Goal: Task Accomplishment & Management: Complete application form

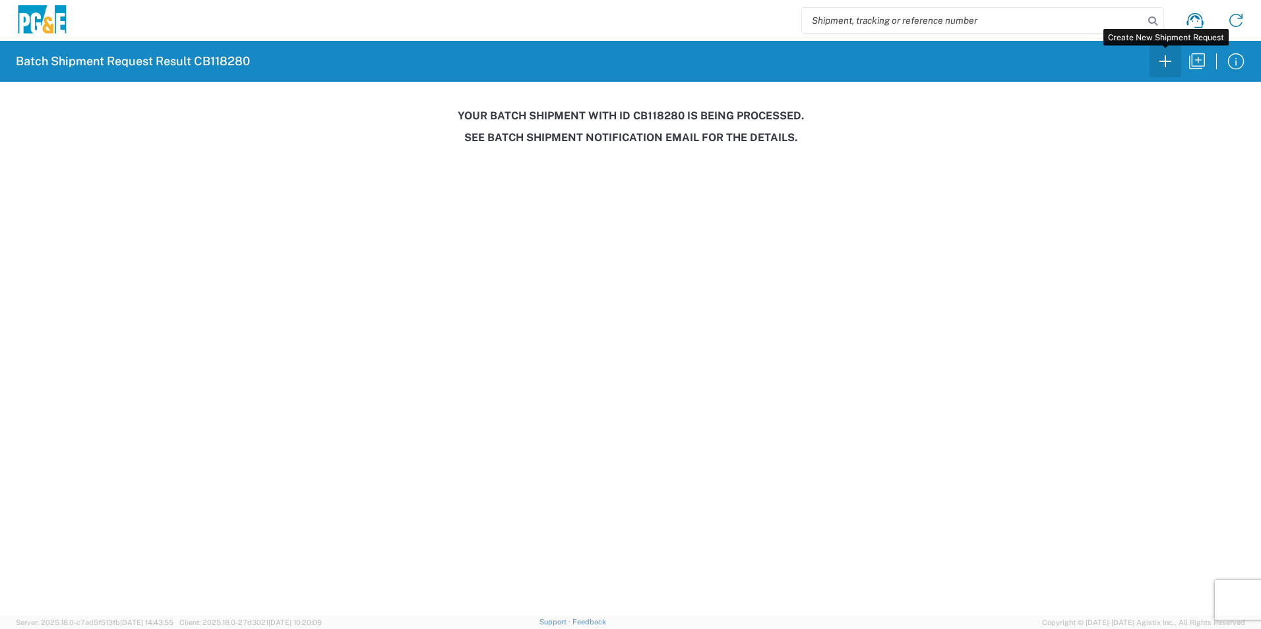
click at [1171, 61] on icon "button" at bounding box center [1165, 61] width 21 height 21
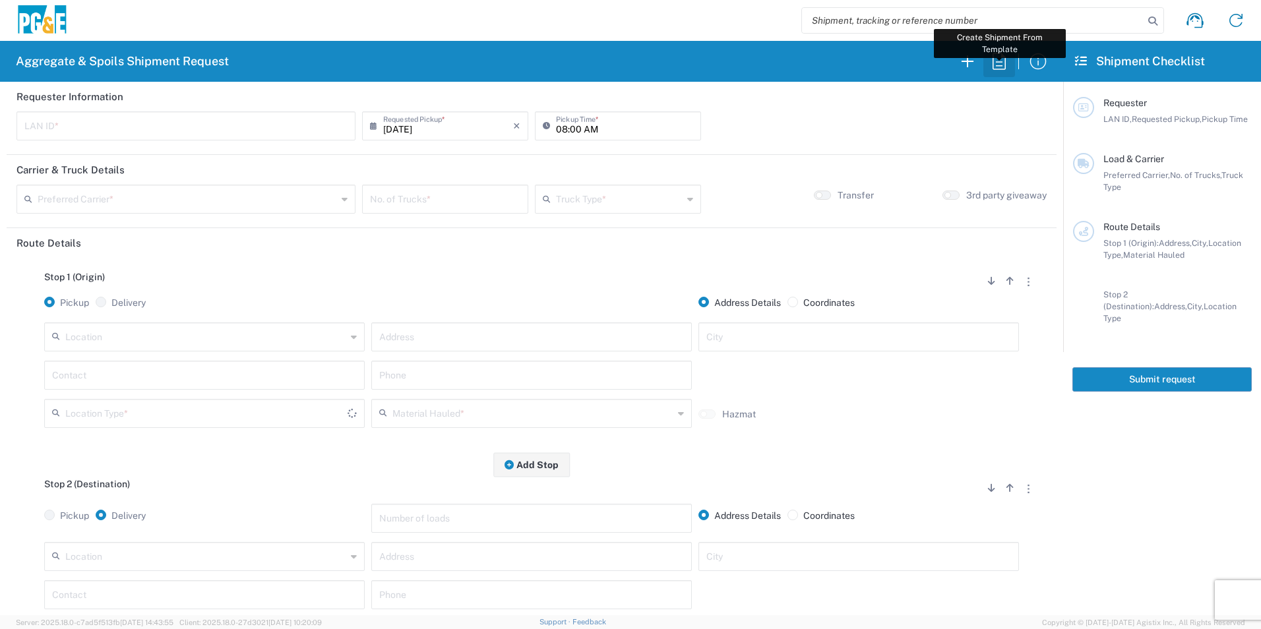
click at [994, 55] on icon "button" at bounding box center [999, 61] width 21 height 21
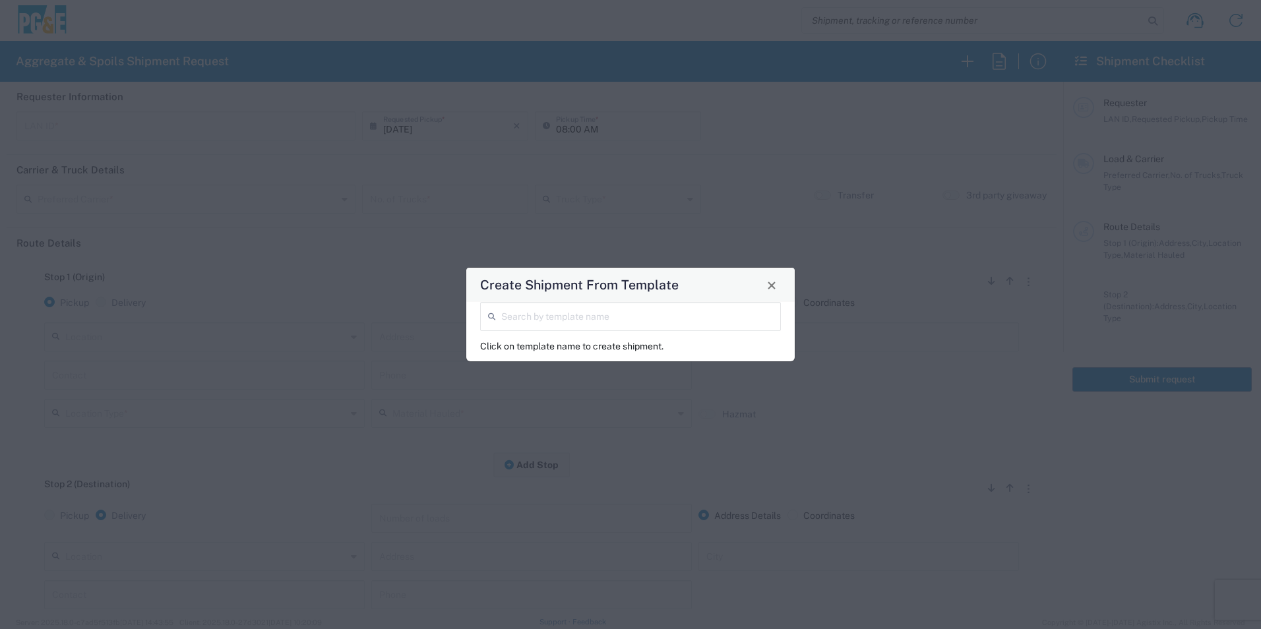
click at [629, 313] on input "search" at bounding box center [637, 315] width 272 height 23
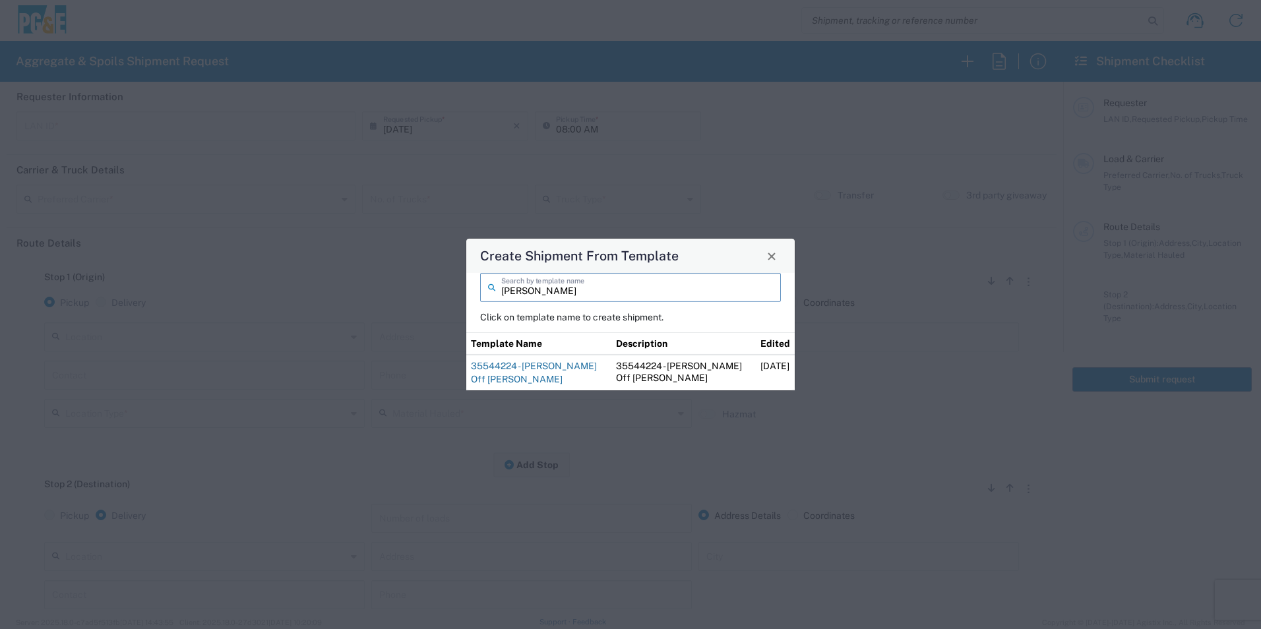
type input "josh"
click at [511, 368] on link "35544224 - [PERSON_NAME] Off [PERSON_NAME]" at bounding box center [534, 373] width 126 height 24
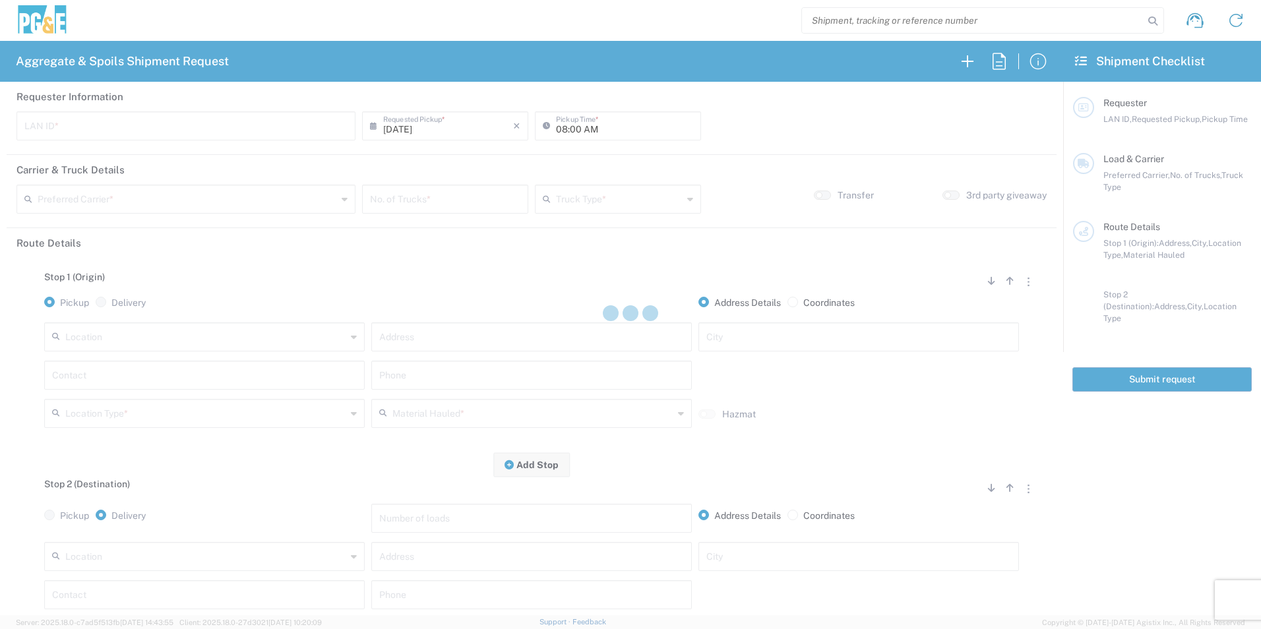
type input "J4TN"
type input "04:15 AM"
type input "[PERSON_NAME] & Sons Trucking, Inc"
type input "Super Dump"
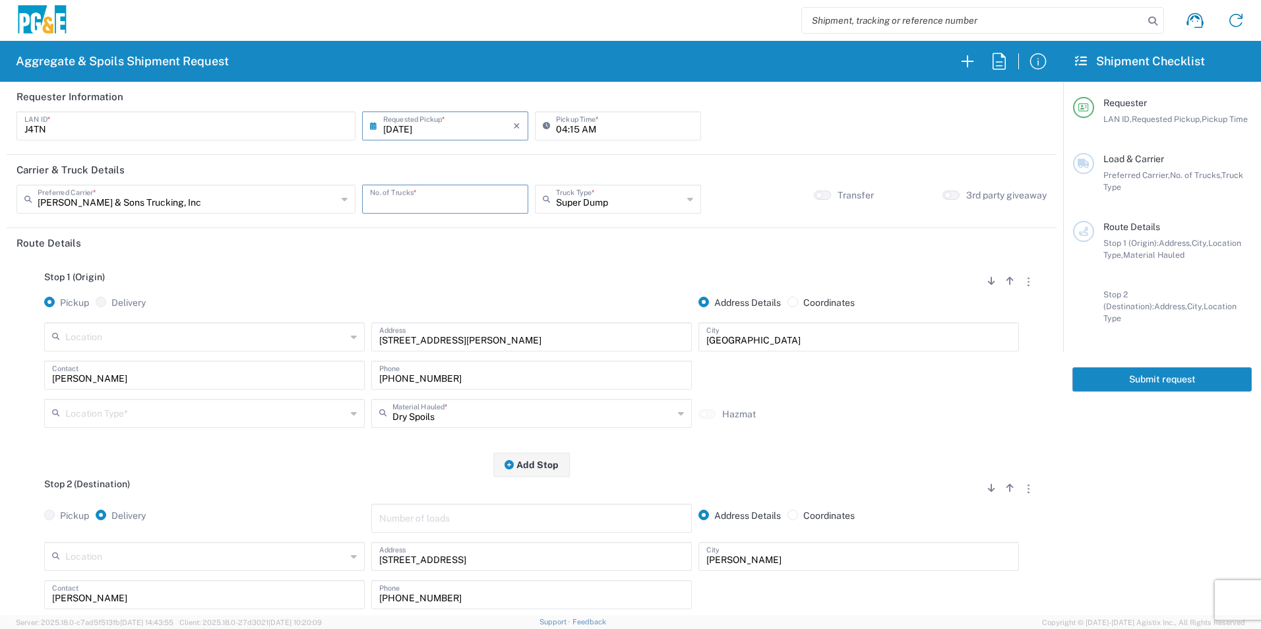
click at [439, 195] on input "number" at bounding box center [445, 198] width 150 height 23
type input "2"
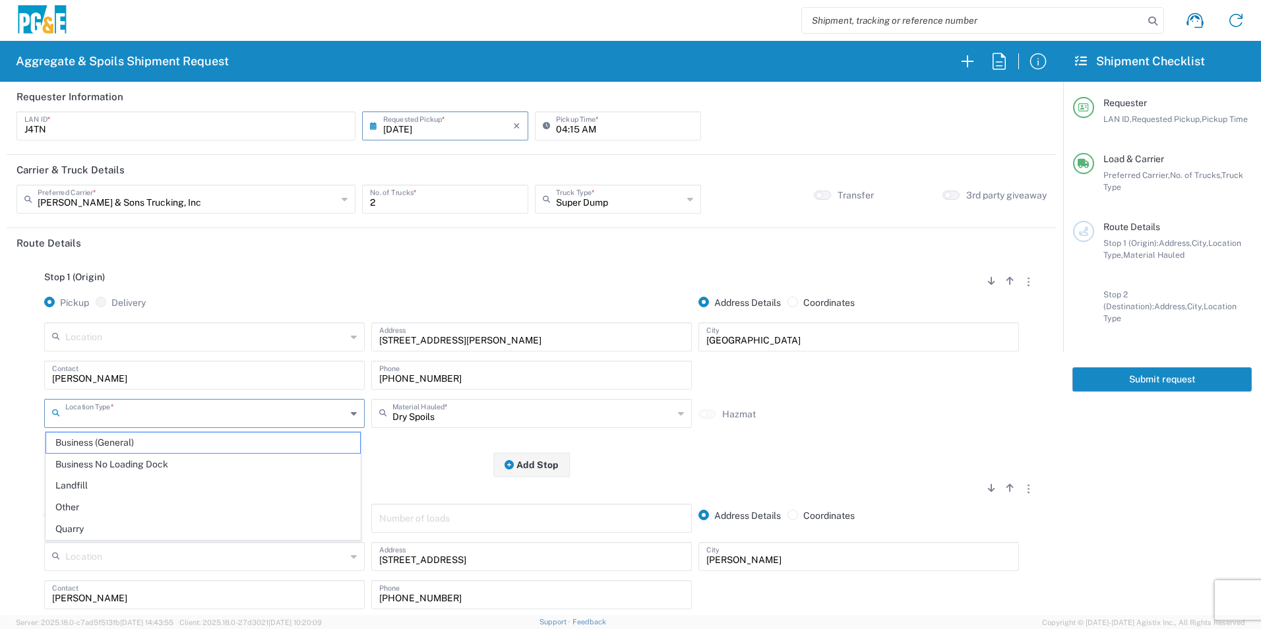
click at [134, 417] on input "text" at bounding box center [205, 412] width 281 height 23
click at [115, 443] on span "Business (General)" at bounding box center [203, 443] width 314 height 20
type input "Business (General)"
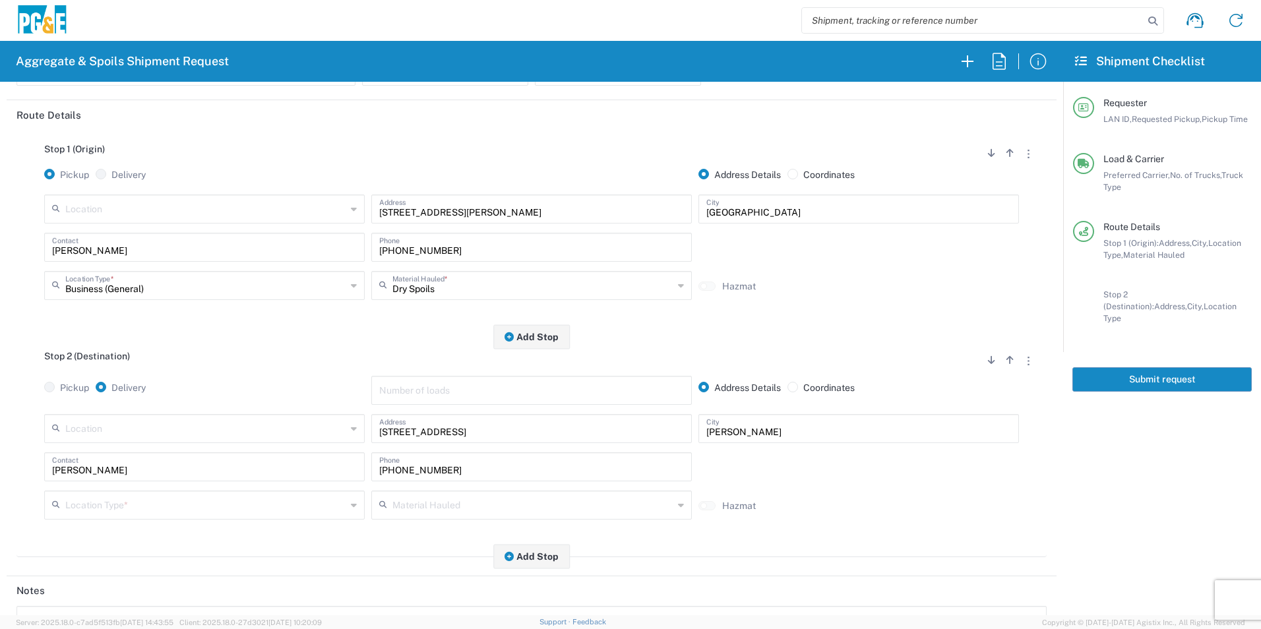
scroll to position [132, 0]
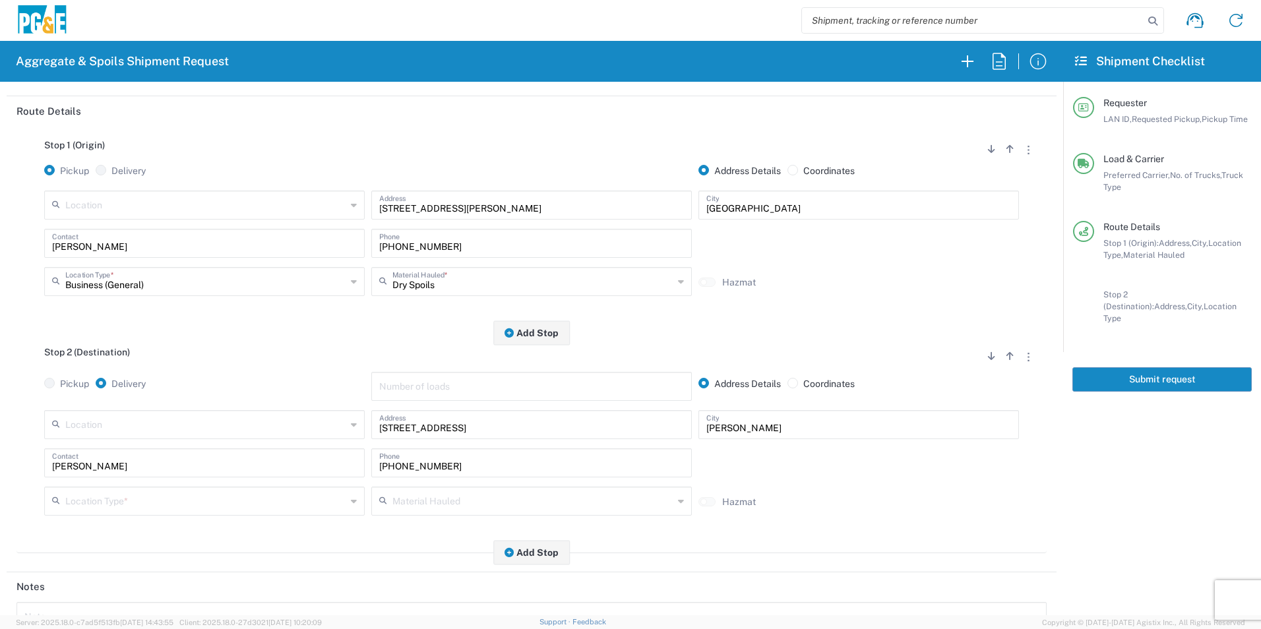
click at [104, 495] on input "text" at bounding box center [205, 500] width 281 height 23
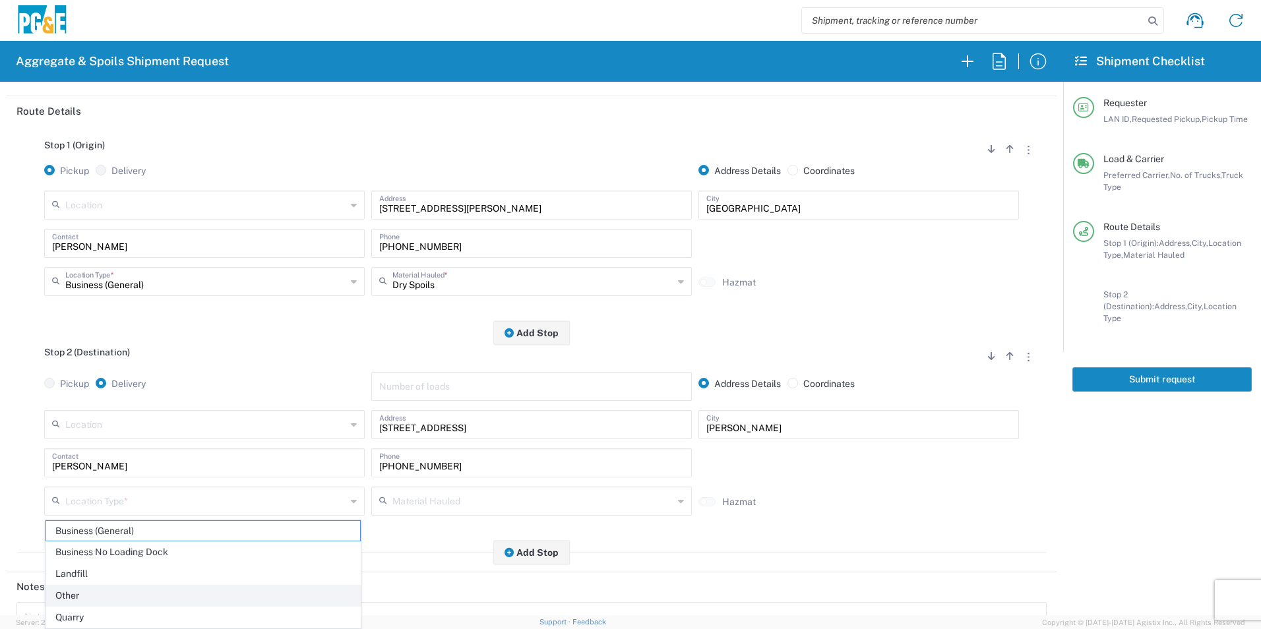
click at [86, 592] on span "Other" at bounding box center [203, 596] width 314 height 20
type input "Other"
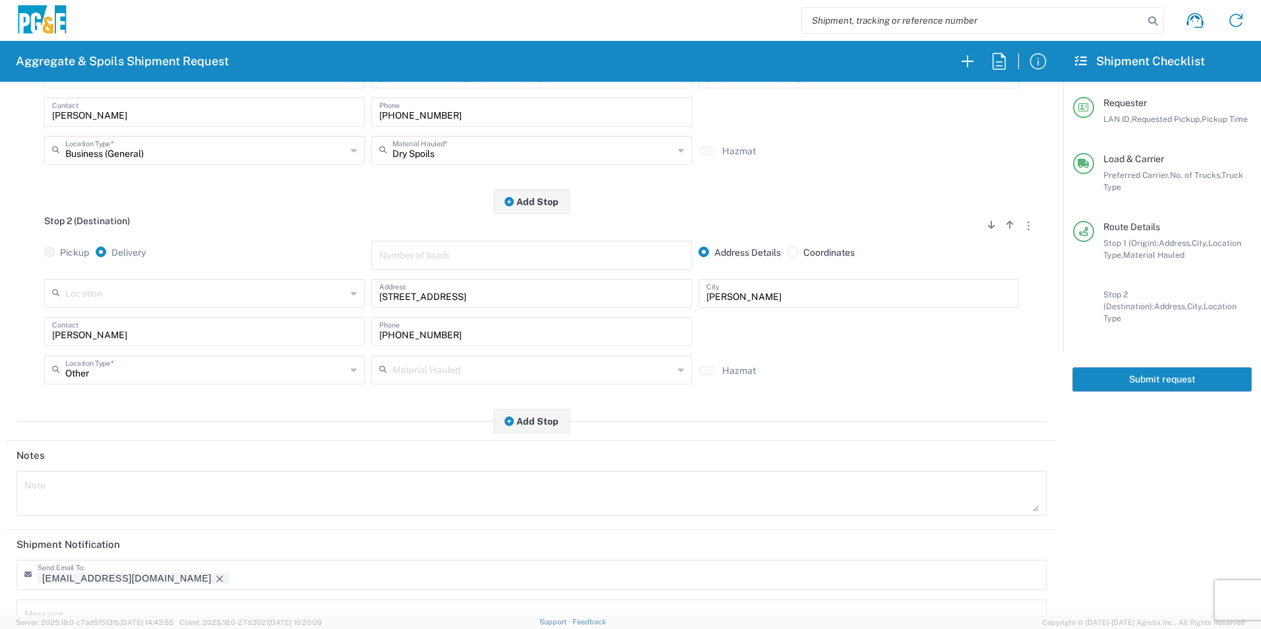
scroll to position [264, 0]
click at [214, 579] on icon "Remove tag" at bounding box center [219, 578] width 11 height 11
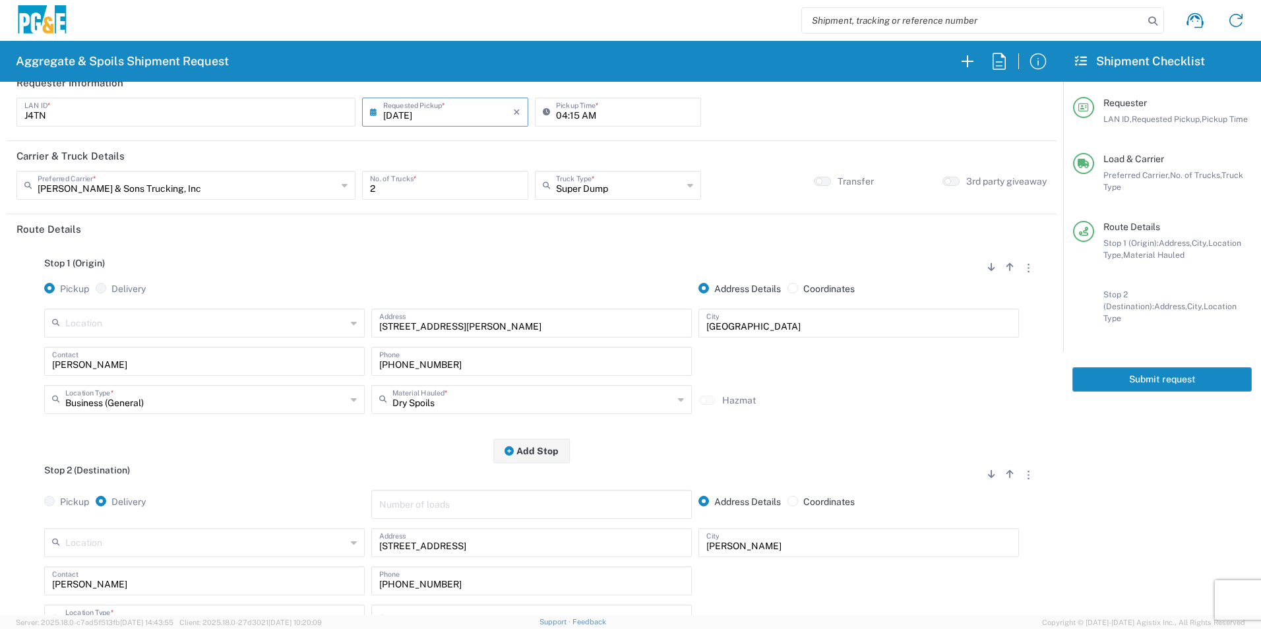
scroll to position [0, 0]
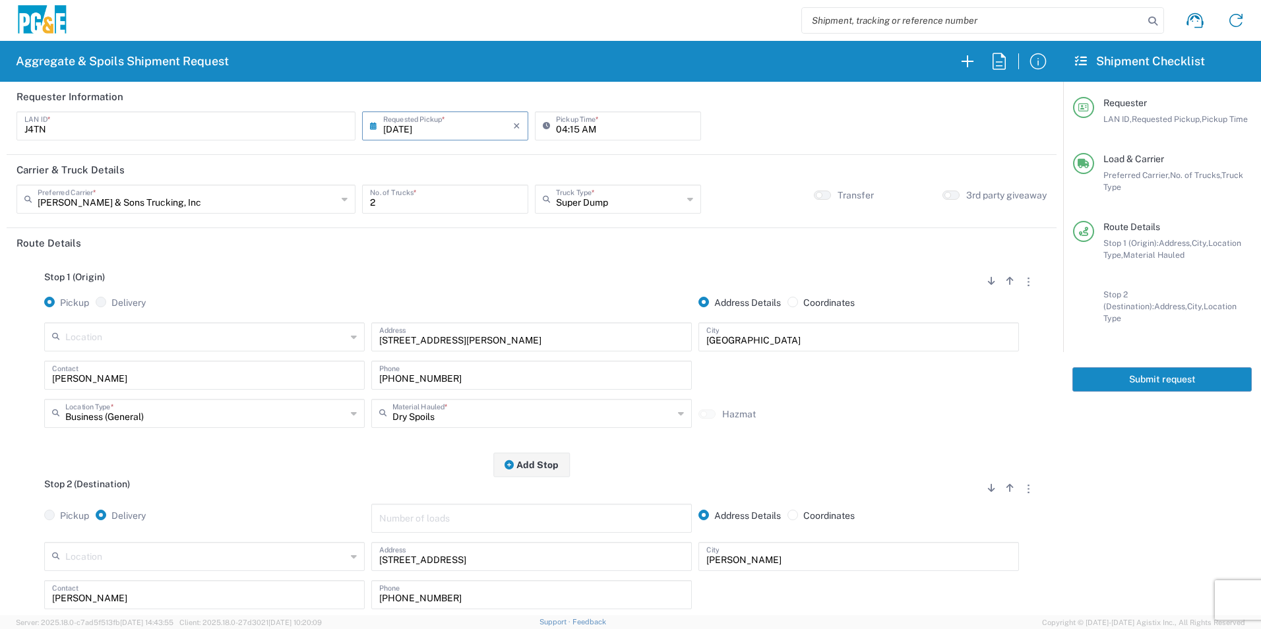
click at [1189, 367] on button "Submit request" at bounding box center [1162, 379] width 179 height 24
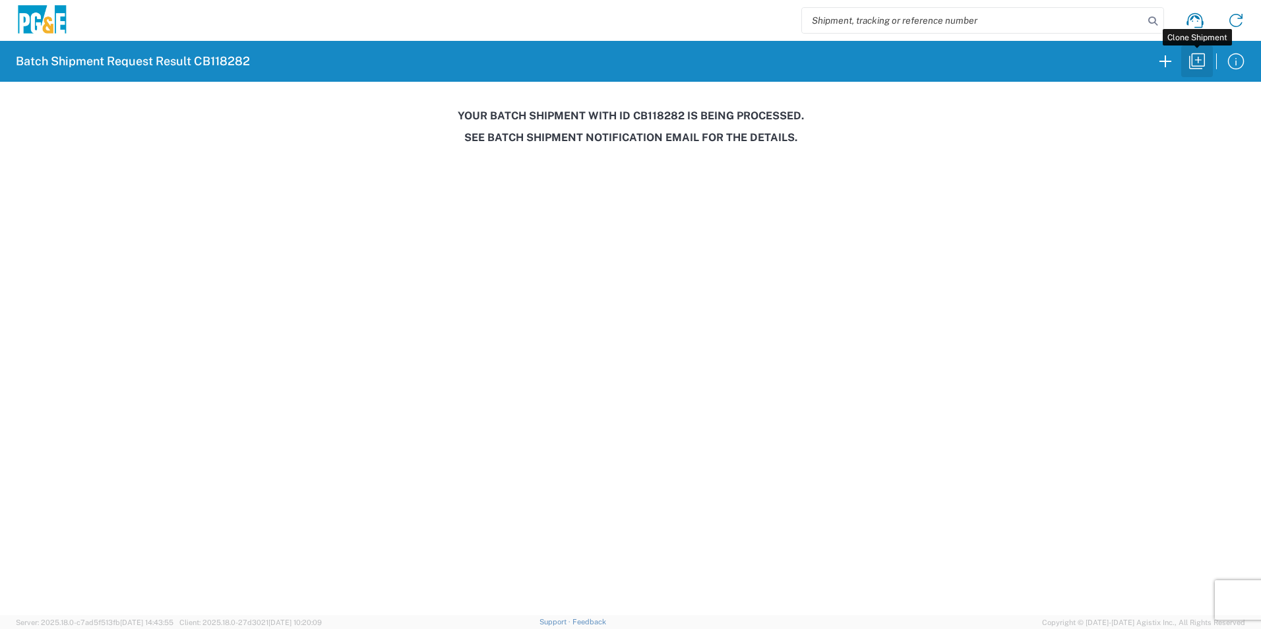
click at [1195, 63] on icon "button" at bounding box center [1197, 61] width 21 height 21
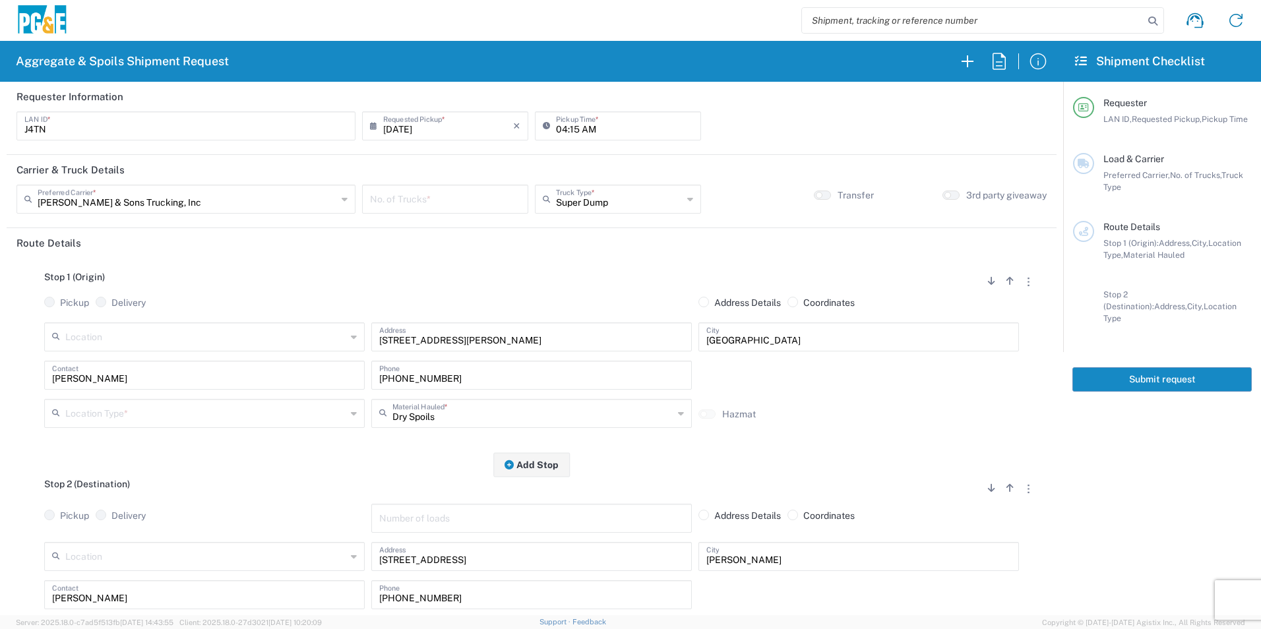
click at [409, 127] on input "[DATE]" at bounding box center [448, 124] width 130 height 23
click at [472, 211] on span "11" at bounding box center [465, 208] width 20 height 18
type input "09/11/2025"
click at [466, 211] on div "No. of Trucks *" at bounding box center [445, 199] width 166 height 29
type input "2"
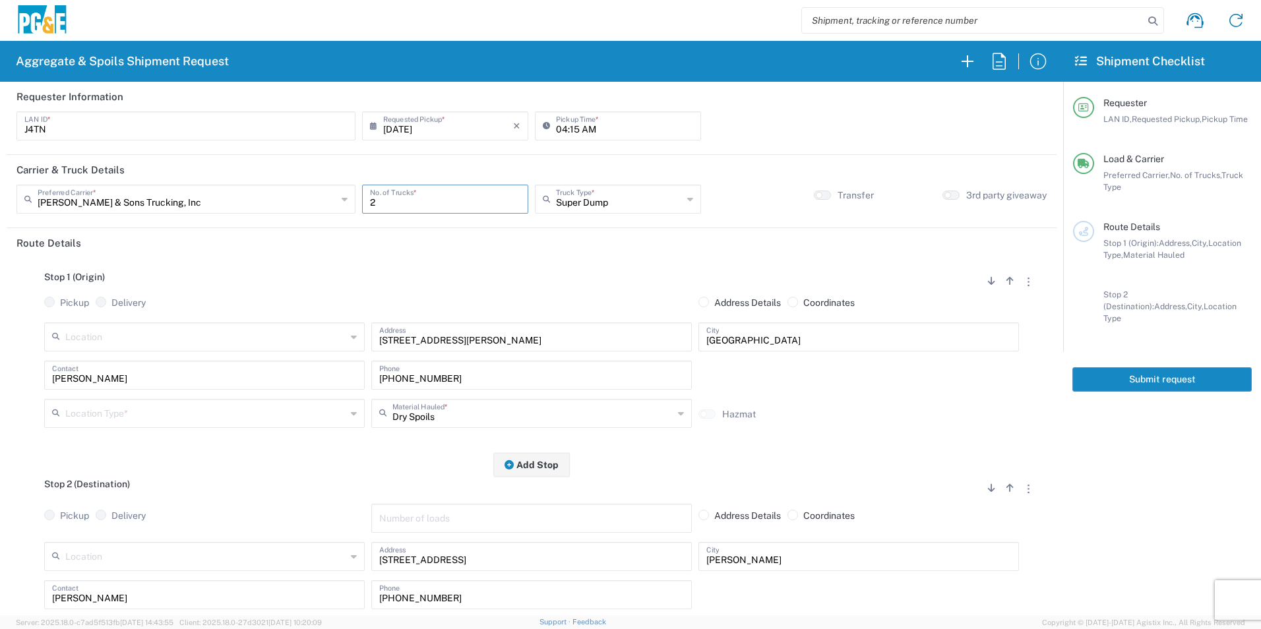
click at [131, 414] on input "text" at bounding box center [205, 412] width 281 height 23
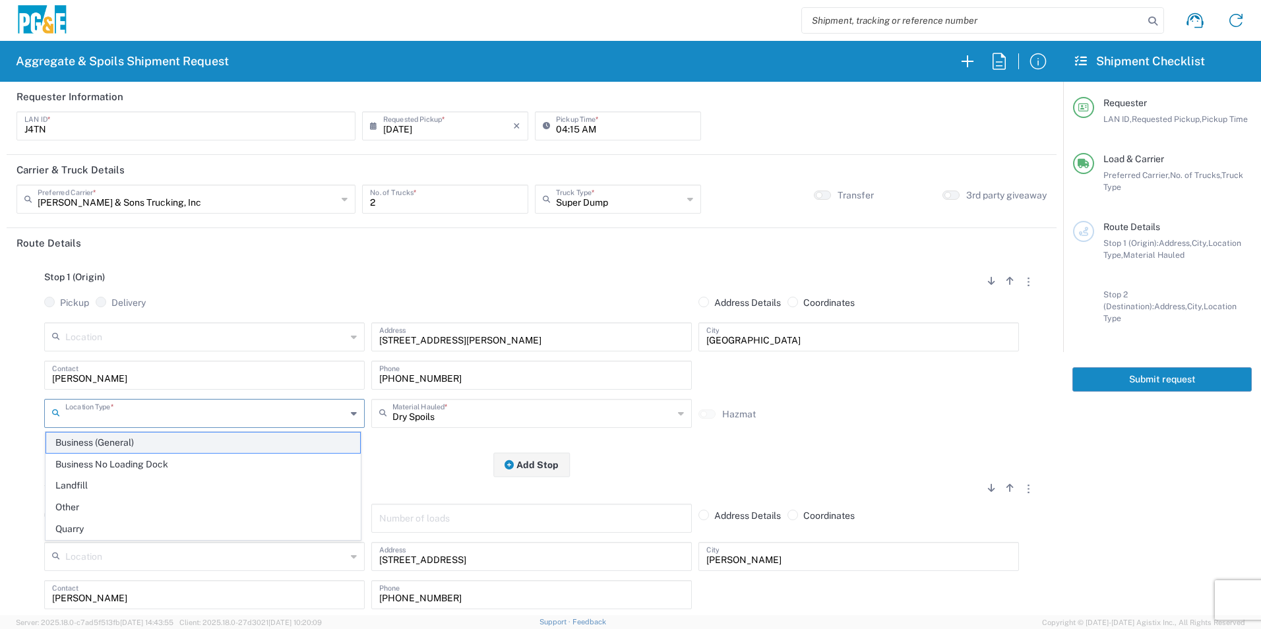
click at [104, 443] on span "Business (General)" at bounding box center [203, 443] width 314 height 20
type input "Business (General)"
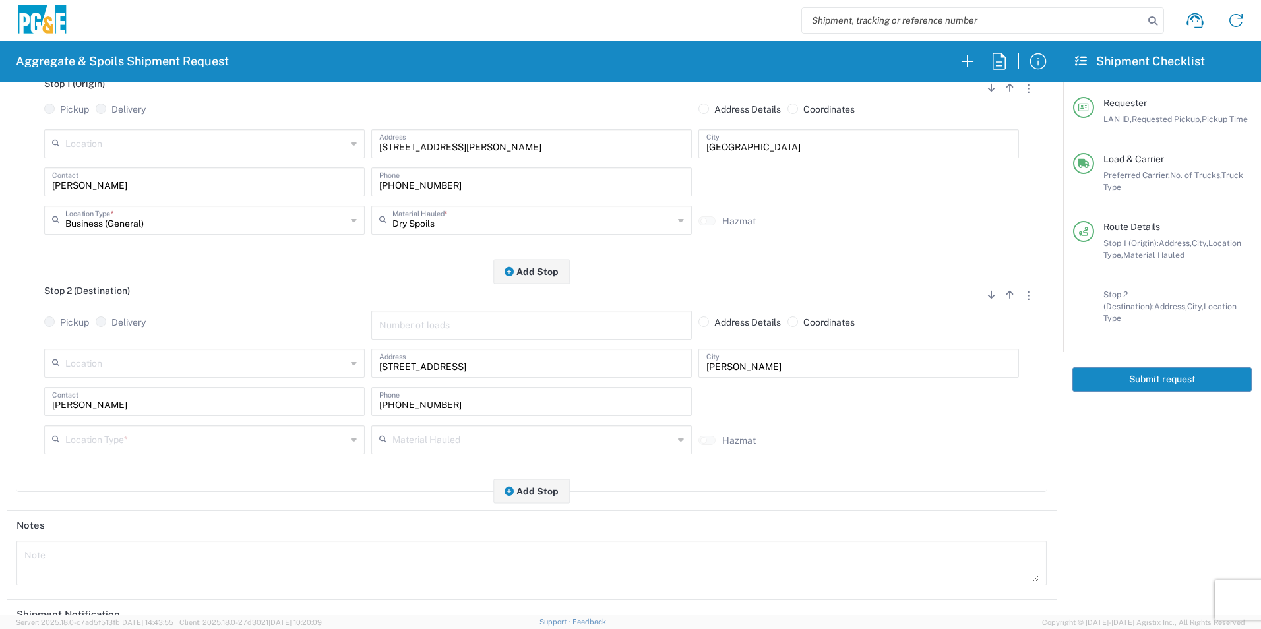
scroll to position [198, 0]
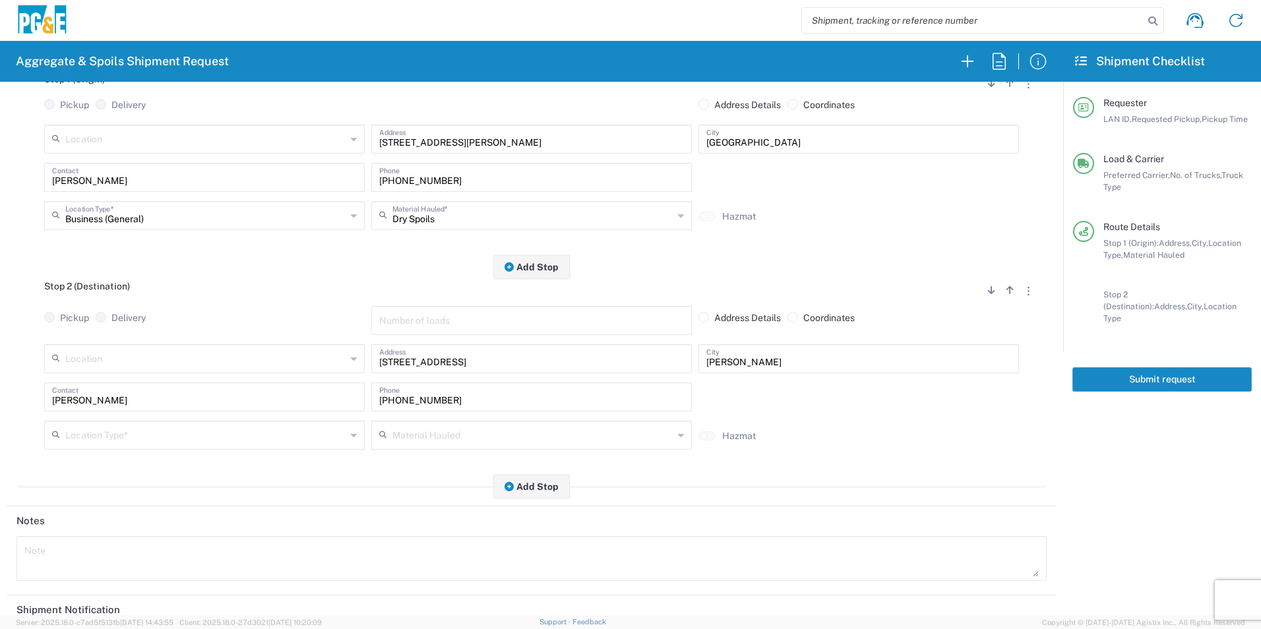
click at [90, 437] on input "text" at bounding box center [205, 434] width 281 height 23
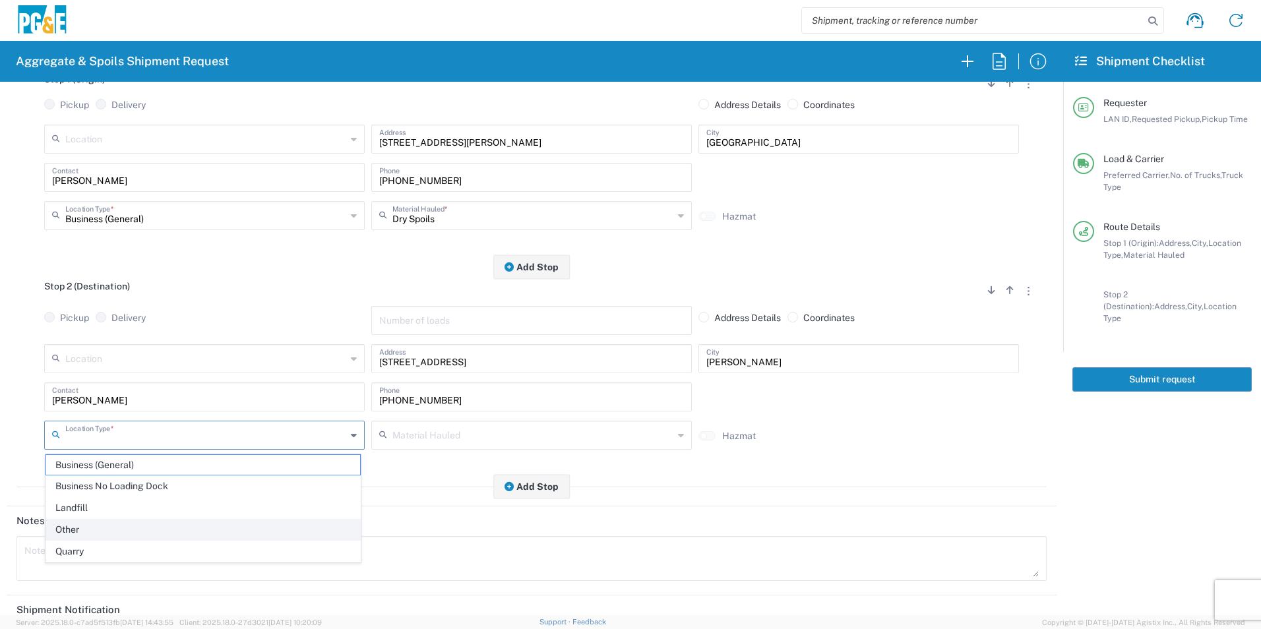
click at [85, 525] on span "Other" at bounding box center [203, 530] width 314 height 20
type input "Other"
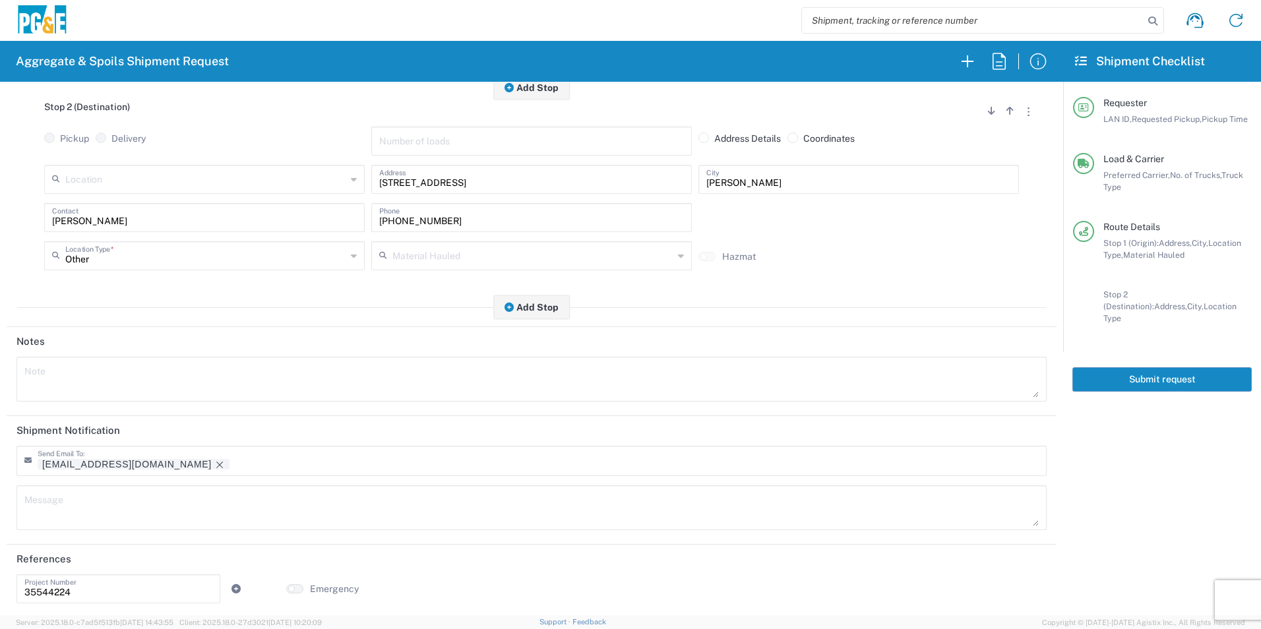
scroll to position [381, 0]
click at [216, 462] on icon "Remove tag" at bounding box center [219, 462] width 7 height 7
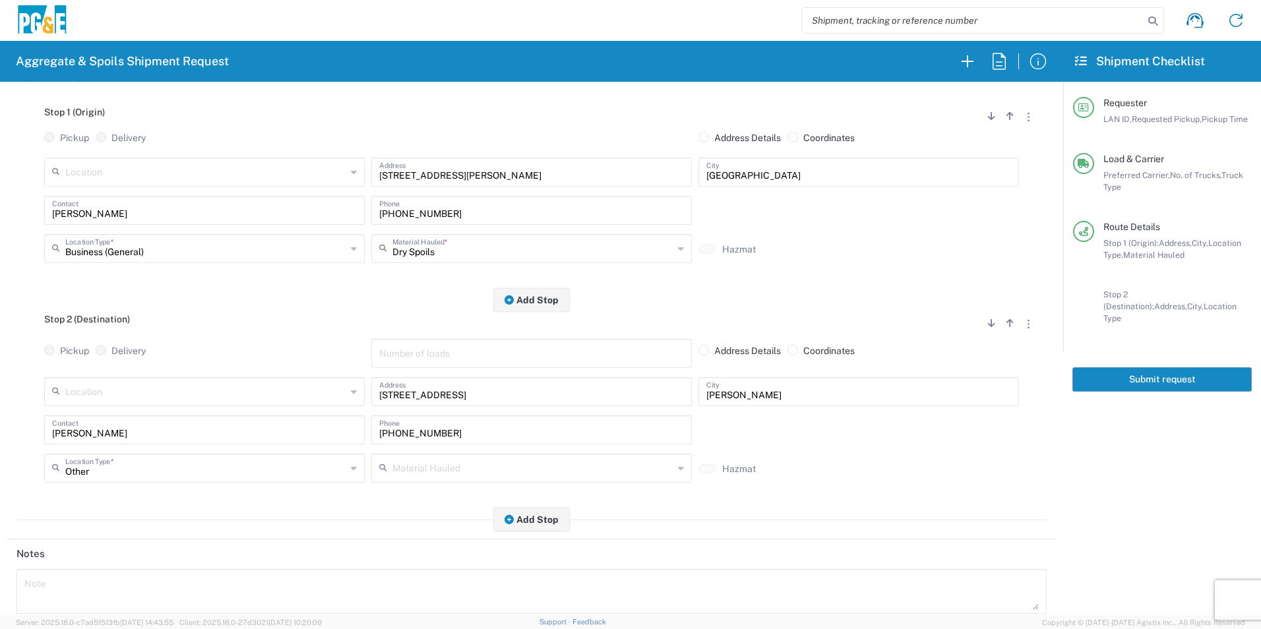
scroll to position [0, 0]
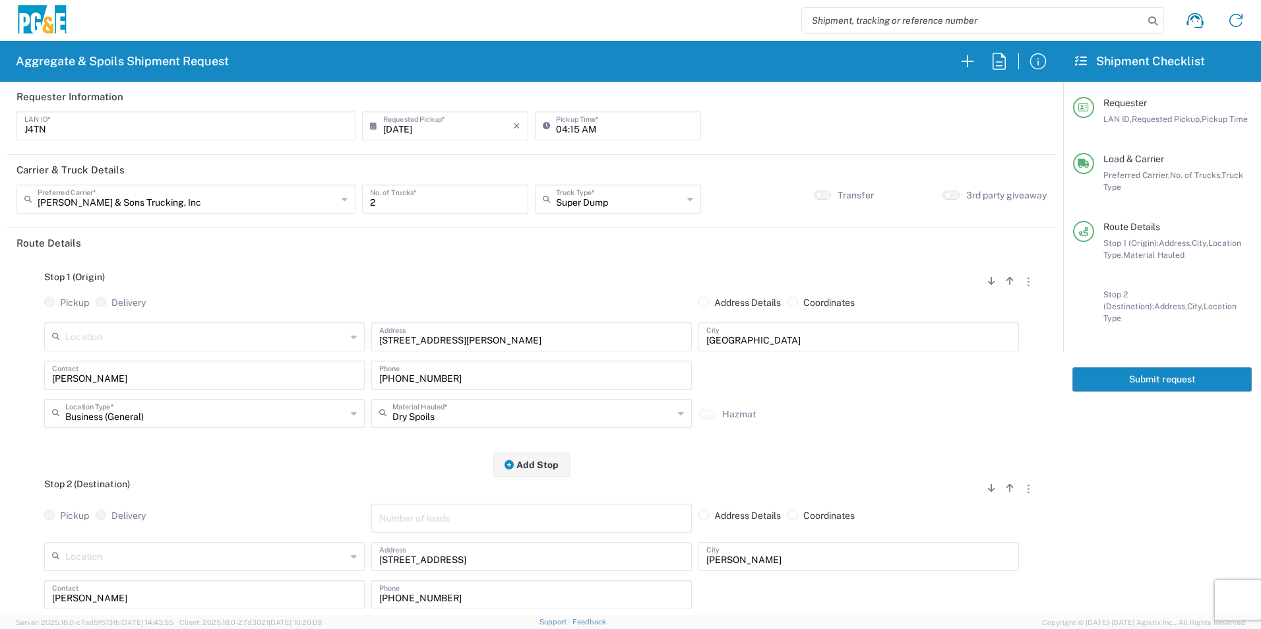
click at [1188, 371] on button "Submit request" at bounding box center [1162, 379] width 179 height 24
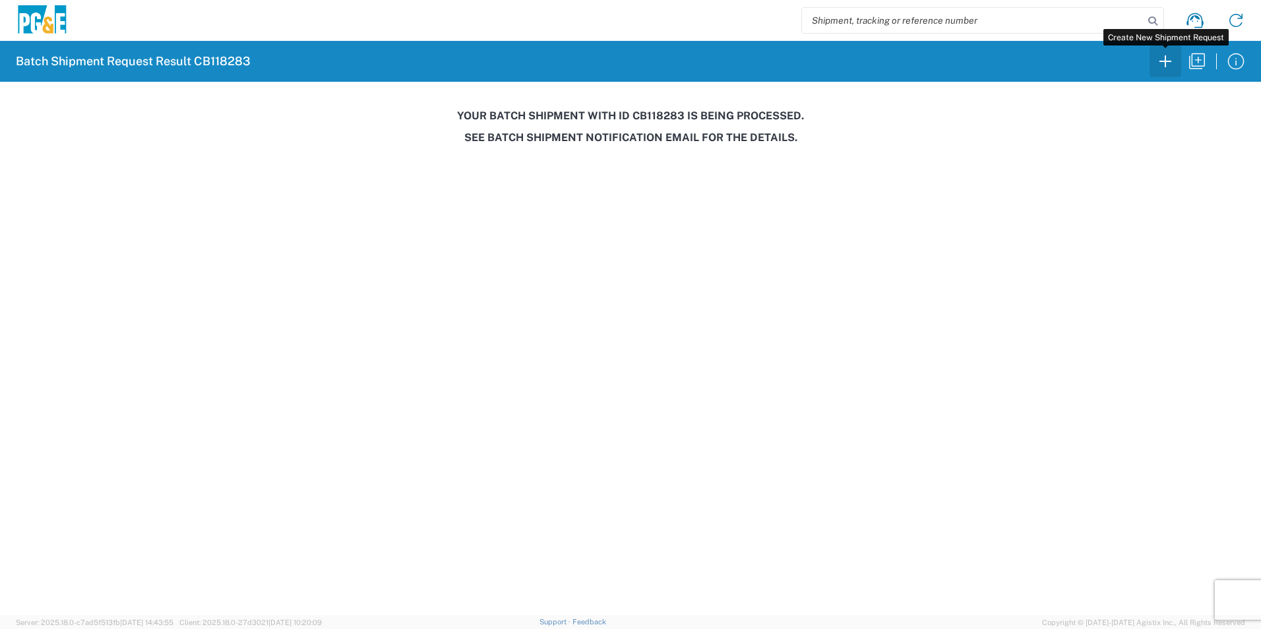
click at [1165, 55] on icon "button" at bounding box center [1165, 61] width 21 height 21
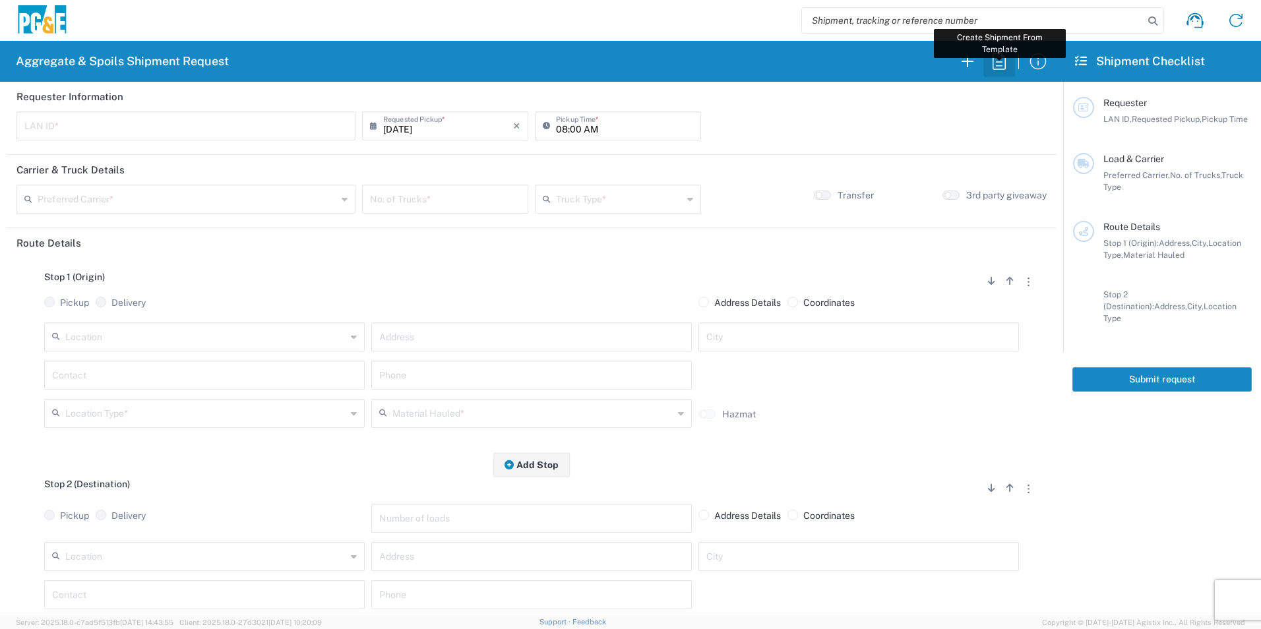
click at [997, 67] on icon "button" at bounding box center [999, 61] width 21 height 21
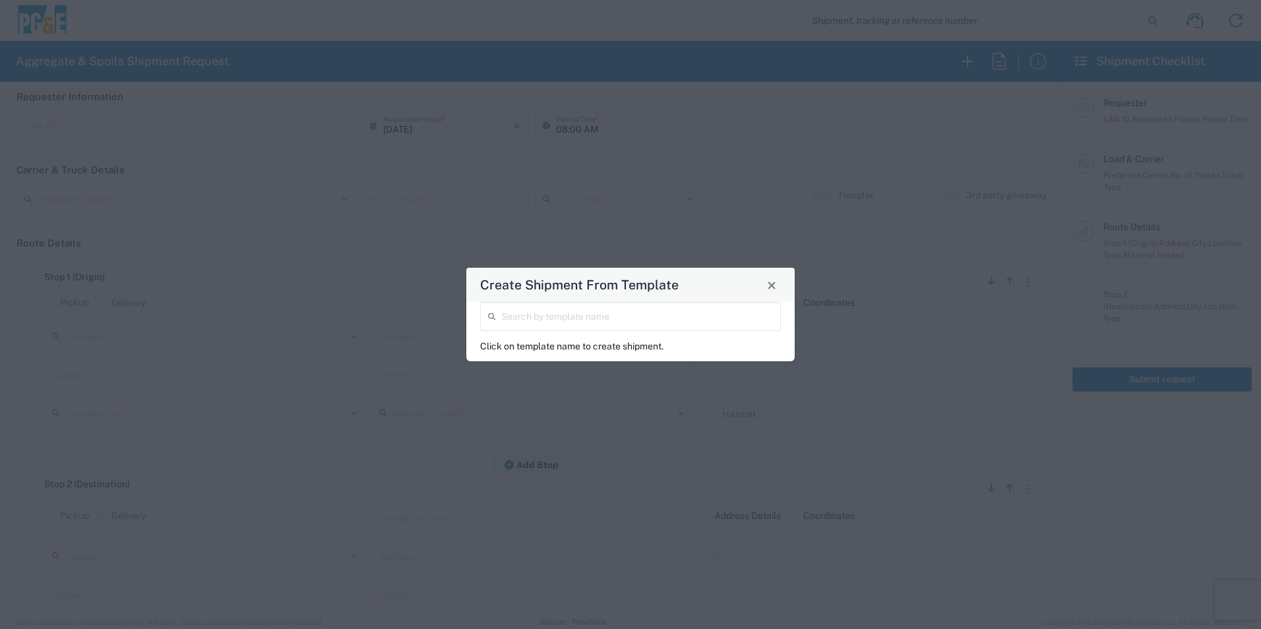
click at [616, 325] on input "search" at bounding box center [637, 315] width 272 height 23
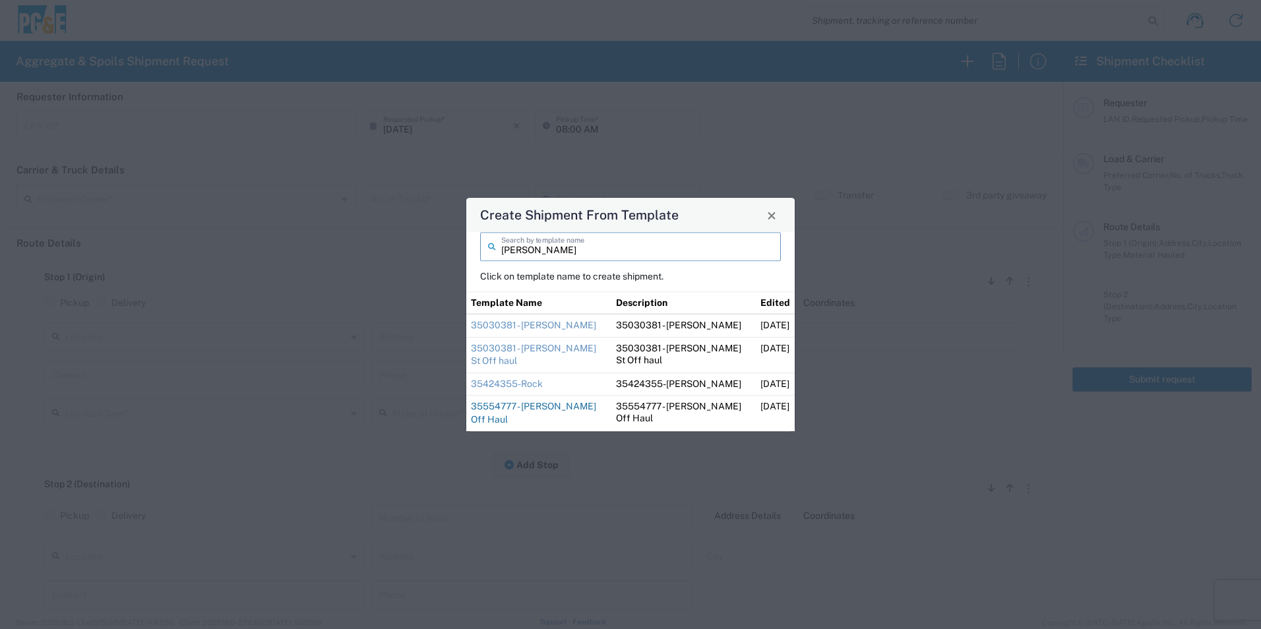
type input "dan"
click at [516, 407] on link "35554777 - [PERSON_NAME] Off Haul" at bounding box center [533, 414] width 125 height 24
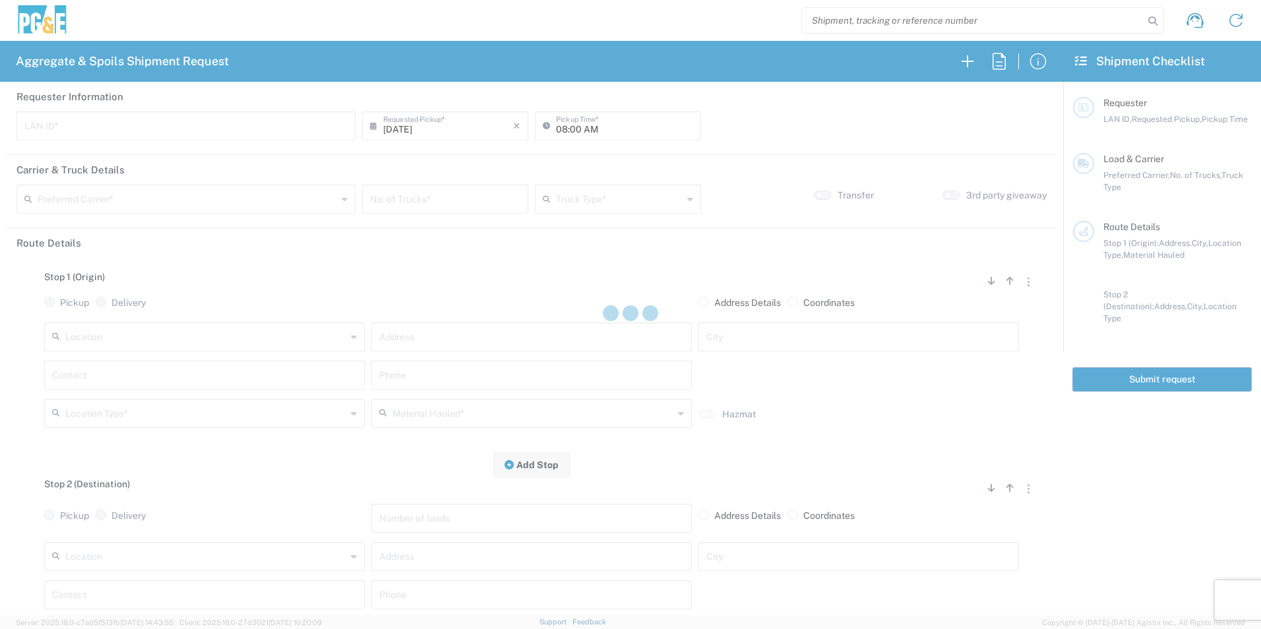
type input "D1AS"
type input "07:00 AM"
type input "[PERSON_NAME] & Sons Trucking, Inc"
type input "Super Dump"
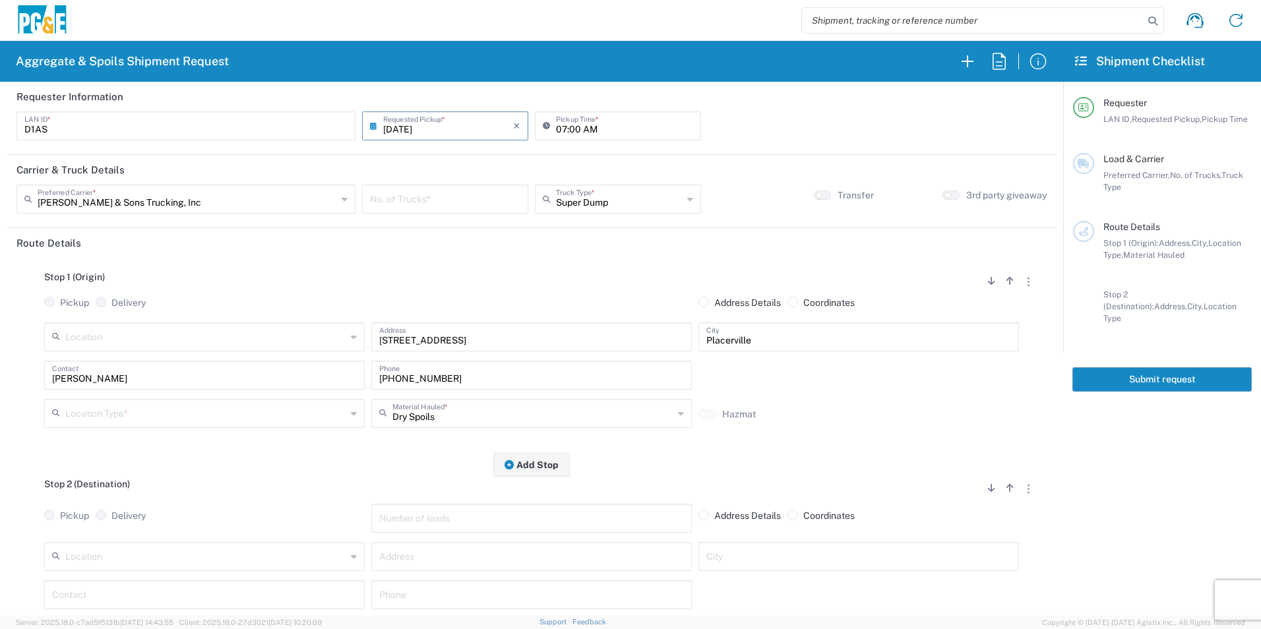
click at [408, 191] on input "number" at bounding box center [445, 198] width 150 height 23
type input "3"
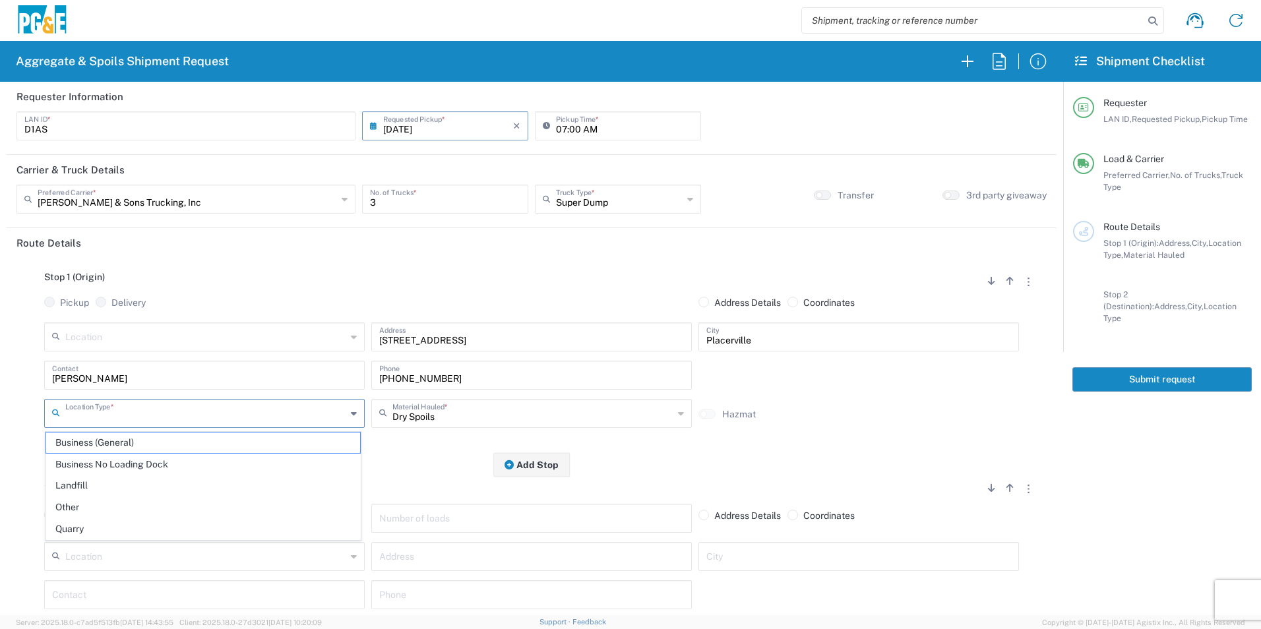
click at [193, 406] on input "text" at bounding box center [205, 412] width 281 height 23
click at [81, 503] on span "Other" at bounding box center [203, 507] width 314 height 20
type input "Other"
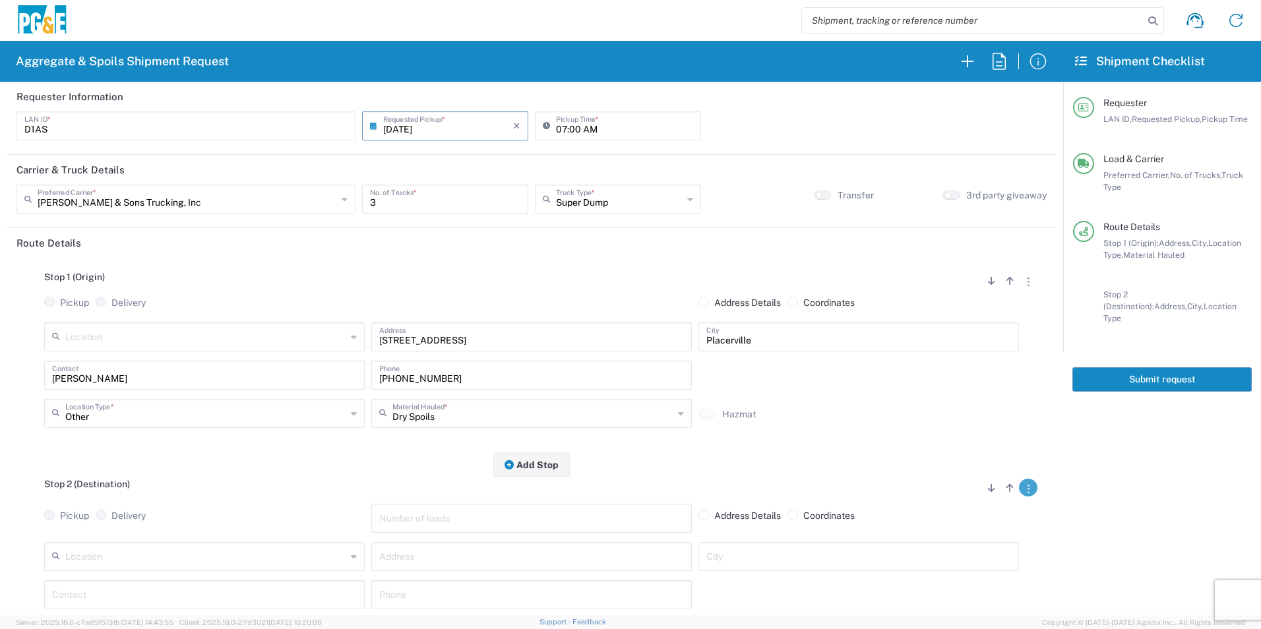
click at [1022, 493] on button "button" at bounding box center [1028, 488] width 18 height 18
click at [977, 572] on link "Remove Stop" at bounding box center [966, 570] width 70 height 11
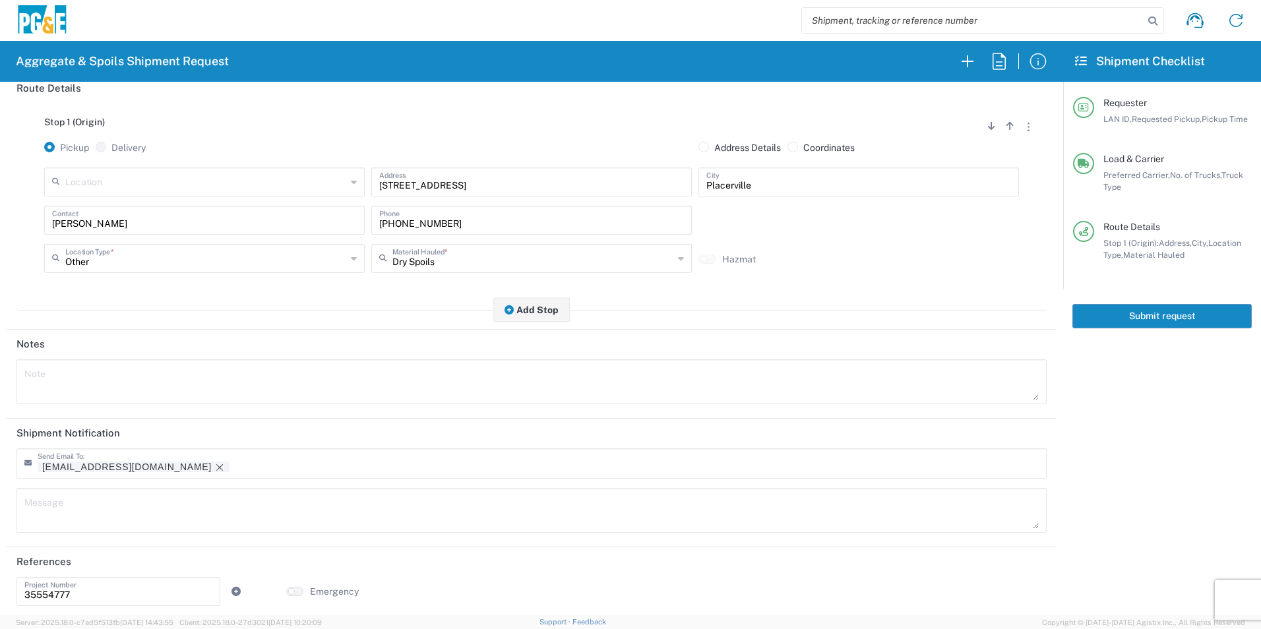
scroll to position [161, 0]
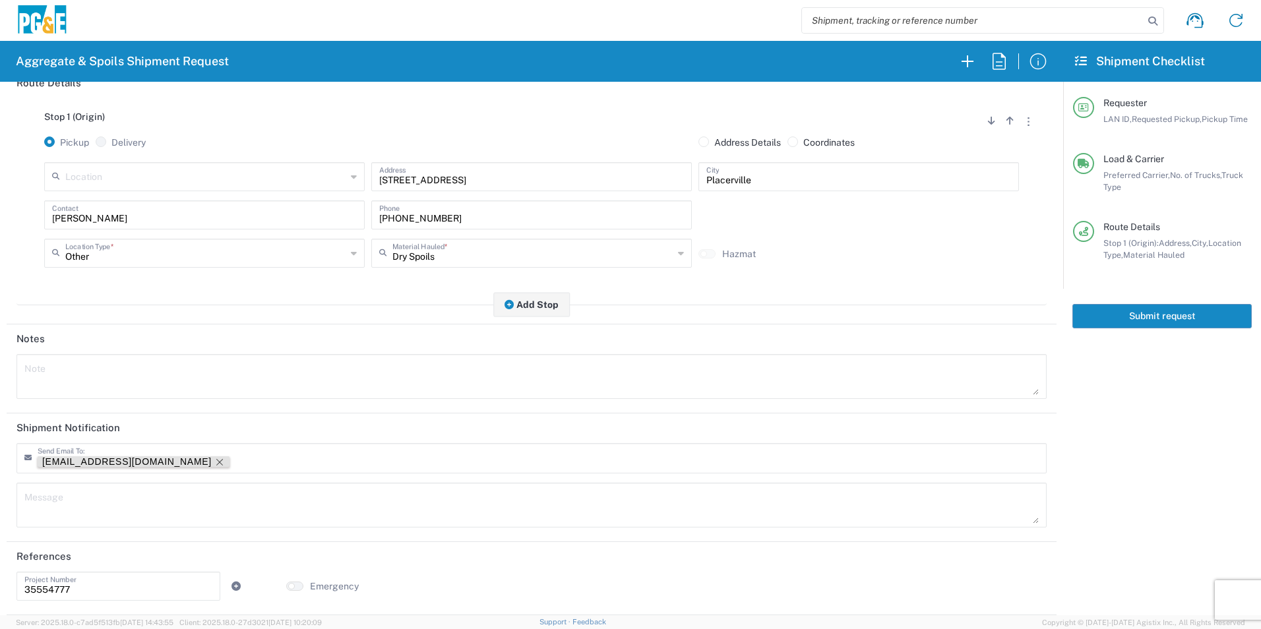
click at [216, 462] on icon "Remove tag" at bounding box center [219, 462] width 7 height 7
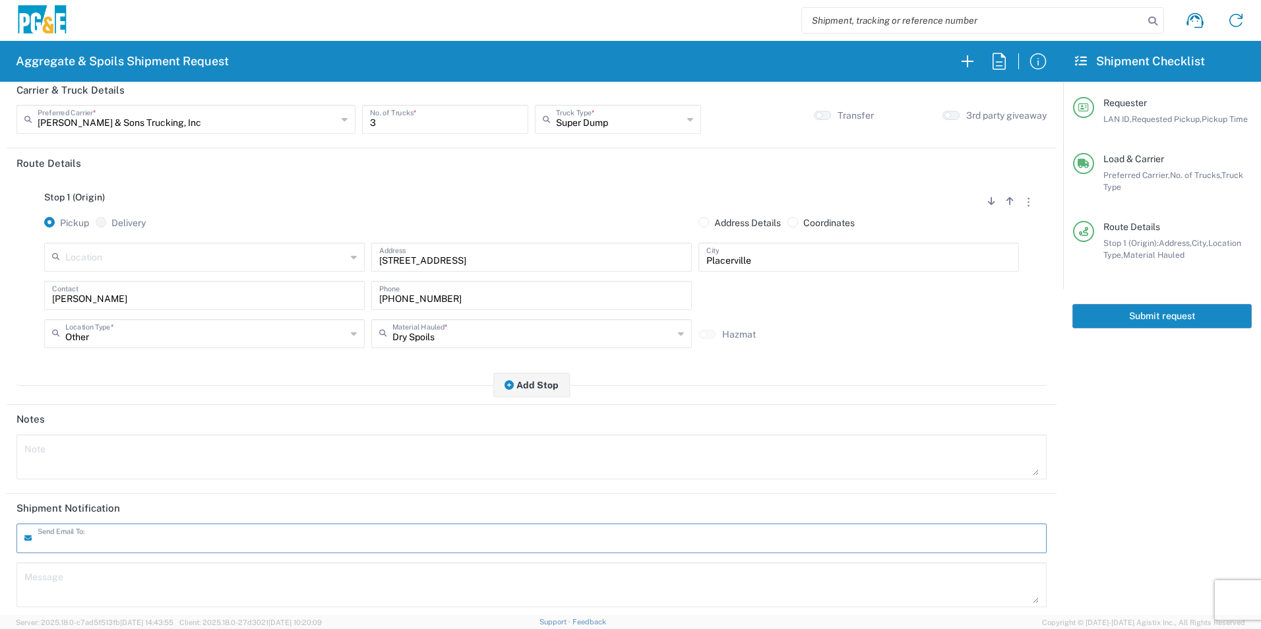
scroll to position [0, 0]
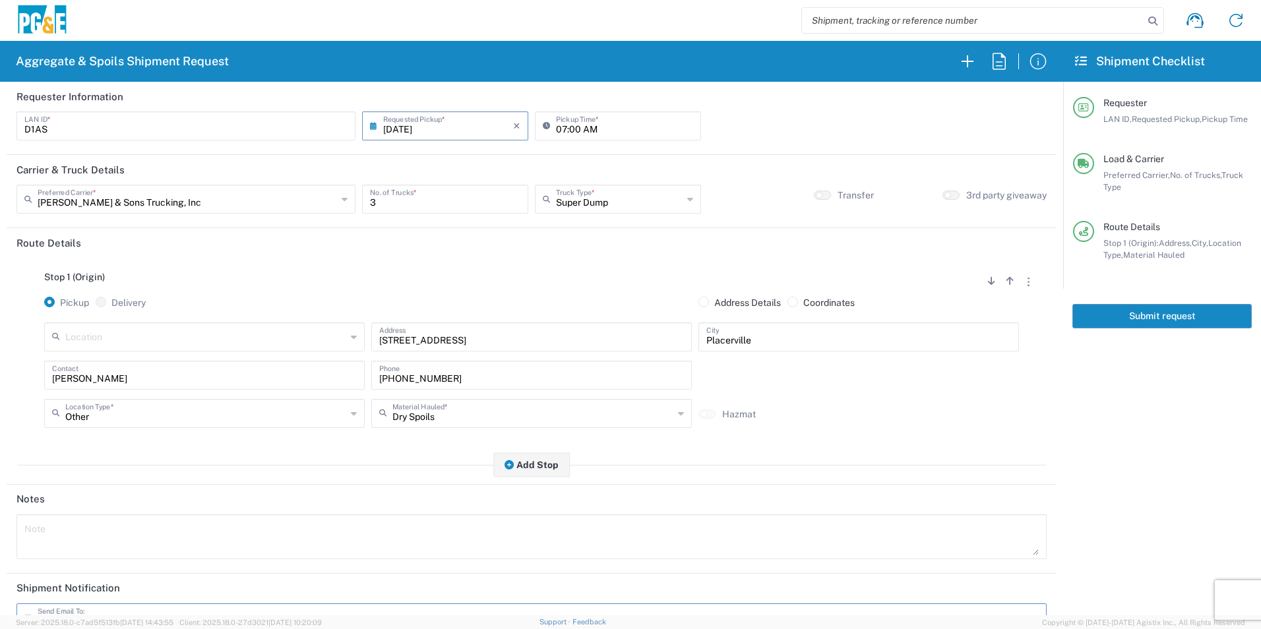
click at [1207, 312] on button "Submit request" at bounding box center [1162, 316] width 179 height 24
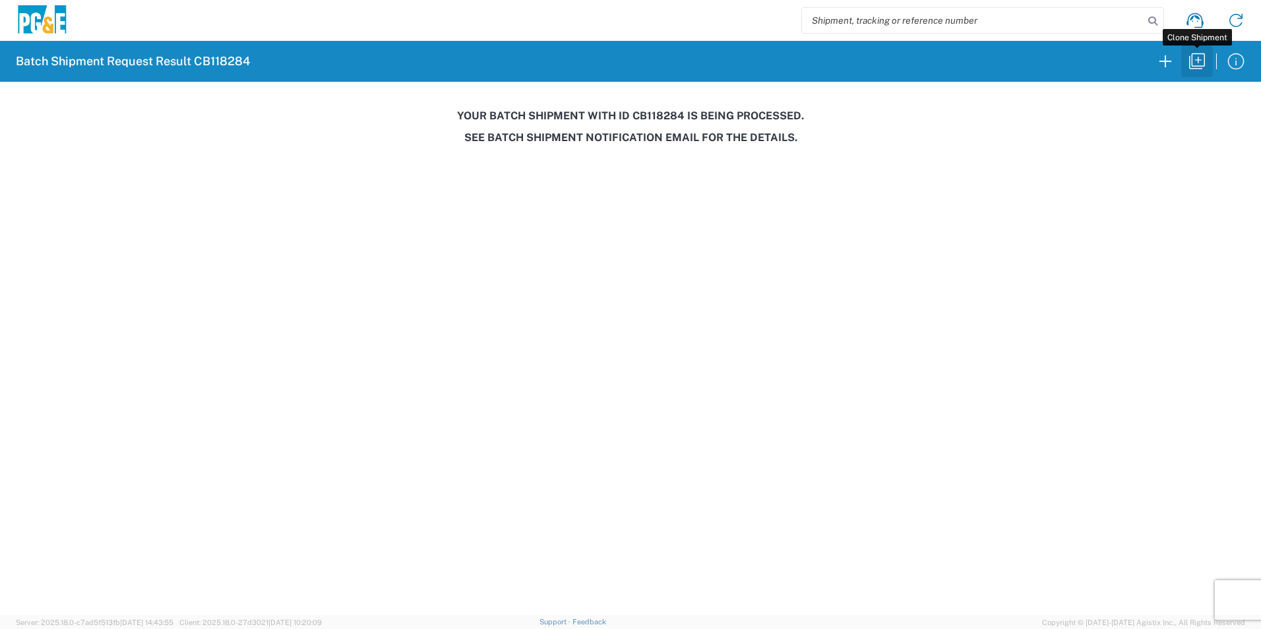
click at [1199, 59] on icon "button" at bounding box center [1197, 61] width 16 height 16
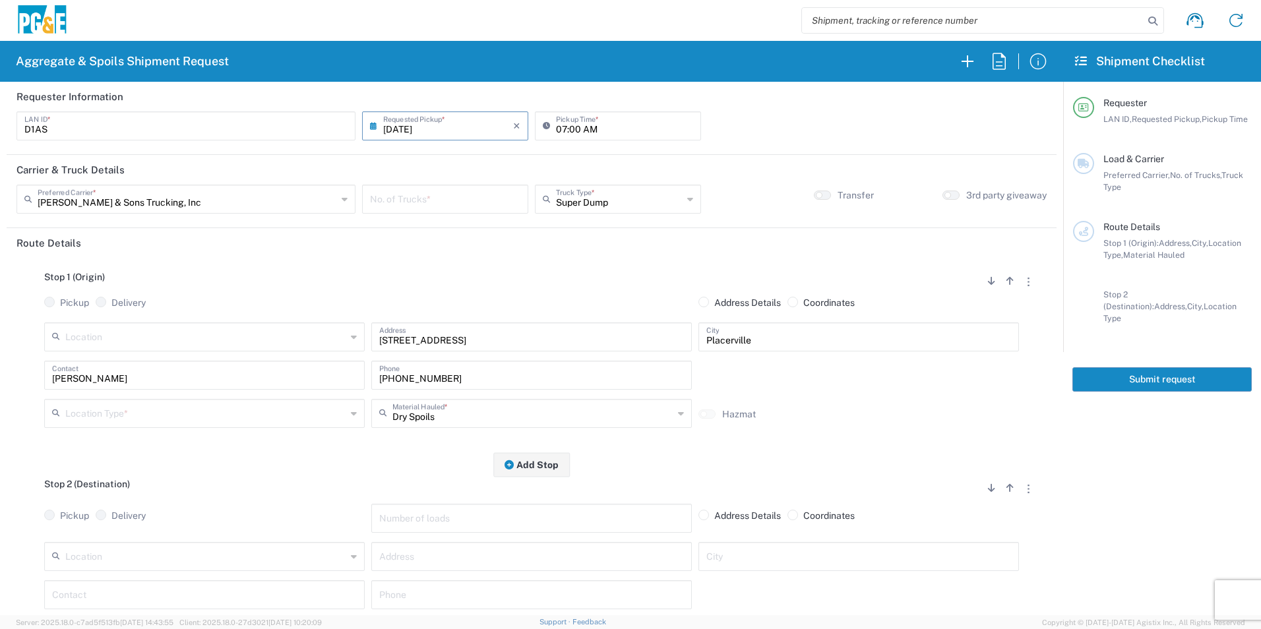
click at [417, 125] on input "[DATE]" at bounding box center [448, 124] width 130 height 23
click at [464, 210] on span "11" at bounding box center [465, 208] width 20 height 18
type input "09/11/2025"
click at [426, 203] on input "number" at bounding box center [445, 198] width 150 height 23
type input "3"
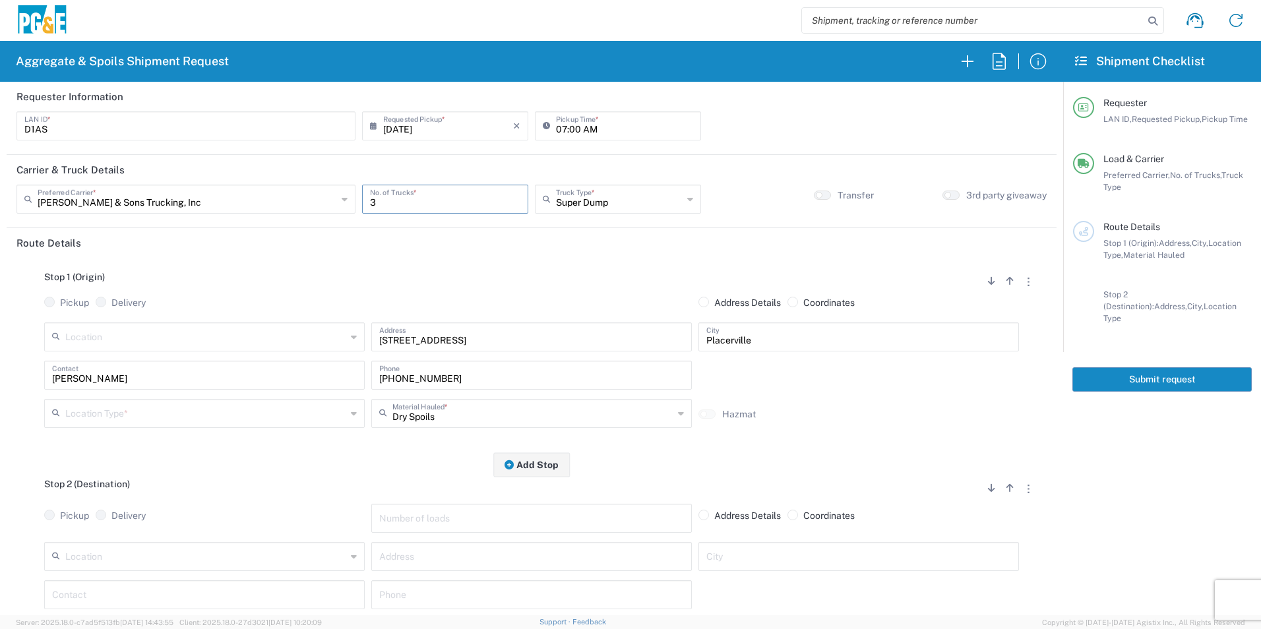
click at [121, 408] on input "text" at bounding box center [205, 412] width 281 height 23
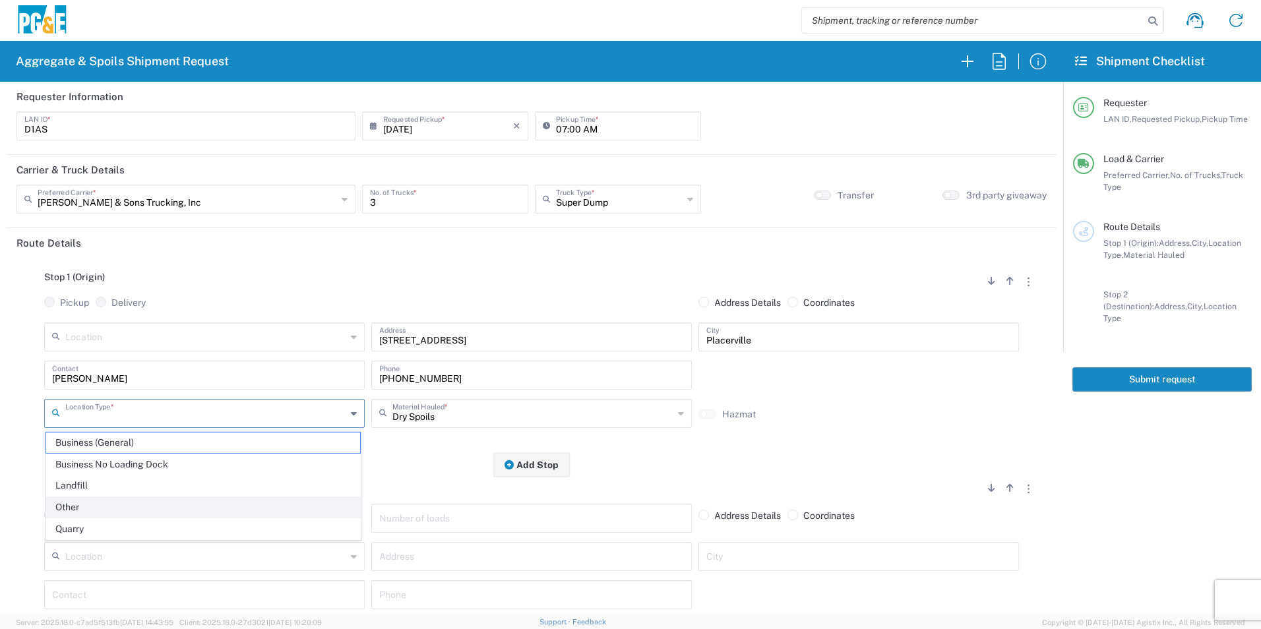
click at [82, 503] on span "Other" at bounding box center [203, 507] width 314 height 20
type input "Other"
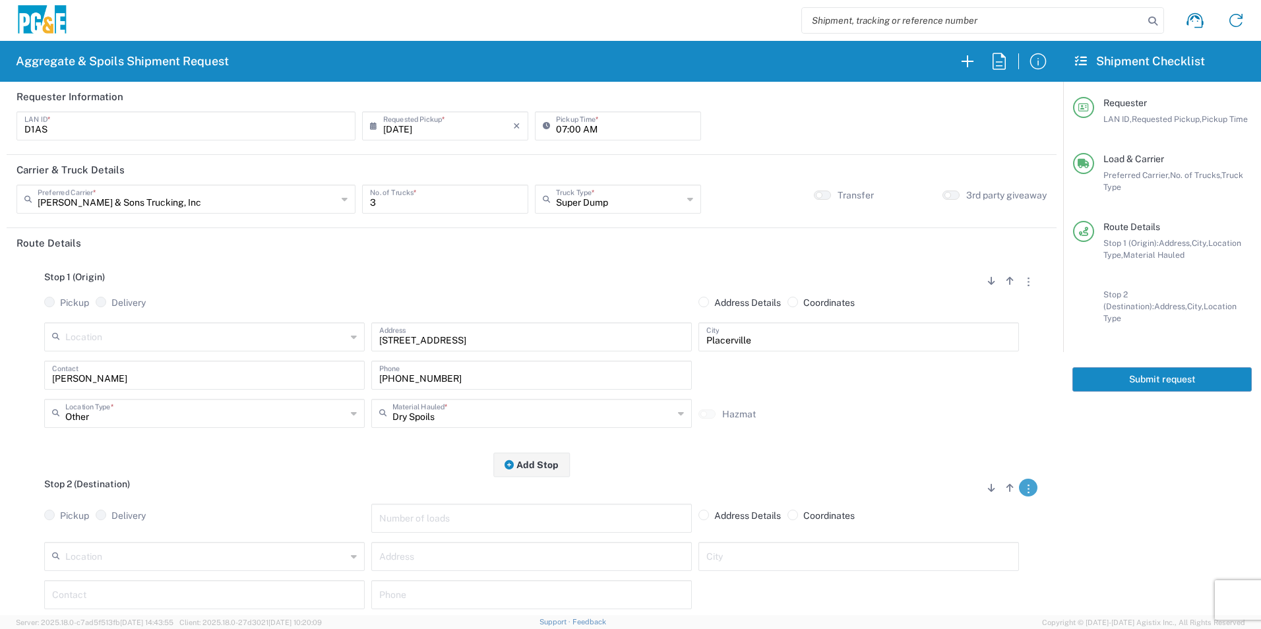
click at [1028, 490] on icon "button" at bounding box center [1029, 489] width 2 height 9
click at [966, 570] on link "Remove Stop" at bounding box center [966, 570] width 70 height 11
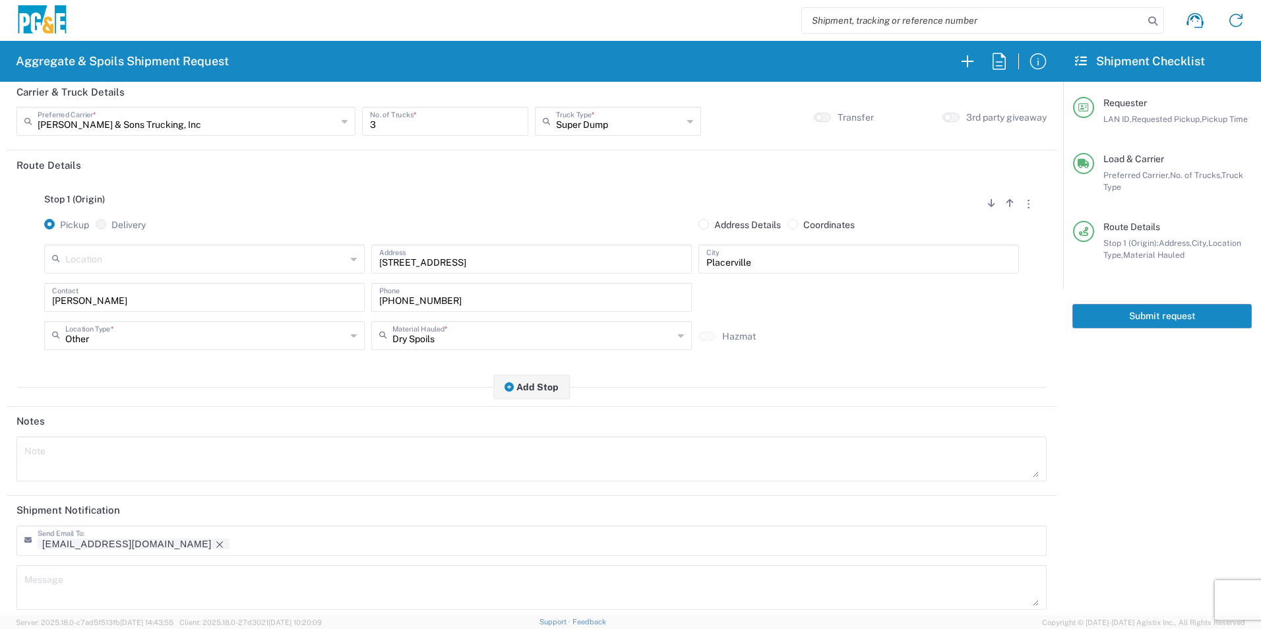
scroll to position [161, 0]
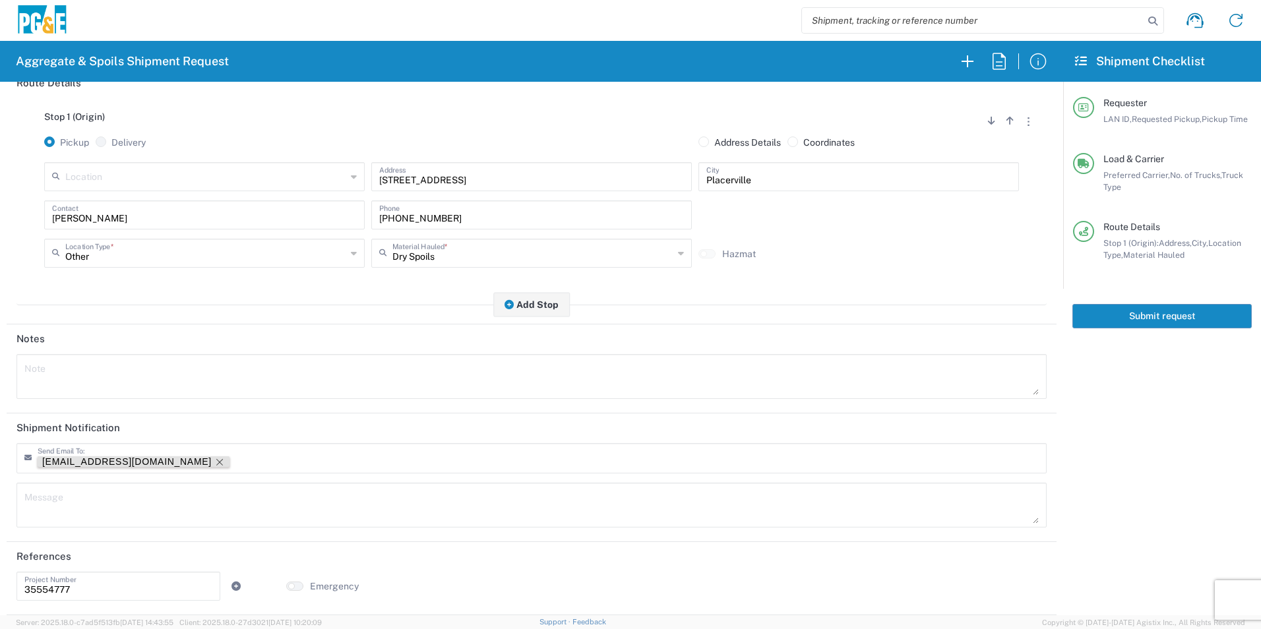
click at [214, 460] on icon "Remove tag" at bounding box center [219, 462] width 11 height 11
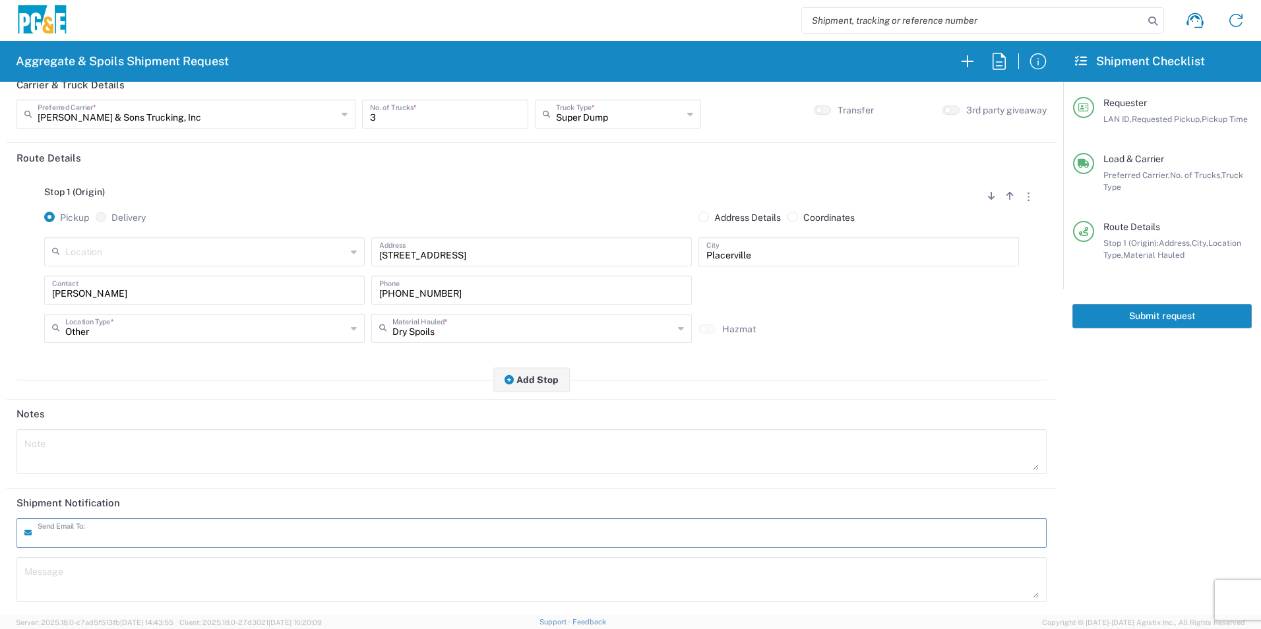
scroll to position [0, 0]
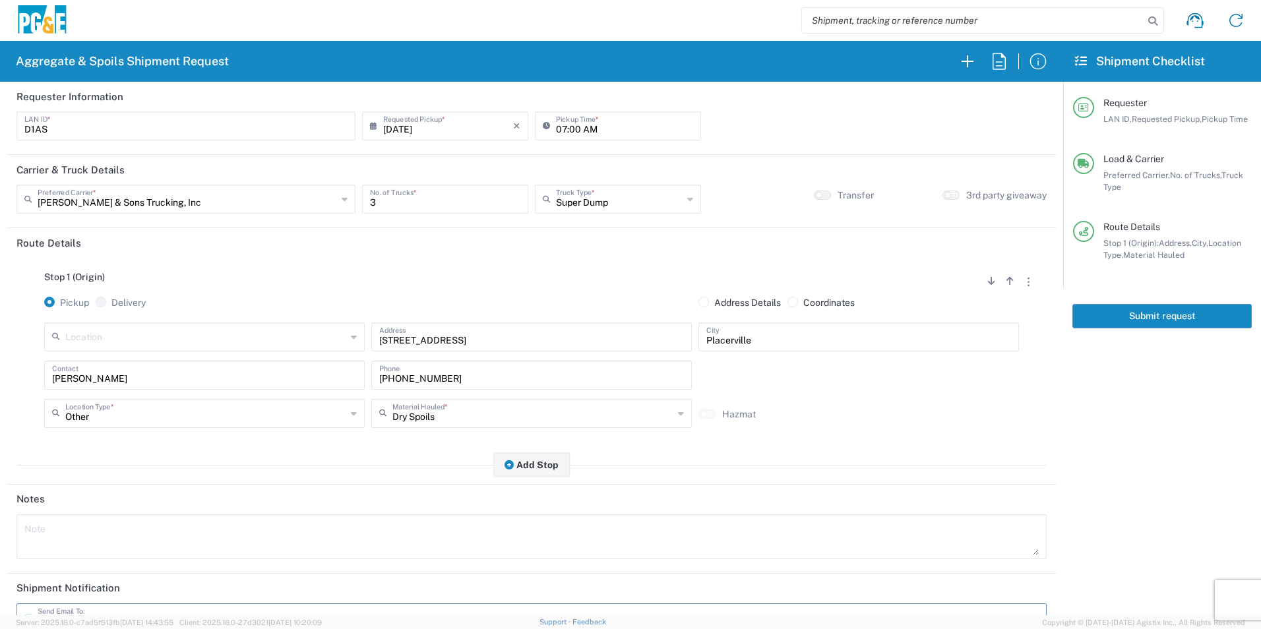
click at [1206, 318] on button "Submit request" at bounding box center [1162, 316] width 179 height 24
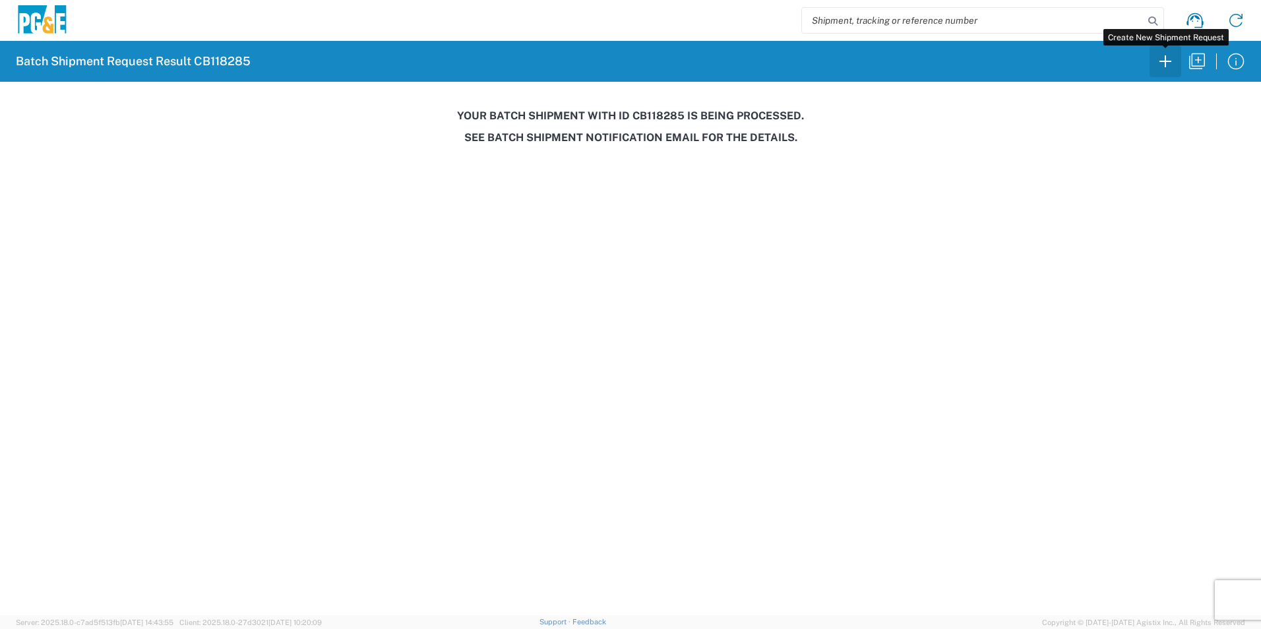
click at [1163, 68] on icon "button" at bounding box center [1165, 61] width 21 height 21
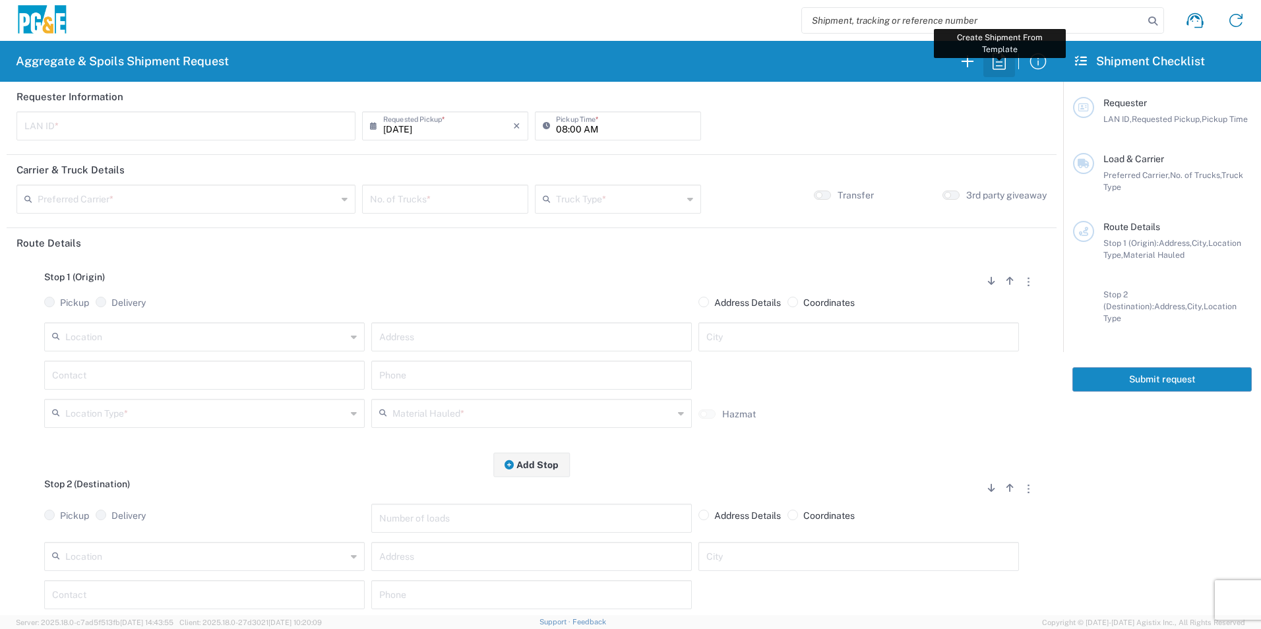
click at [999, 59] on icon "button" at bounding box center [999, 61] width 21 height 21
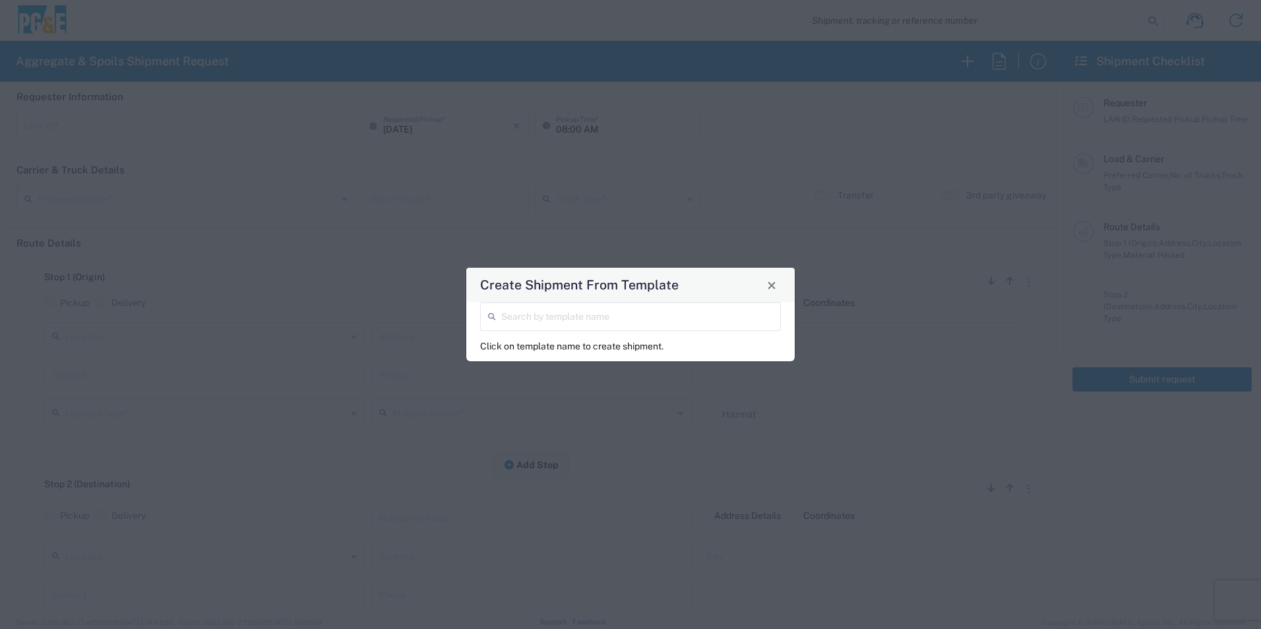
click at [564, 322] on input "search" at bounding box center [637, 315] width 272 height 23
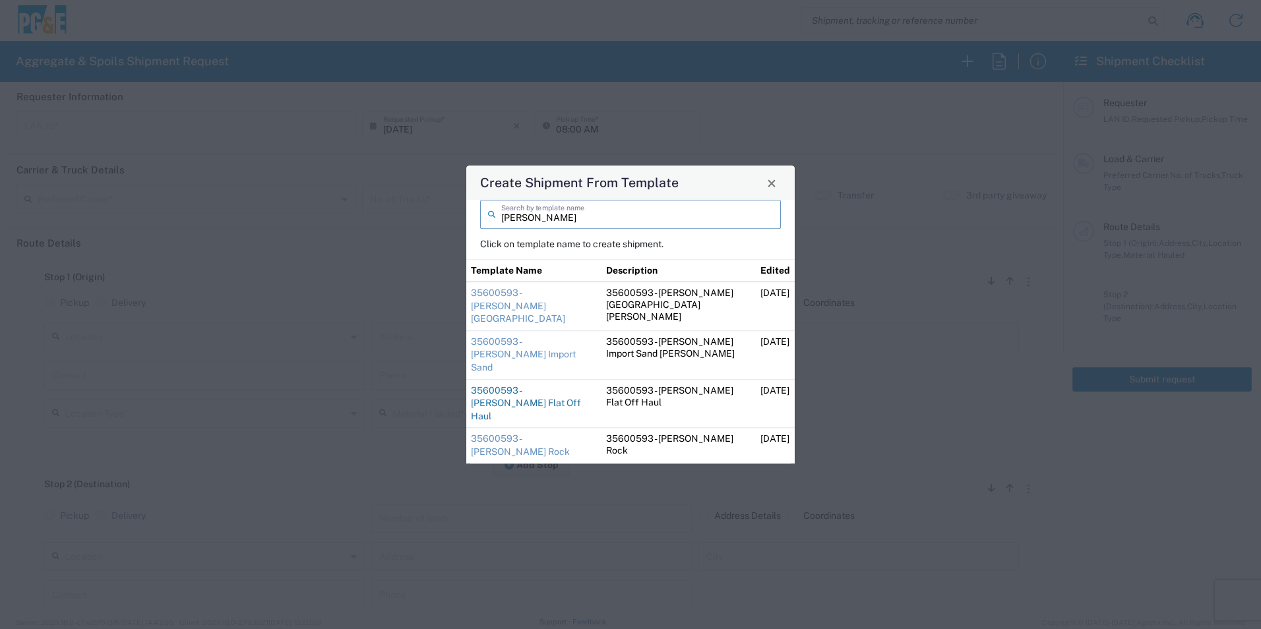
type input "jose"
click at [550, 385] on link "35600593 - [PERSON_NAME] Flat Off Haul" at bounding box center [526, 403] width 110 height 36
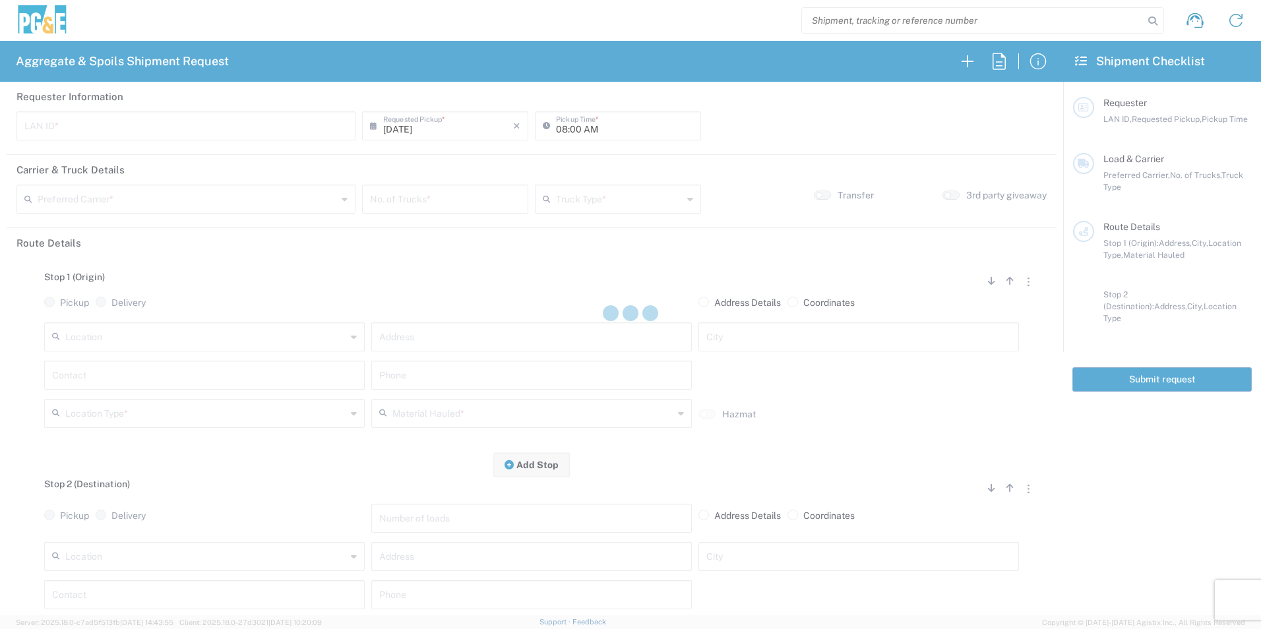
type input "J92Y"
type input "[PERSON_NAME] & Sons Trucking, Inc"
type input "Super Dump"
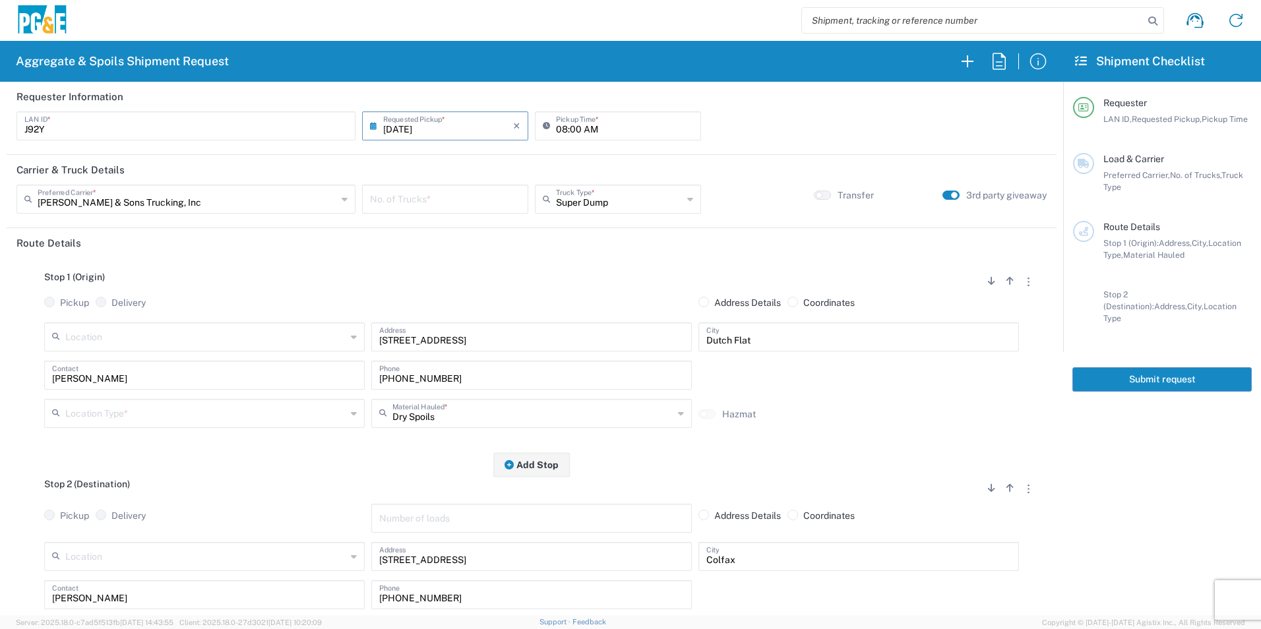
click at [442, 193] on input "number" at bounding box center [445, 198] width 150 height 23
type input "2"
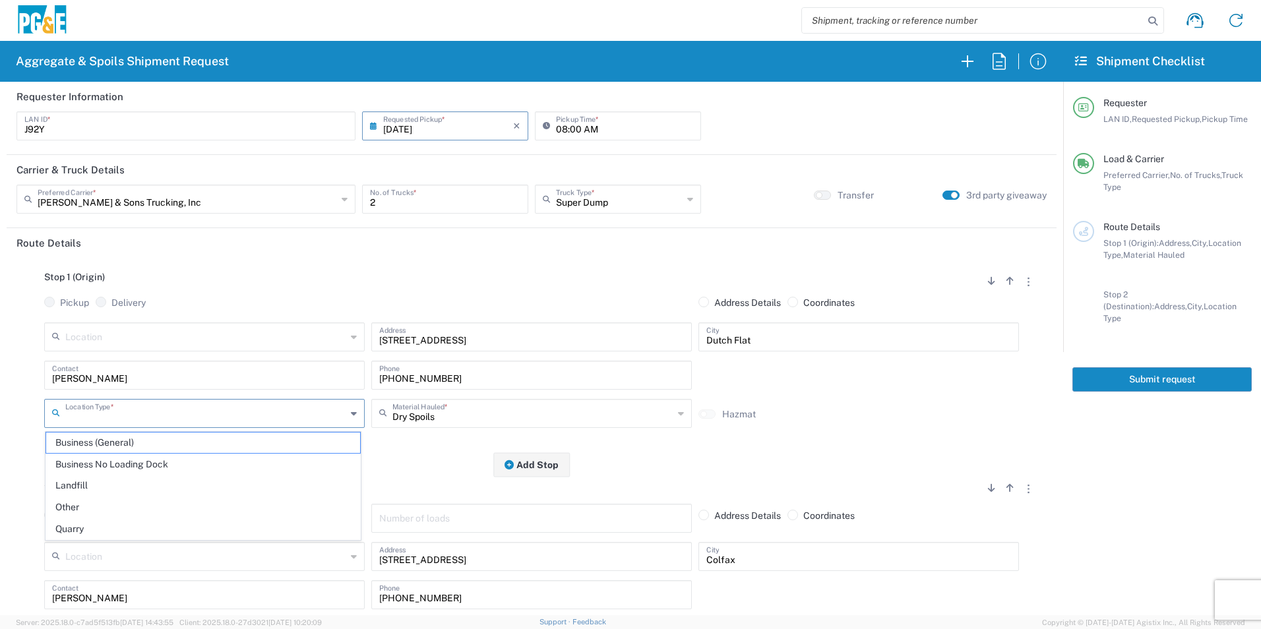
click at [174, 410] on input "text" at bounding box center [205, 412] width 281 height 23
click at [117, 508] on span "Other" at bounding box center [203, 507] width 314 height 20
type input "Other"
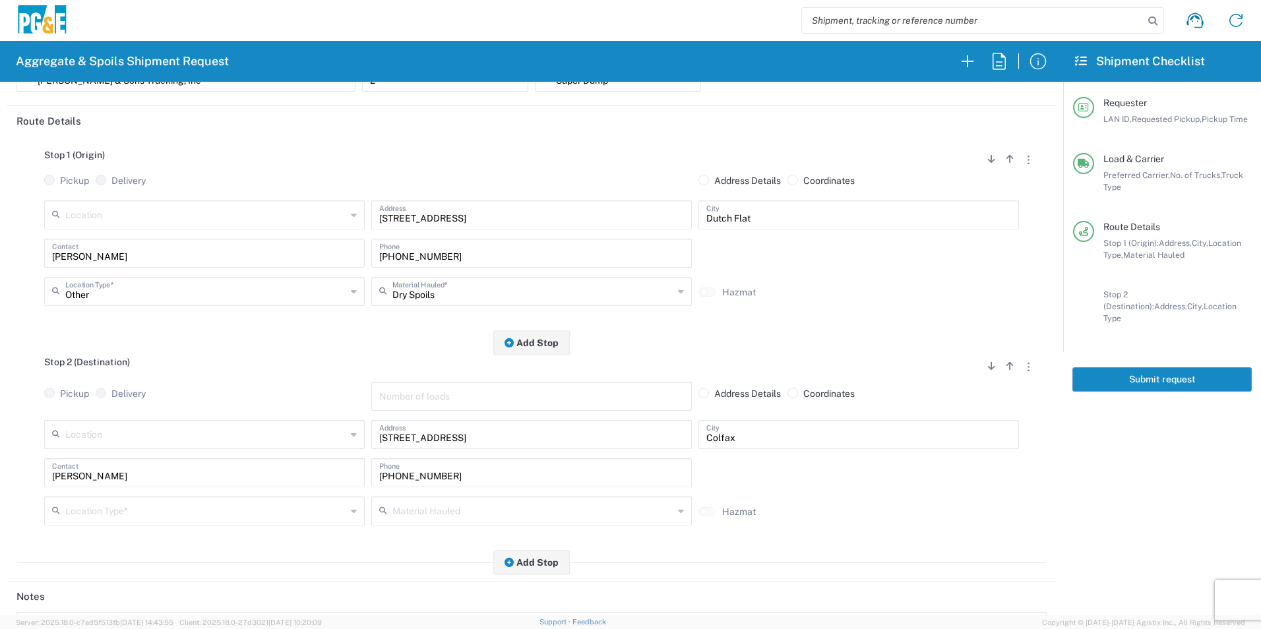
scroll to position [132, 0]
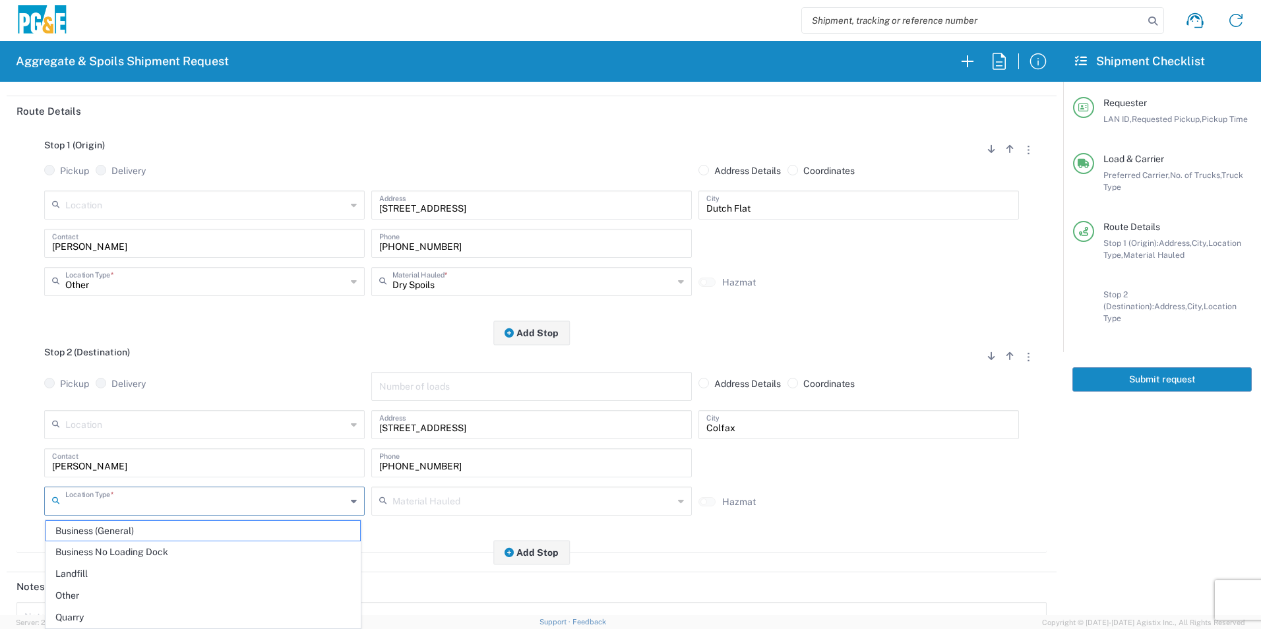
click at [113, 500] on input "text" at bounding box center [205, 500] width 281 height 23
click at [101, 592] on span "Other" at bounding box center [203, 596] width 314 height 20
type input "Other"
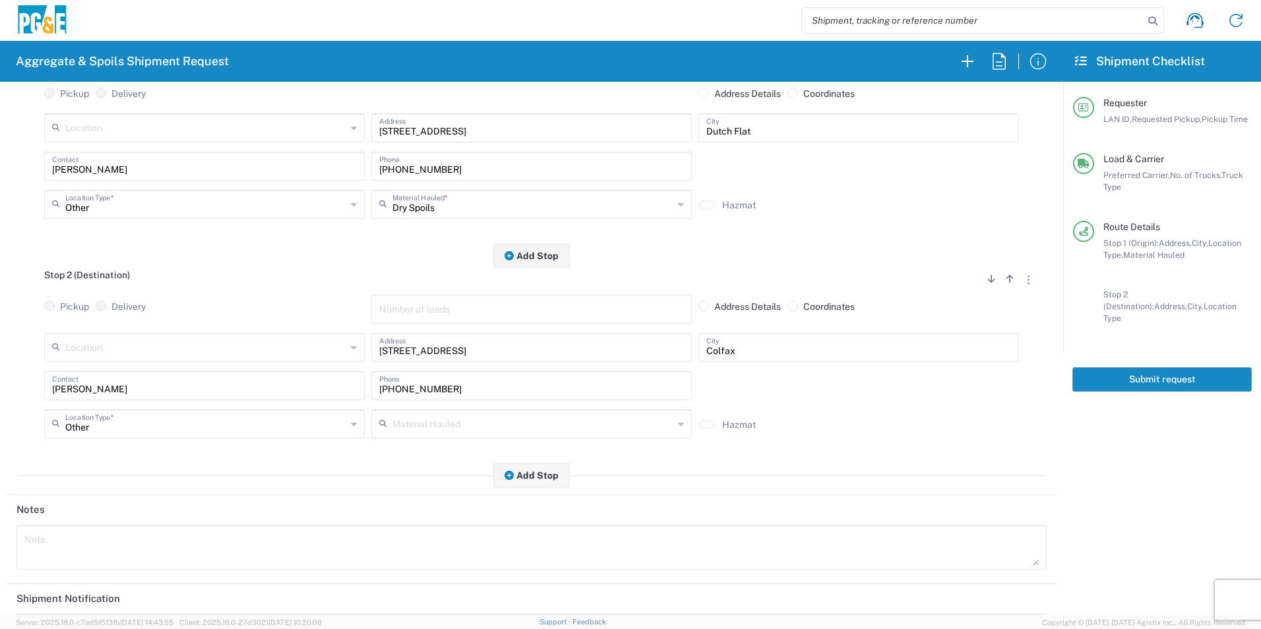
scroll to position [330, 0]
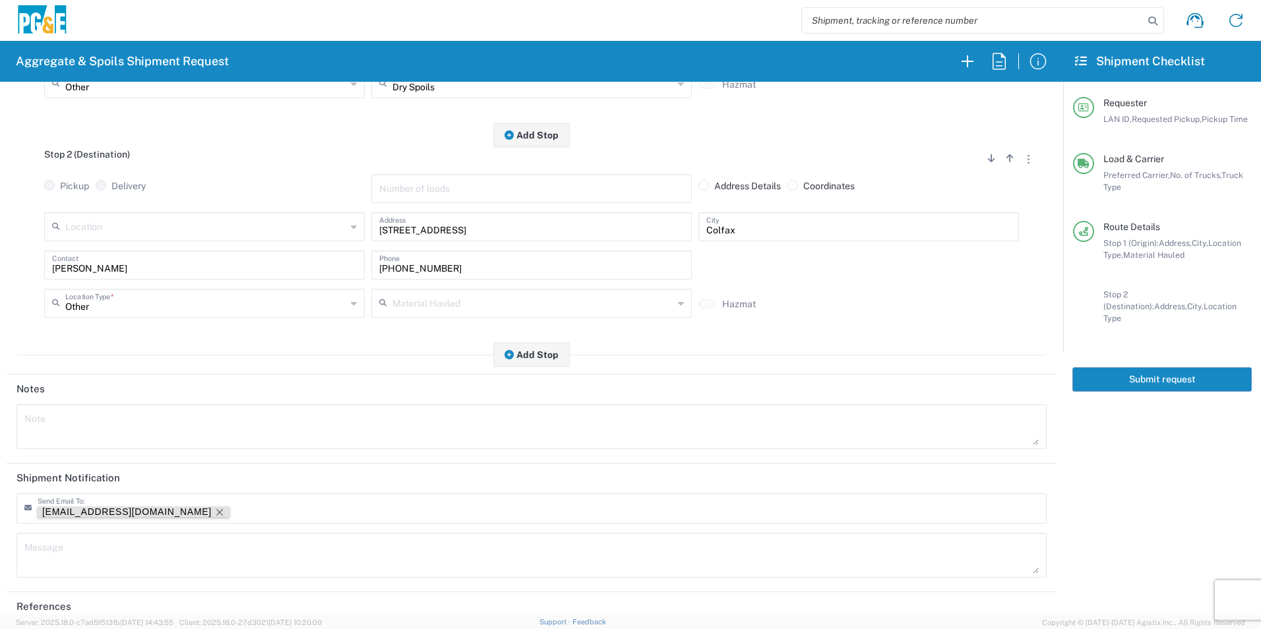
click at [128, 511] on tag-ripple at bounding box center [134, 512] width 192 height 11
click at [214, 514] on icon "Remove tag" at bounding box center [219, 512] width 11 height 11
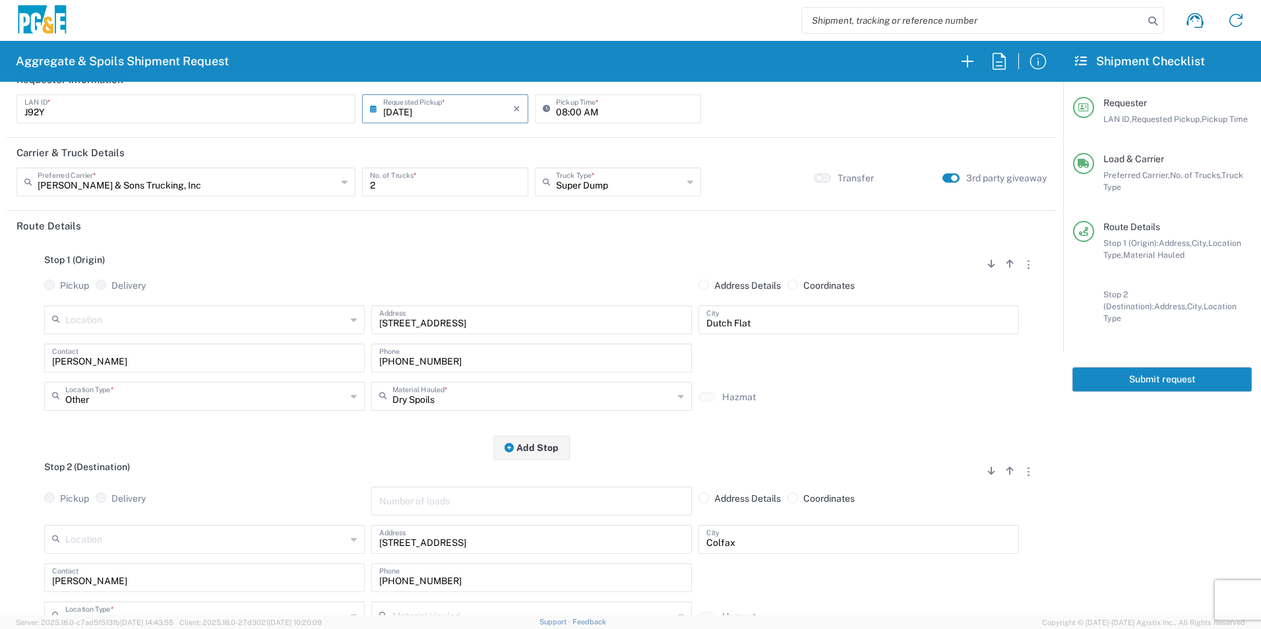
scroll to position [0, 0]
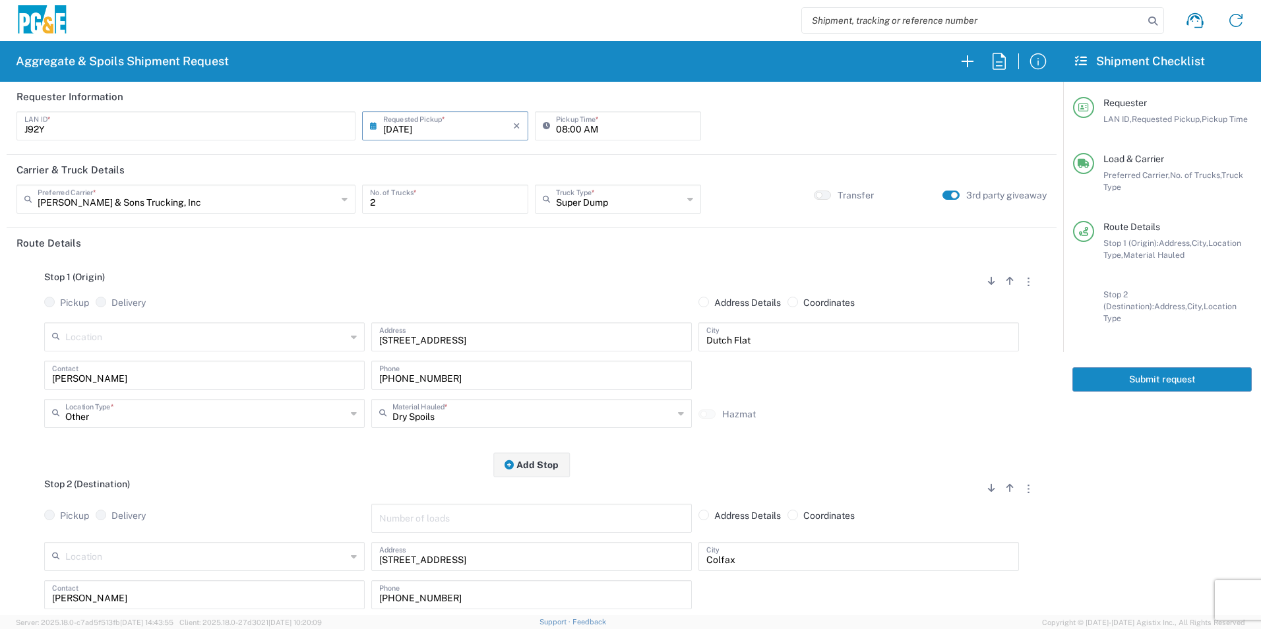
click at [1234, 367] on button "Submit request" at bounding box center [1162, 379] width 179 height 24
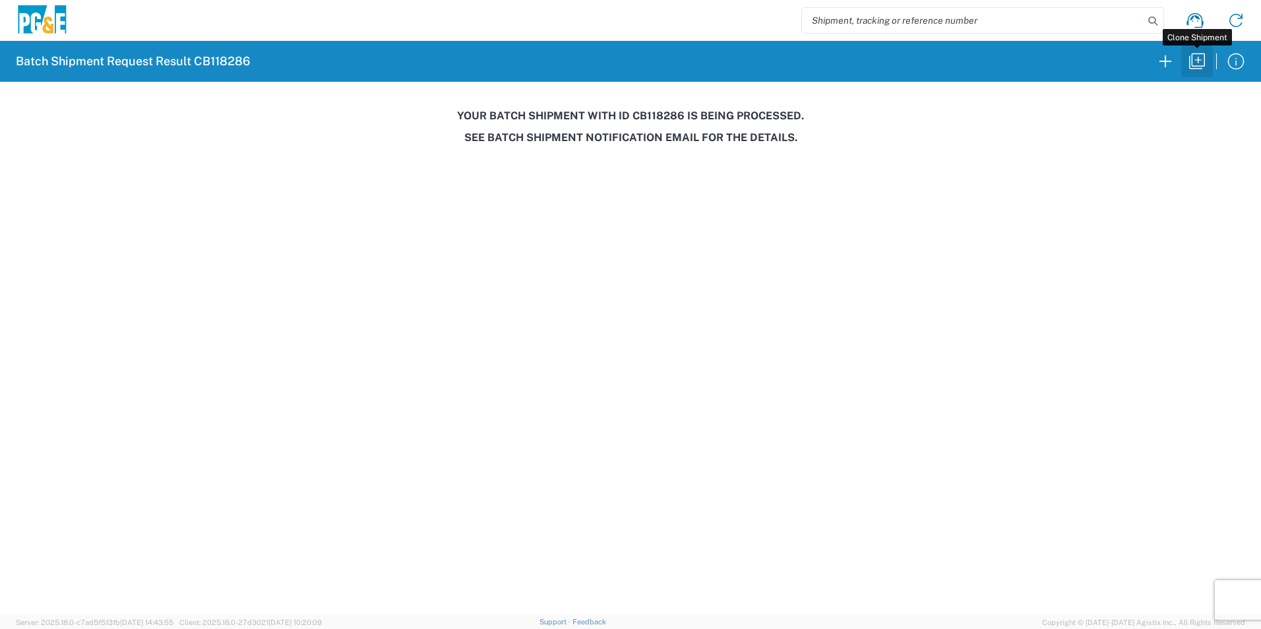
click at [1202, 62] on icon "button" at bounding box center [1197, 61] width 21 height 21
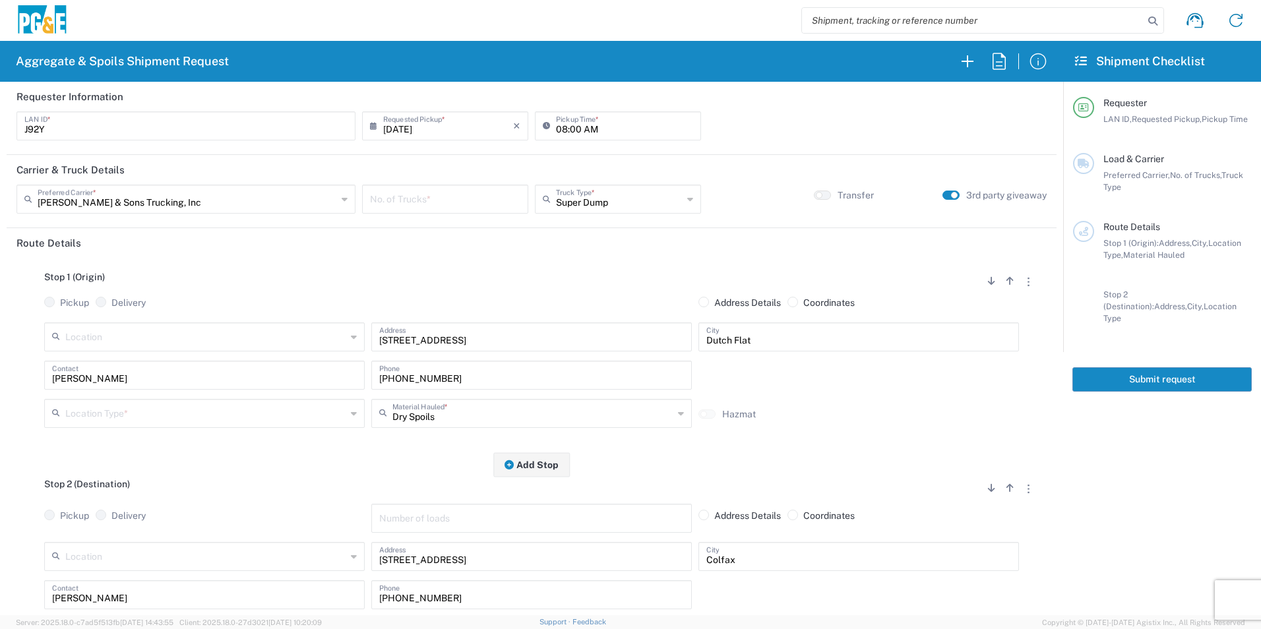
click at [402, 128] on input "[DATE]" at bounding box center [448, 124] width 130 height 23
click at [470, 206] on span "11" at bounding box center [465, 208] width 20 height 18
type input "09/11/2025"
click at [443, 201] on input "number" at bounding box center [445, 198] width 150 height 23
type input "2"
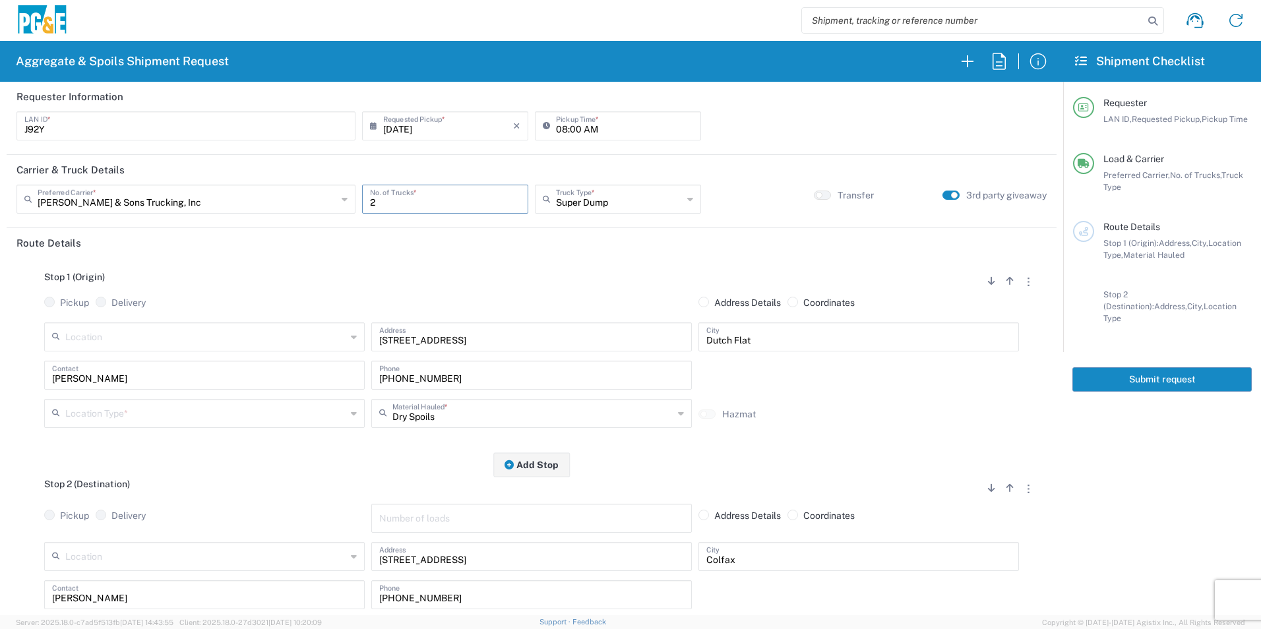
click at [158, 414] on input "text" at bounding box center [205, 412] width 281 height 23
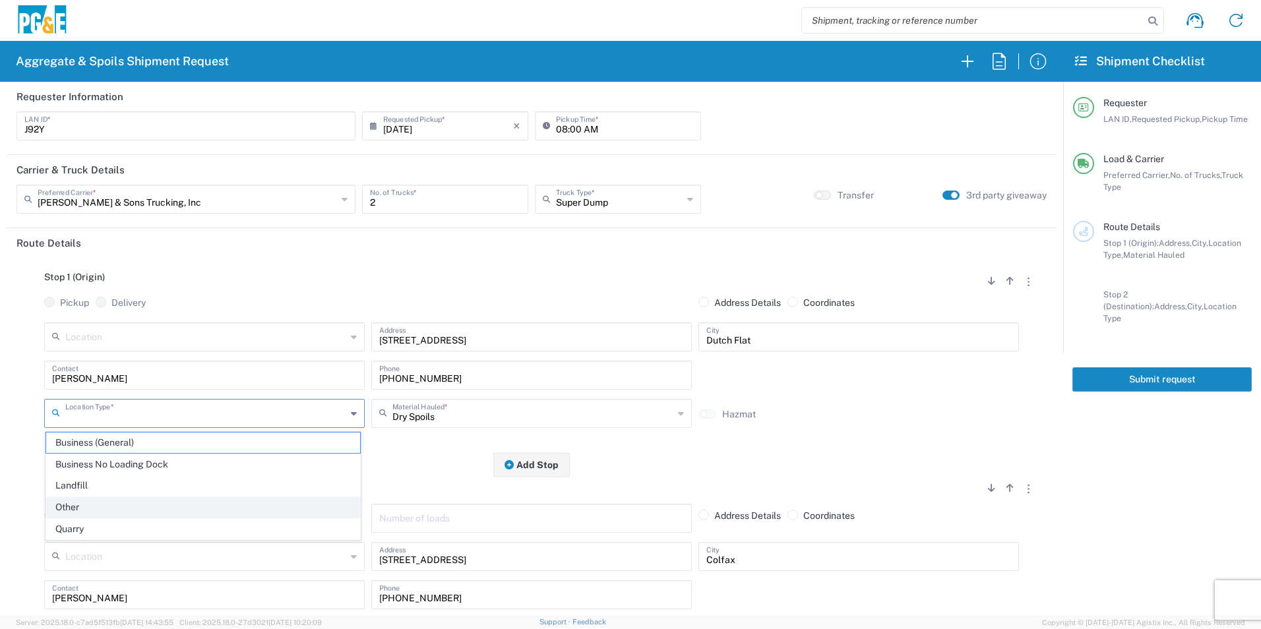
click at [80, 501] on span "Other" at bounding box center [203, 507] width 314 height 20
type input "Other"
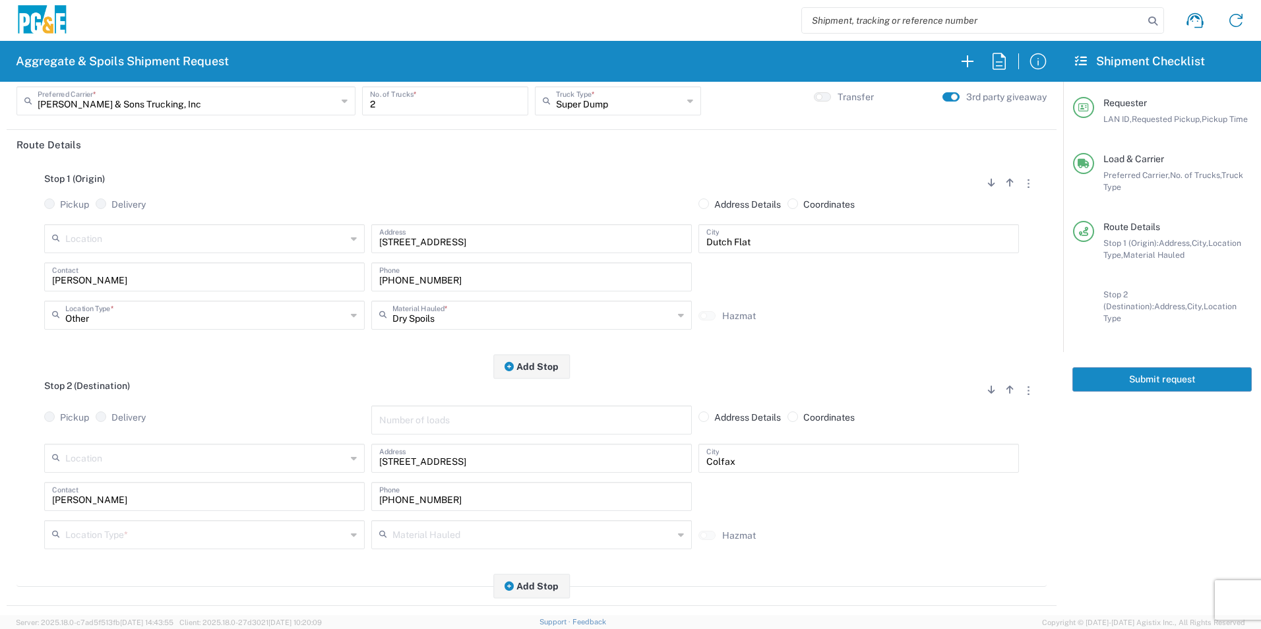
scroll to position [264, 0]
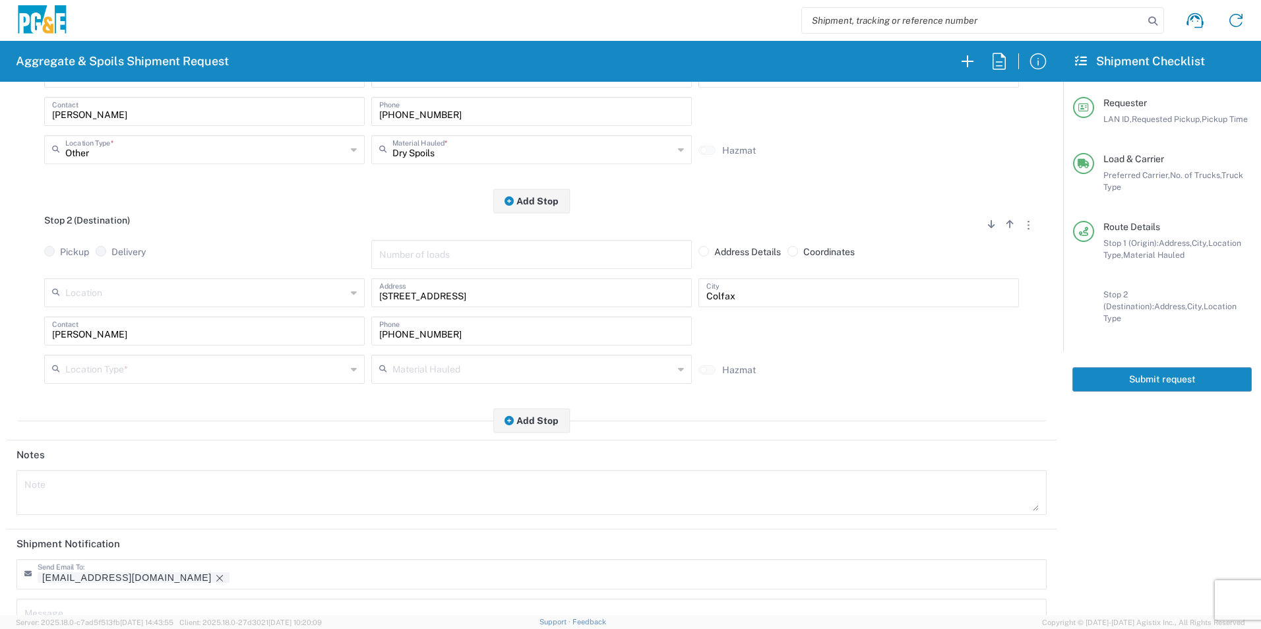
click at [99, 371] on input "text" at bounding box center [205, 368] width 281 height 23
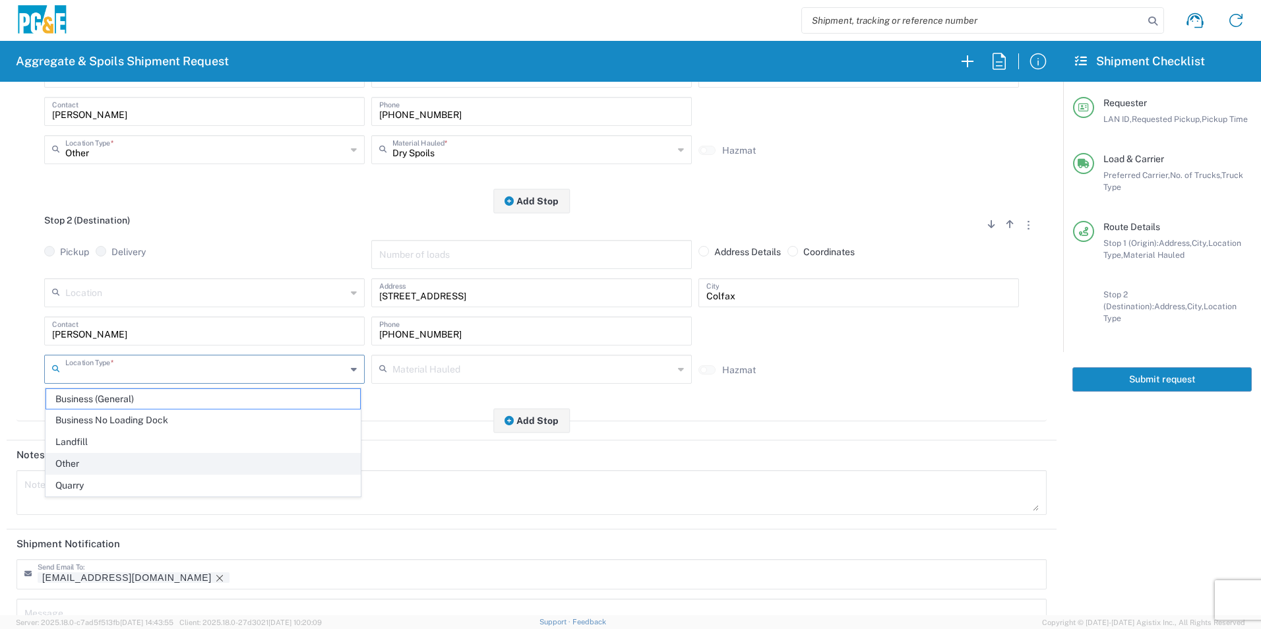
click at [92, 459] on span "Other" at bounding box center [203, 464] width 314 height 20
type input "Other"
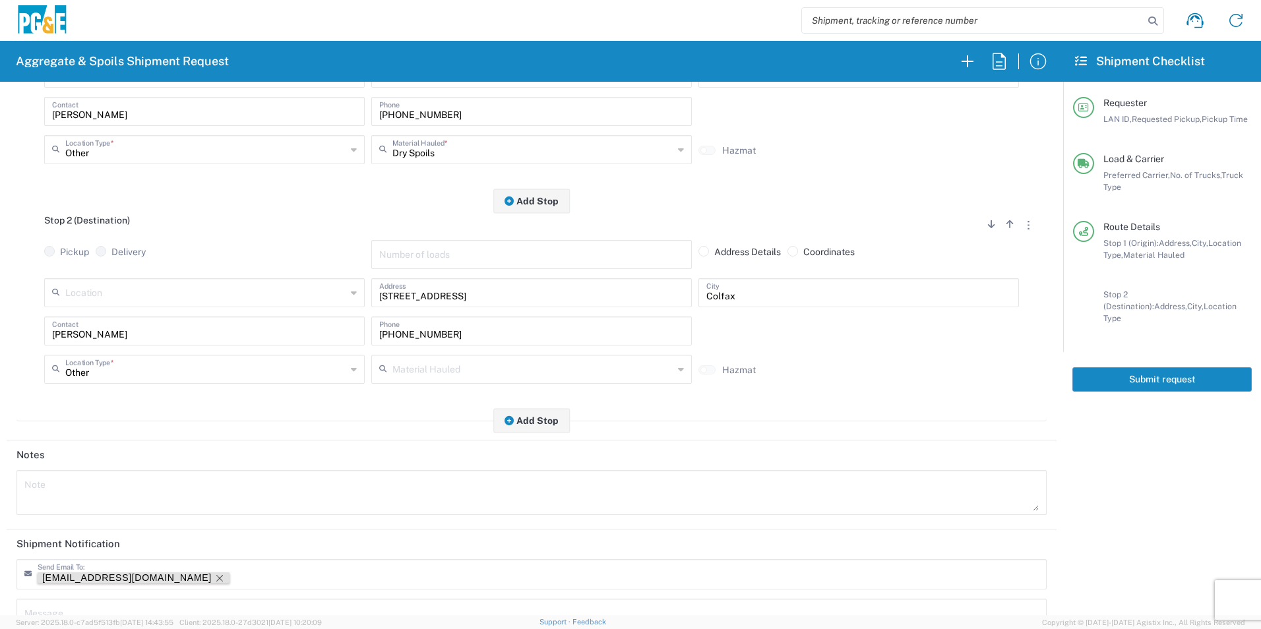
click at [216, 581] on icon "Remove tag" at bounding box center [219, 578] width 7 height 7
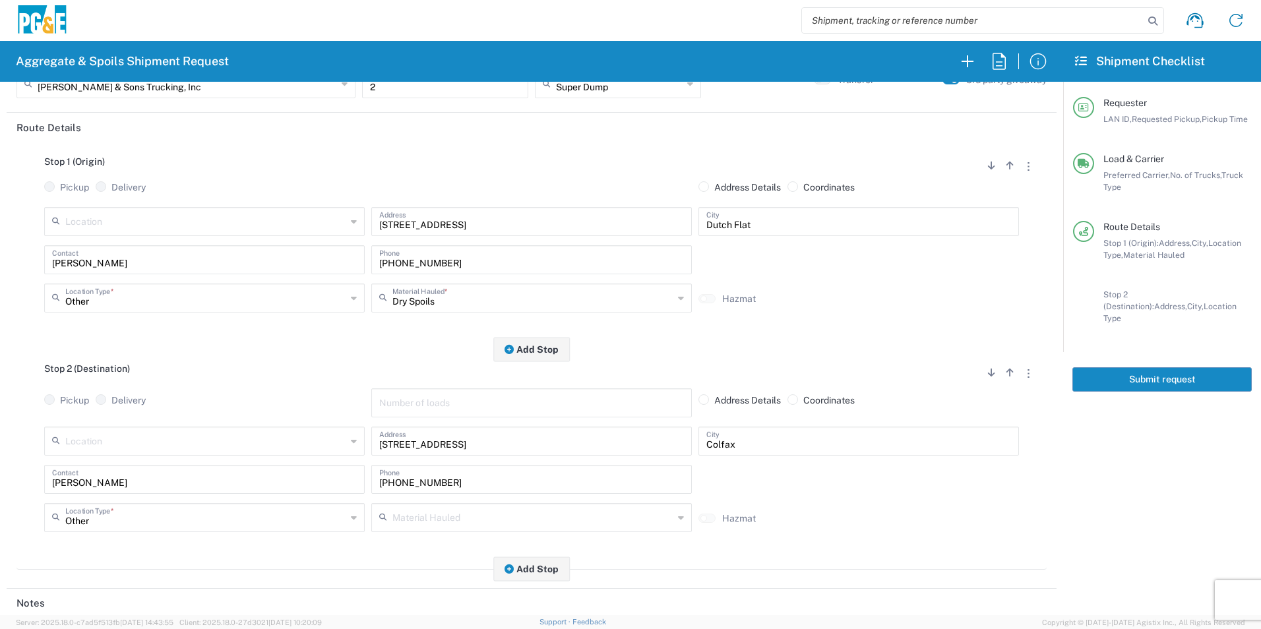
scroll to position [0, 0]
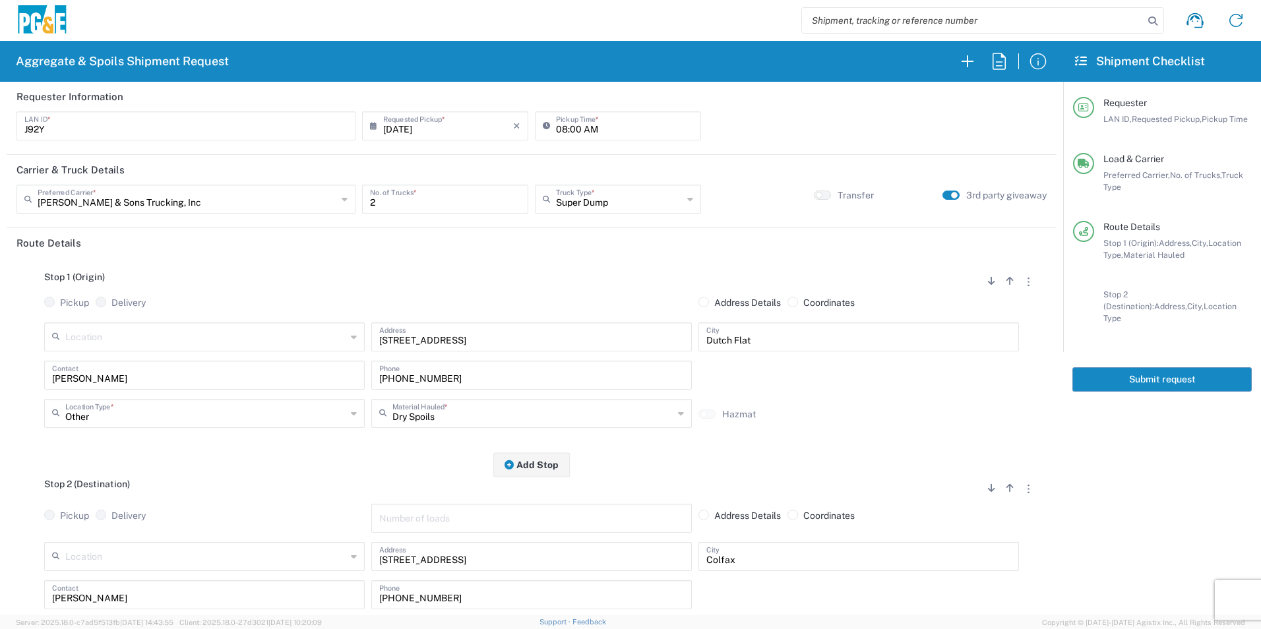
click at [1210, 367] on button "Submit request" at bounding box center [1162, 379] width 179 height 24
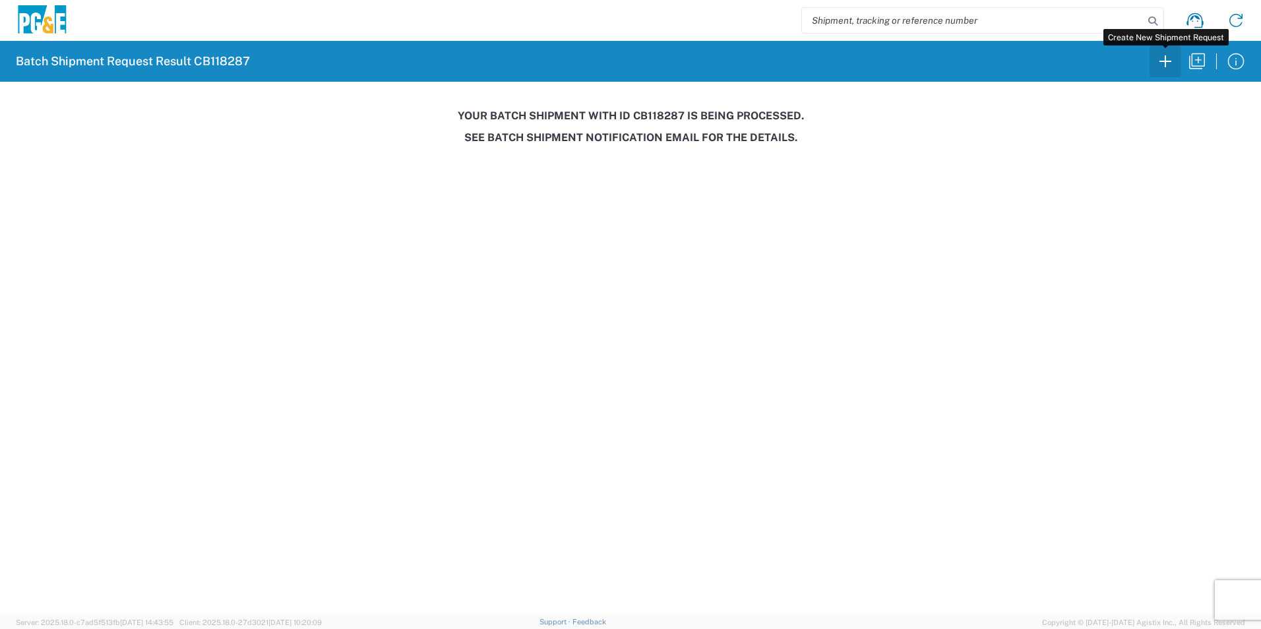
click at [1165, 61] on icon "button" at bounding box center [1165, 61] width 21 height 21
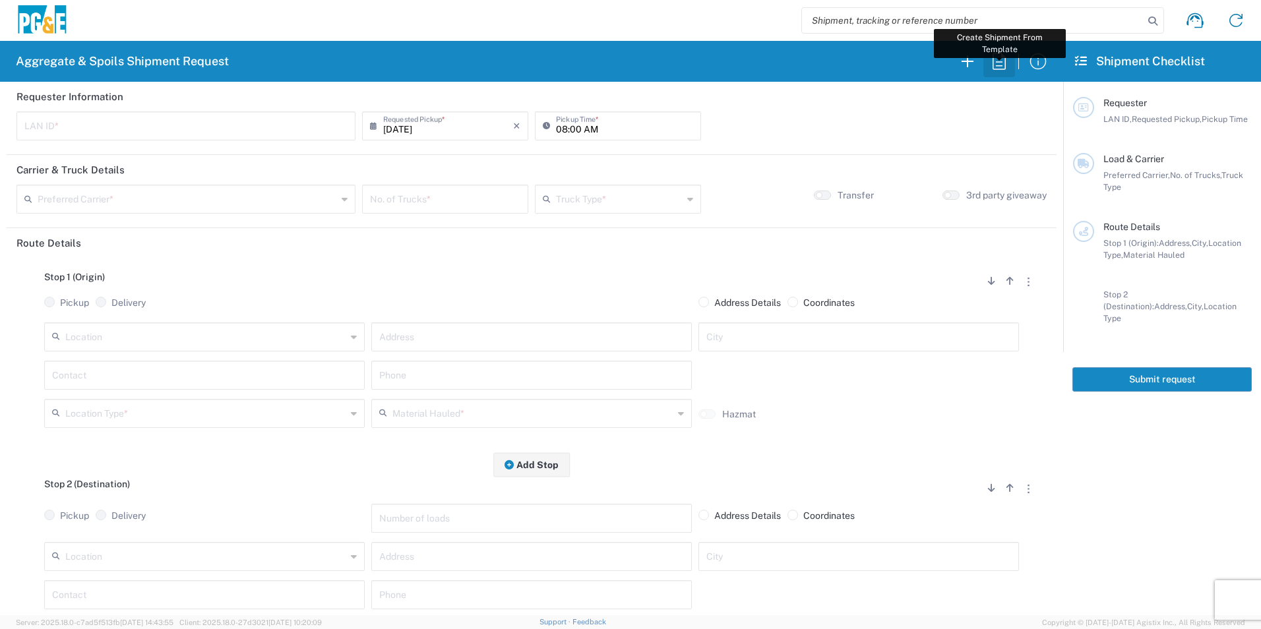
click at [1000, 61] on icon "button" at bounding box center [999, 61] width 21 height 21
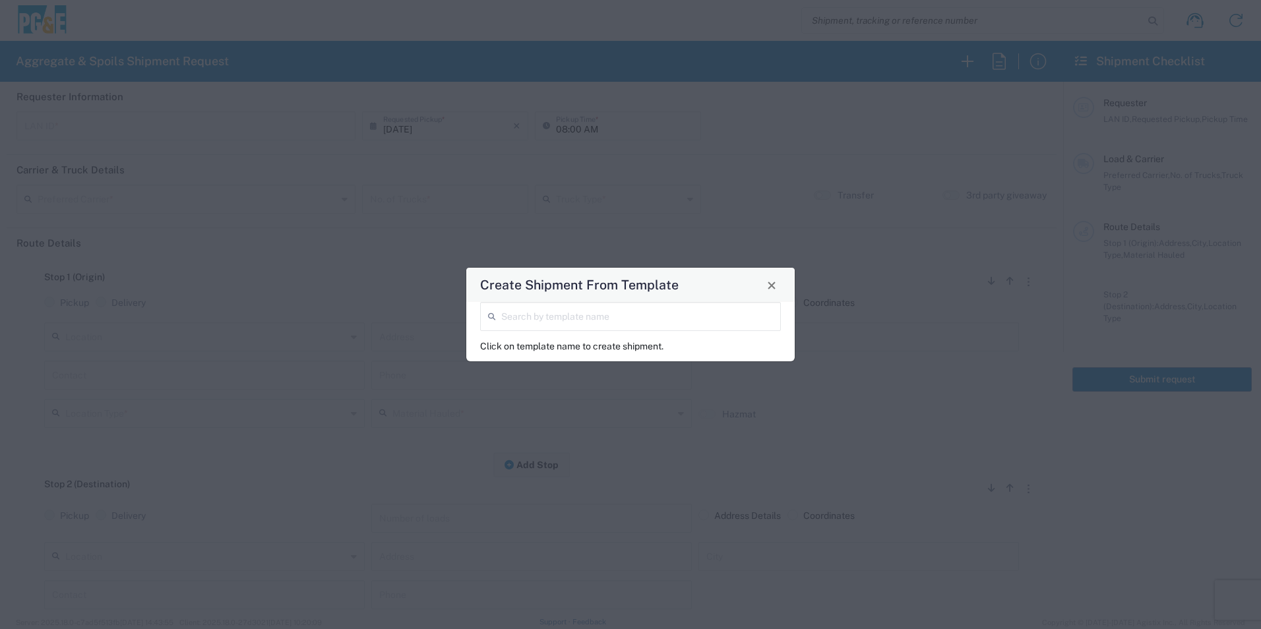
click at [581, 317] on input "search" at bounding box center [637, 315] width 272 height 23
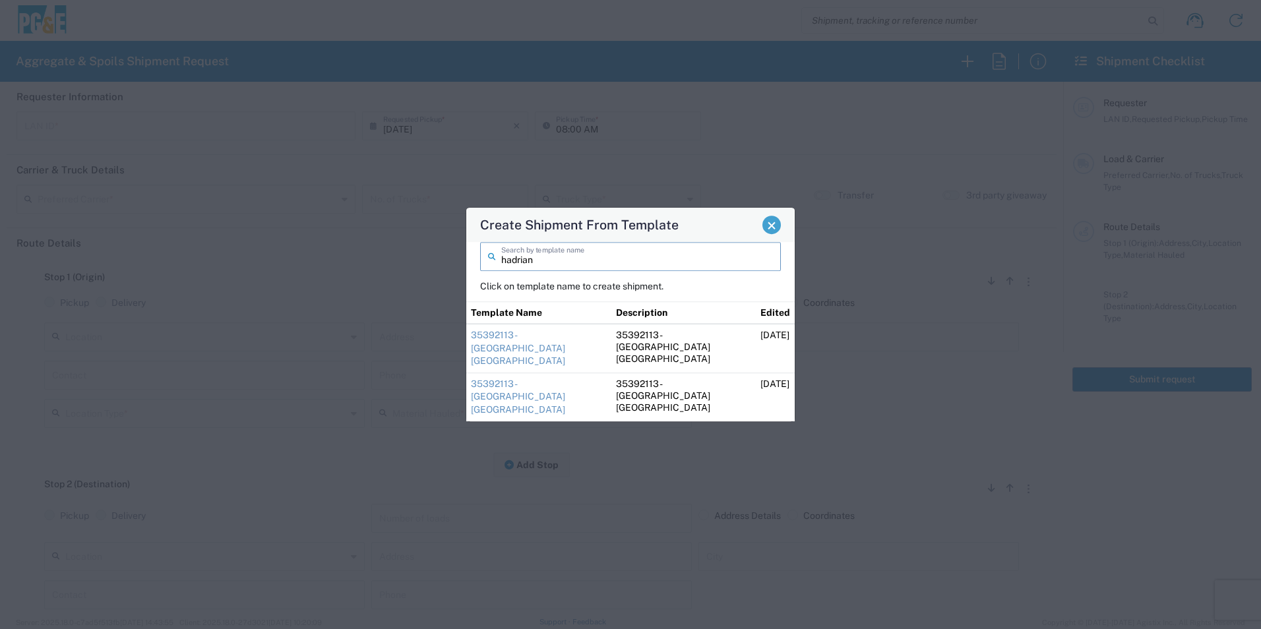
type input "hadrian"
click at [773, 230] on span "Close" at bounding box center [771, 225] width 9 height 9
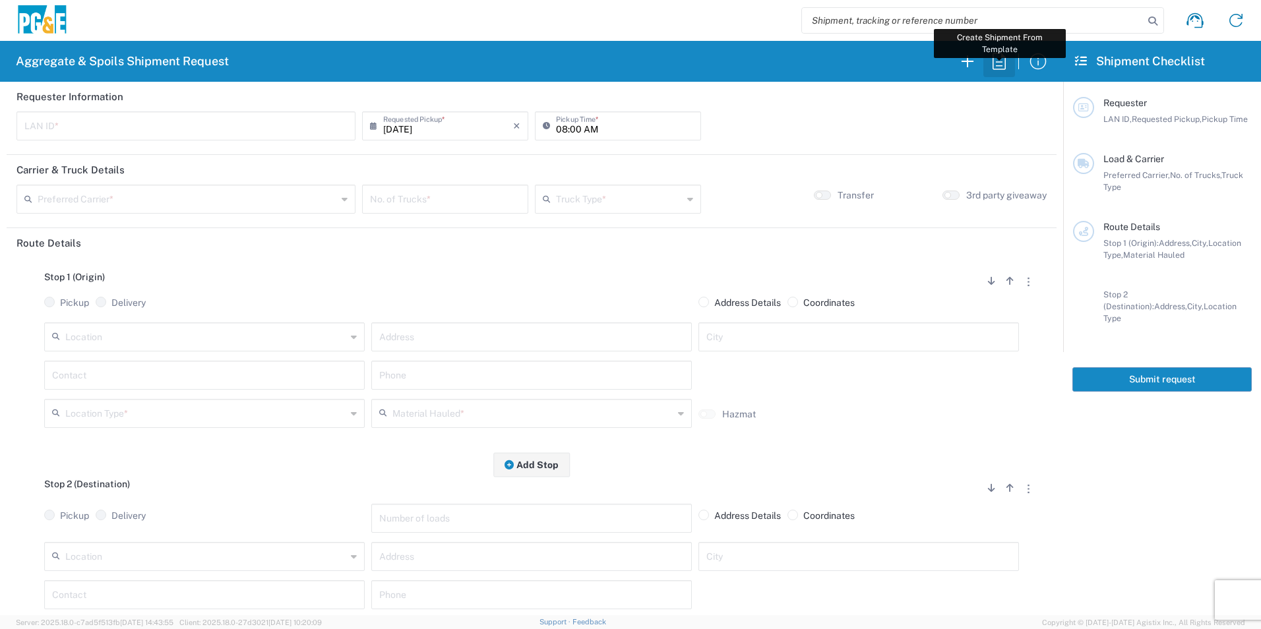
click at [999, 65] on icon "button" at bounding box center [999, 61] width 13 height 16
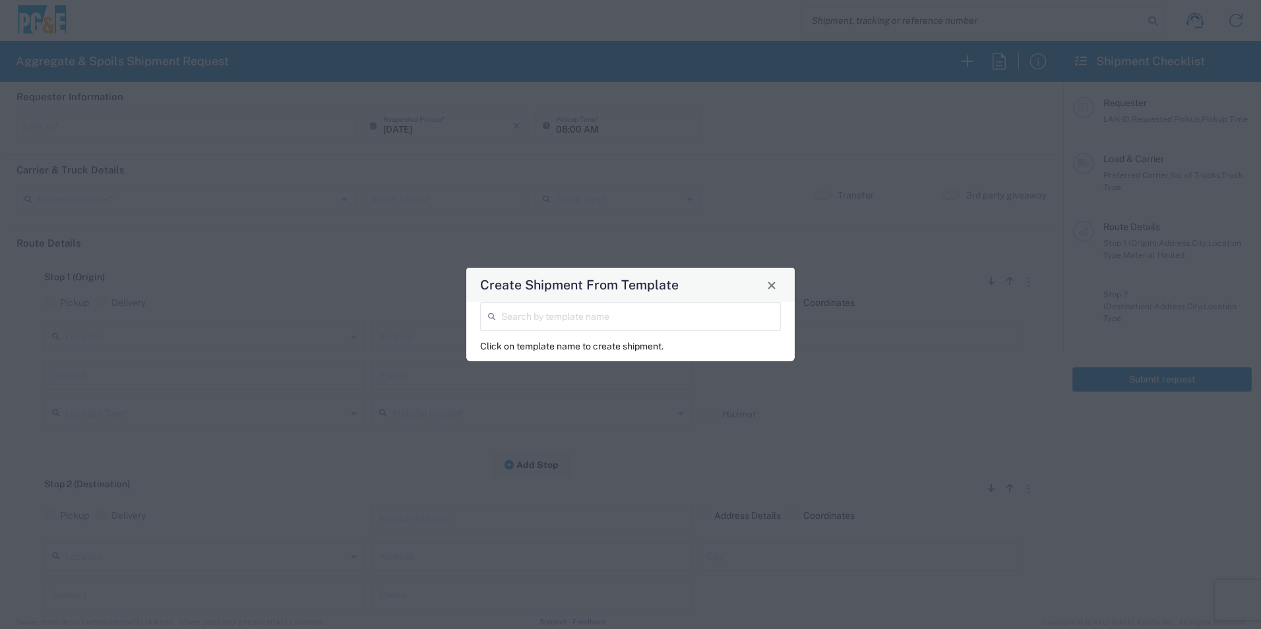
click at [658, 314] on input "search" at bounding box center [637, 315] width 272 height 23
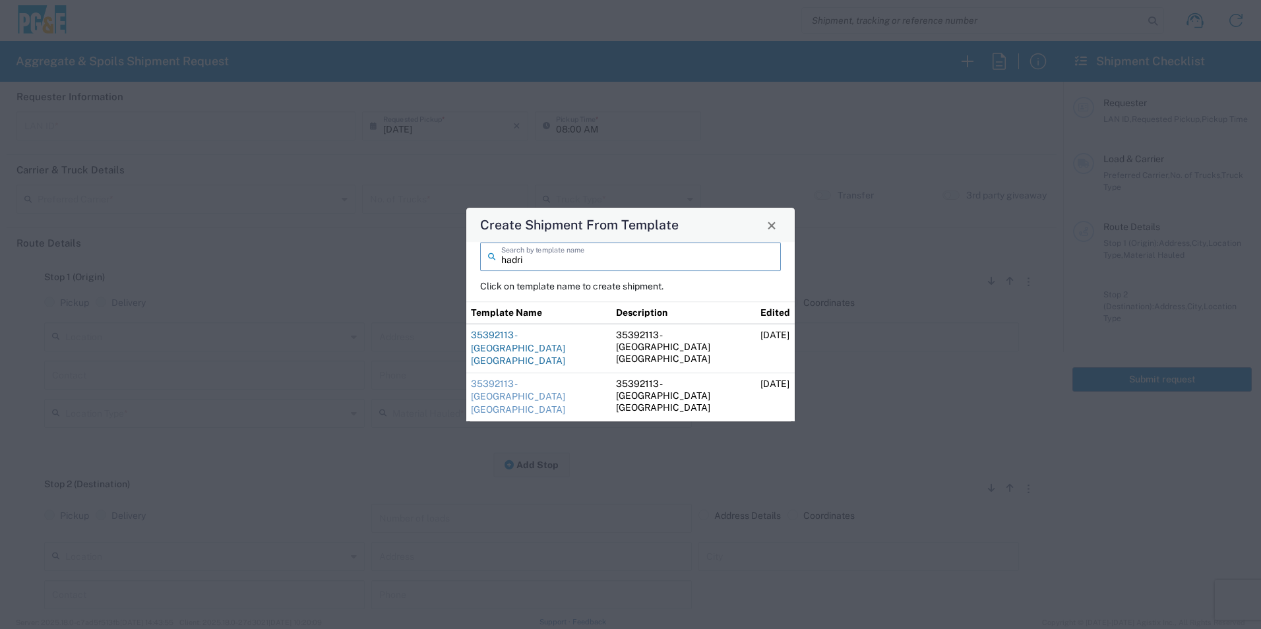
type input "hadri"
click at [512, 347] on link "35392113 - [GEOGRAPHIC_DATA] [GEOGRAPHIC_DATA]" at bounding box center [518, 348] width 94 height 36
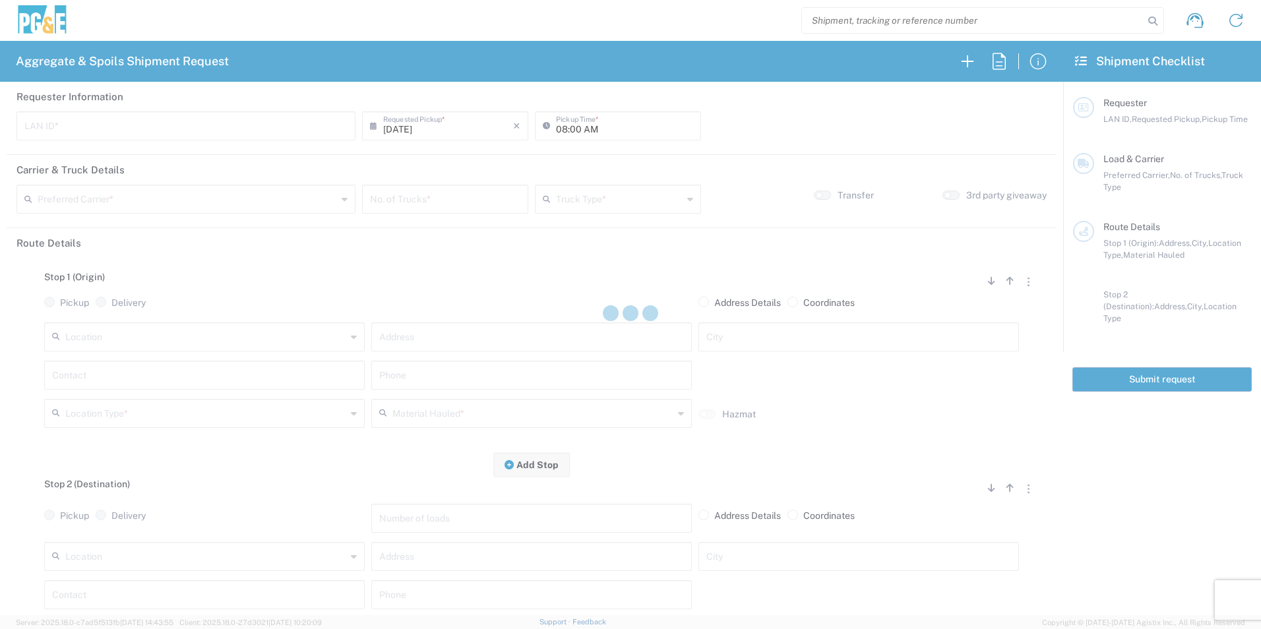
type input "HVM1"
type input "06:30 AM"
type input "[PERSON_NAME] & Sons Trucking, Inc"
type input "Super Dump"
type textarea "Please start with 1 load of Base Rock. Hadrian will direct from there."
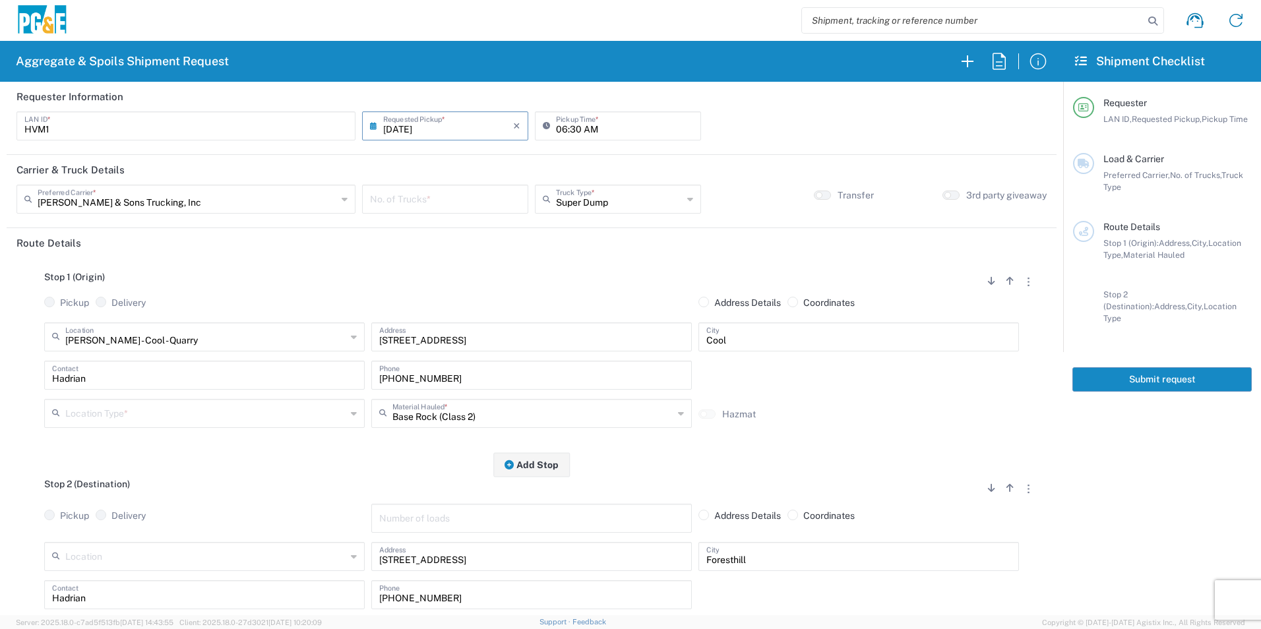
click at [455, 191] on input "number" at bounding box center [445, 198] width 150 height 23
type input "2"
click at [558, 126] on input "06:30 AM" at bounding box center [624, 124] width 137 height 23
type input "07:30 AM"
click at [1007, 493] on icon "button" at bounding box center [1010, 488] width 7 height 9
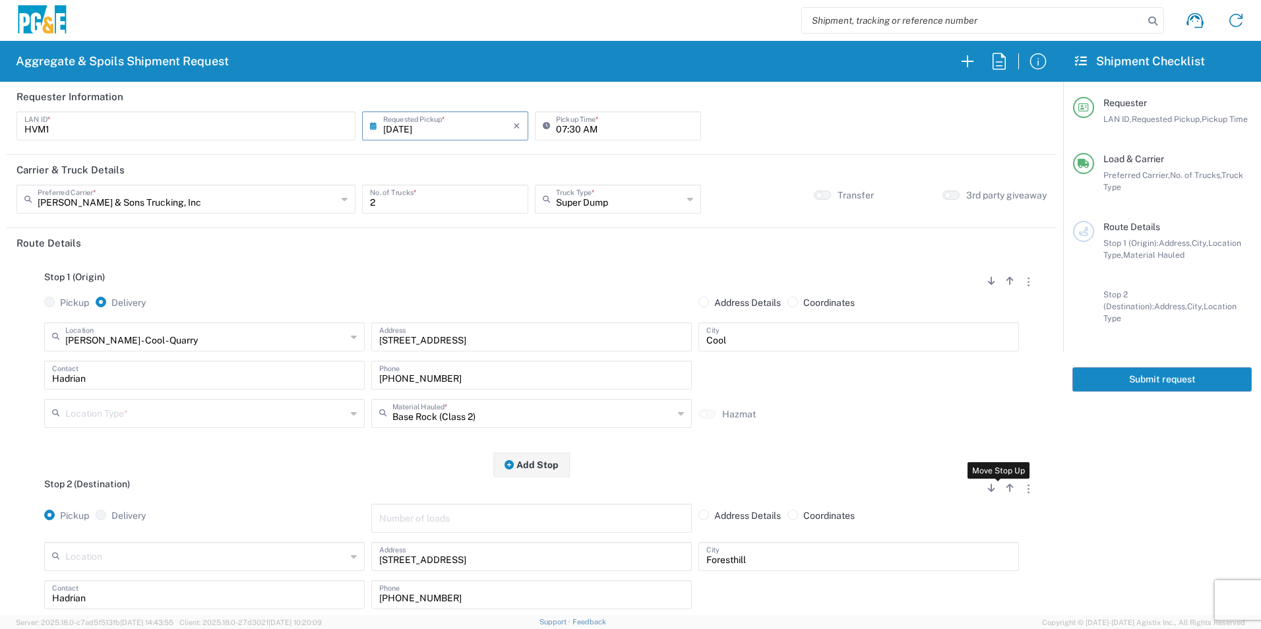
radio input "false"
radio input "true"
radio input "false"
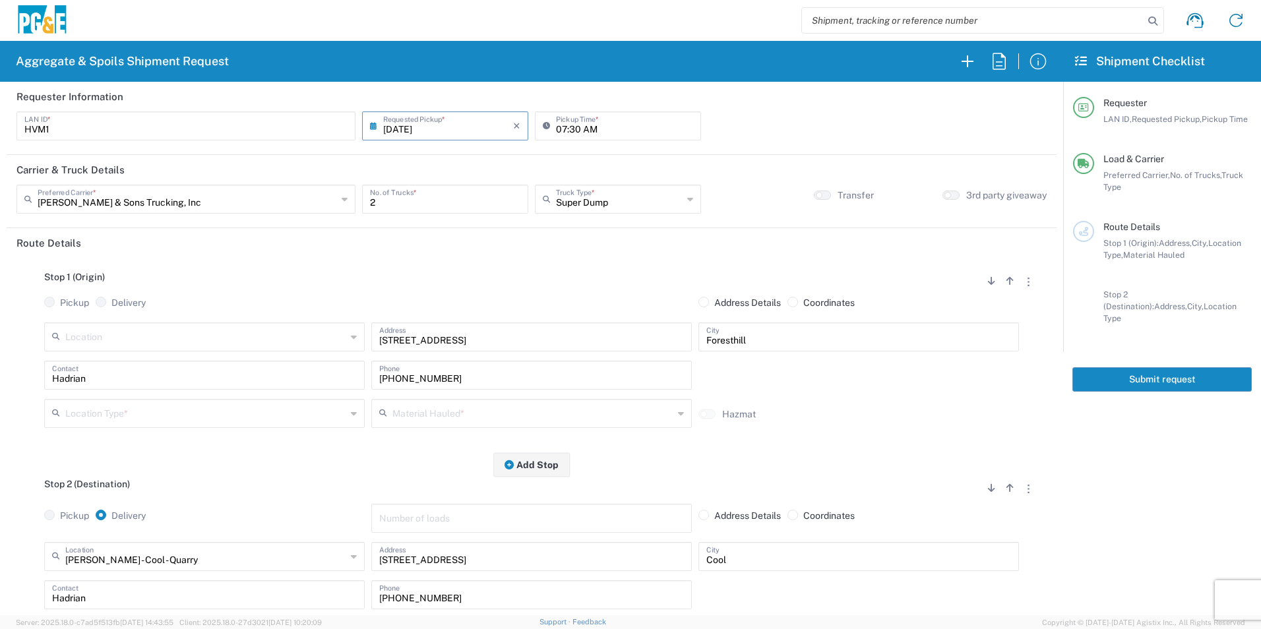
click at [130, 413] on input "text" at bounding box center [205, 412] width 281 height 23
click at [106, 503] on span "Other" at bounding box center [203, 507] width 314 height 20
type input "Other"
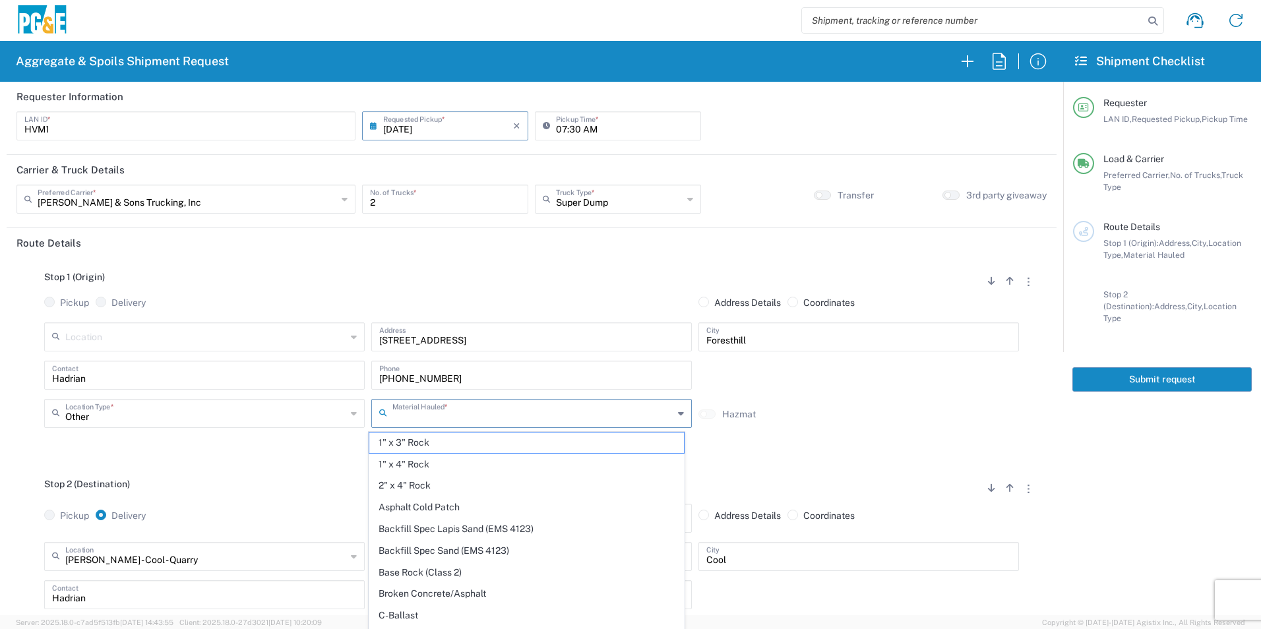
click at [491, 418] on input "text" at bounding box center [533, 412] width 281 height 23
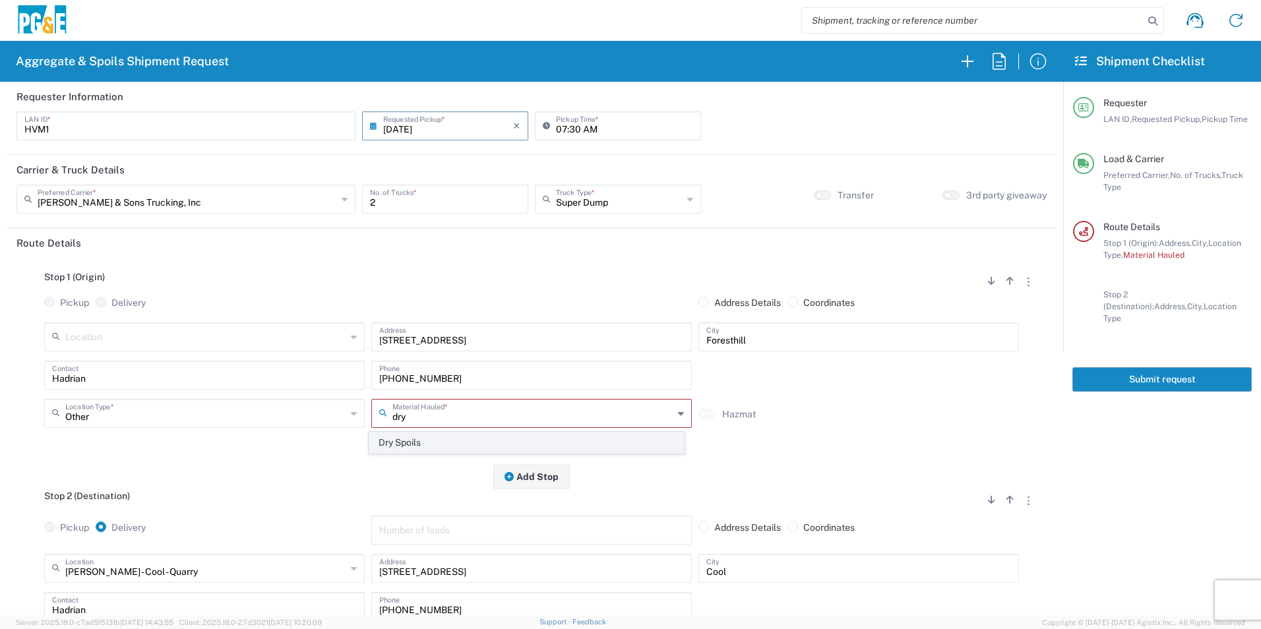
click at [424, 441] on span "Dry Spoils" at bounding box center [526, 443] width 314 height 20
type input "Dry Spoils"
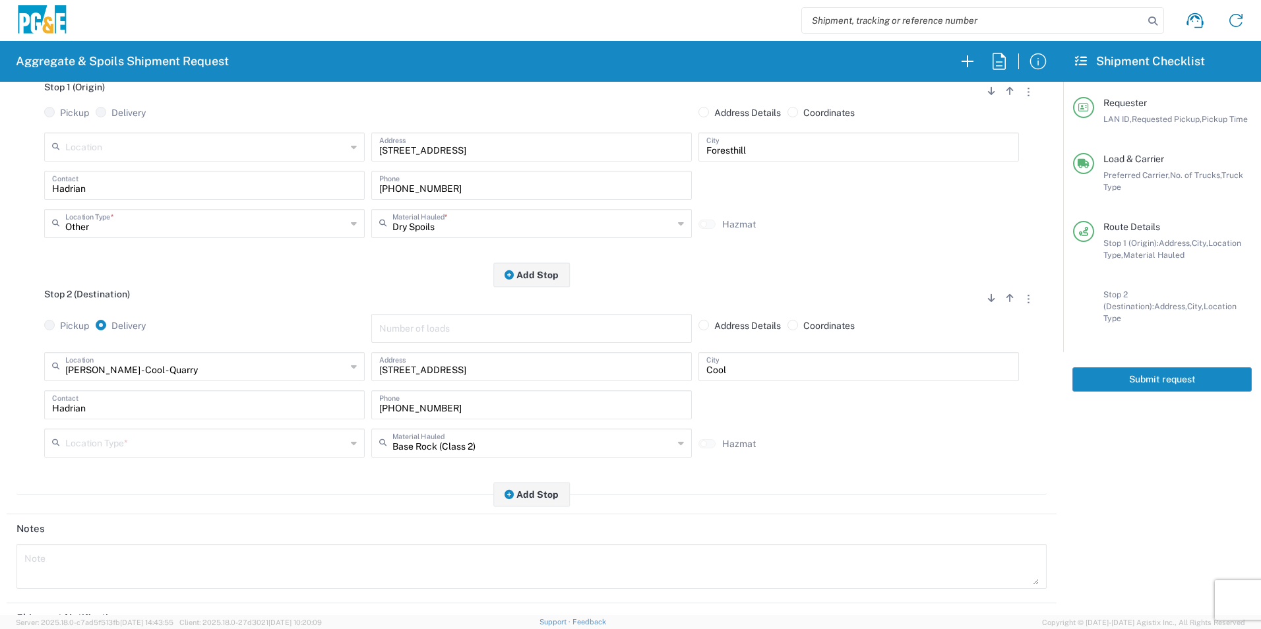
scroll to position [198, 0]
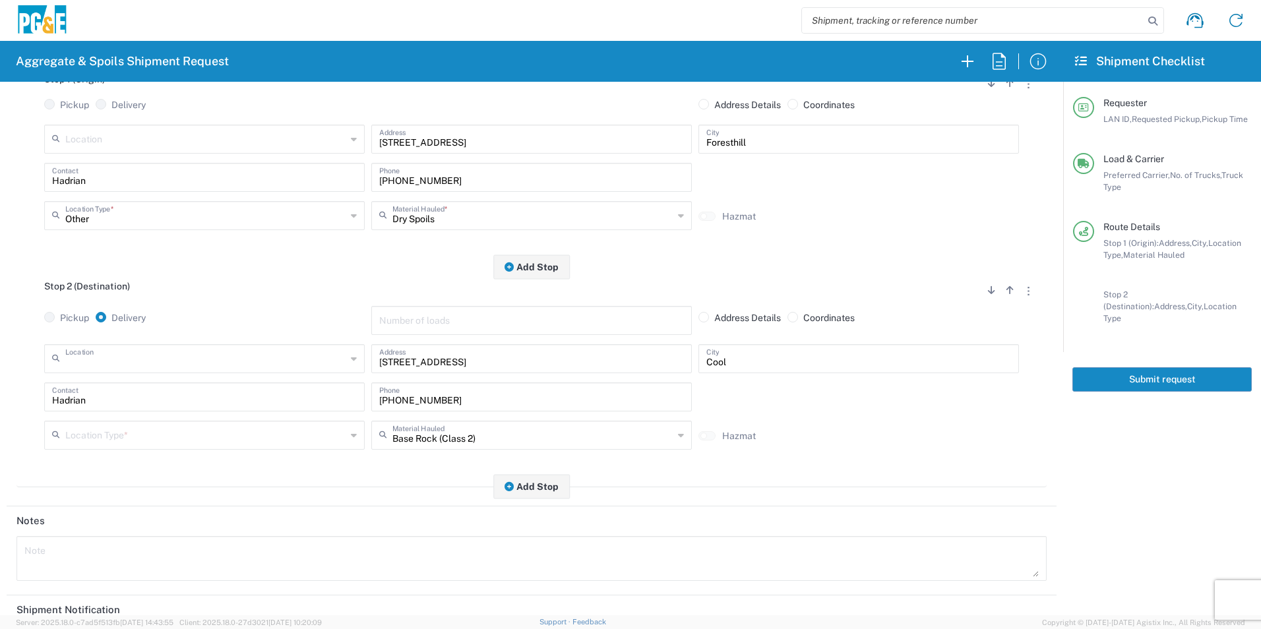
click at [190, 356] on input "text" at bounding box center [205, 357] width 281 height 23
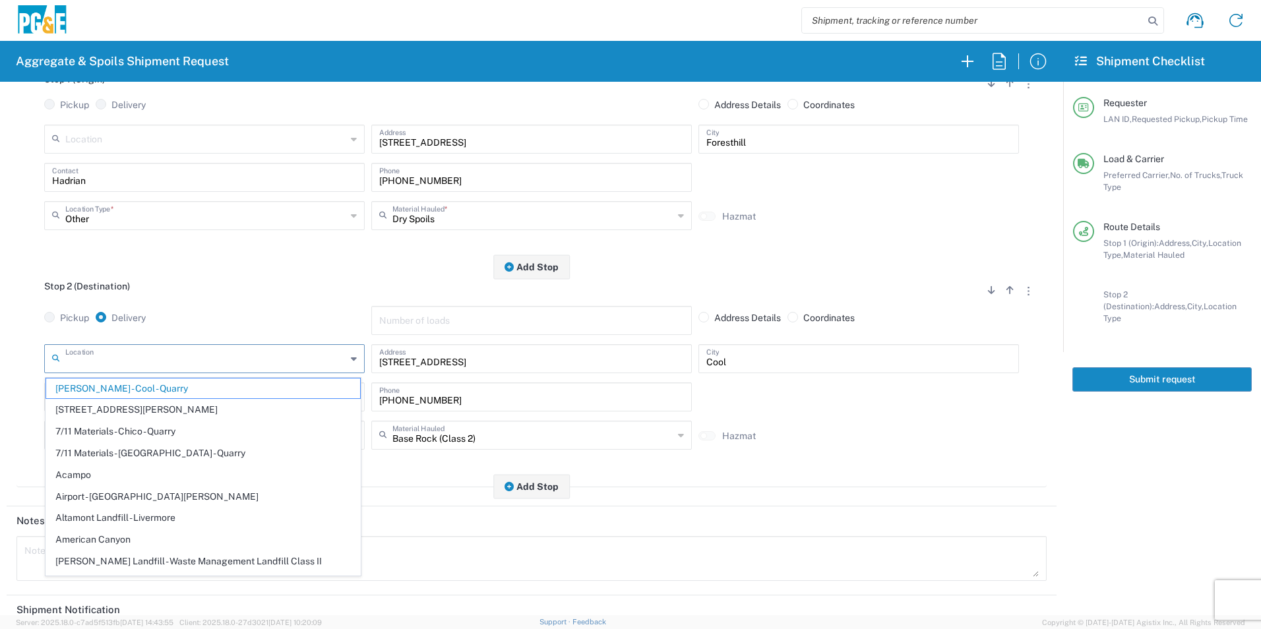
click at [153, 393] on span "[PERSON_NAME] - Cool - Quarry" at bounding box center [203, 389] width 314 height 20
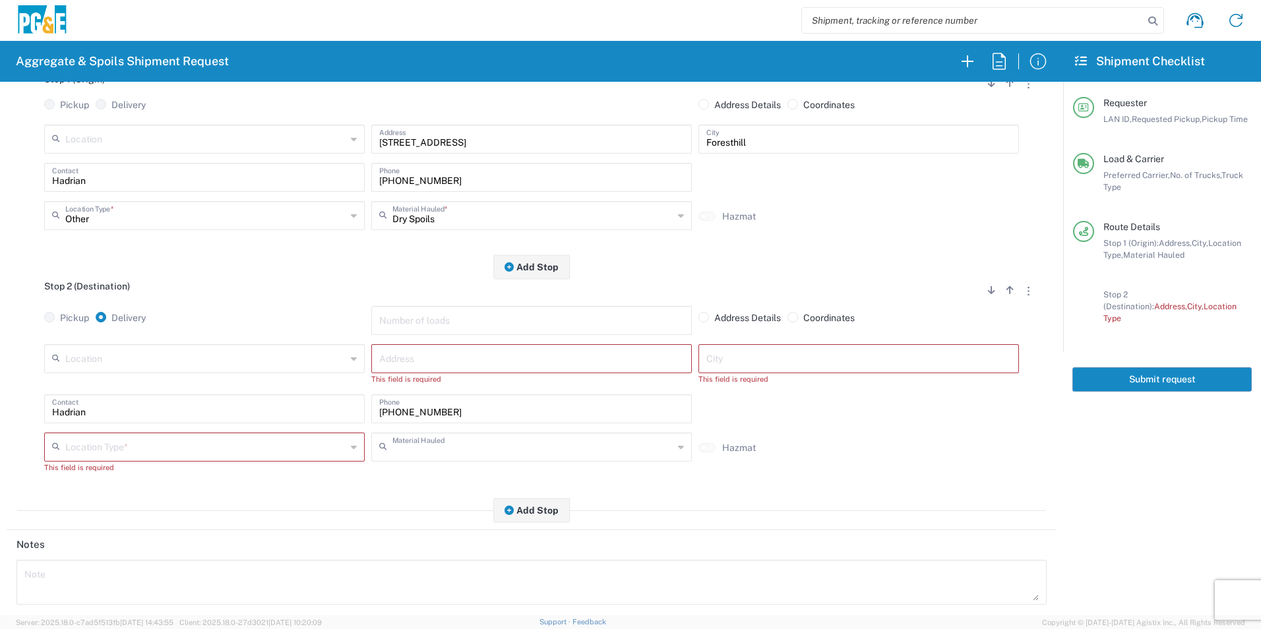
click at [484, 453] on input "text" at bounding box center [533, 446] width 281 height 23
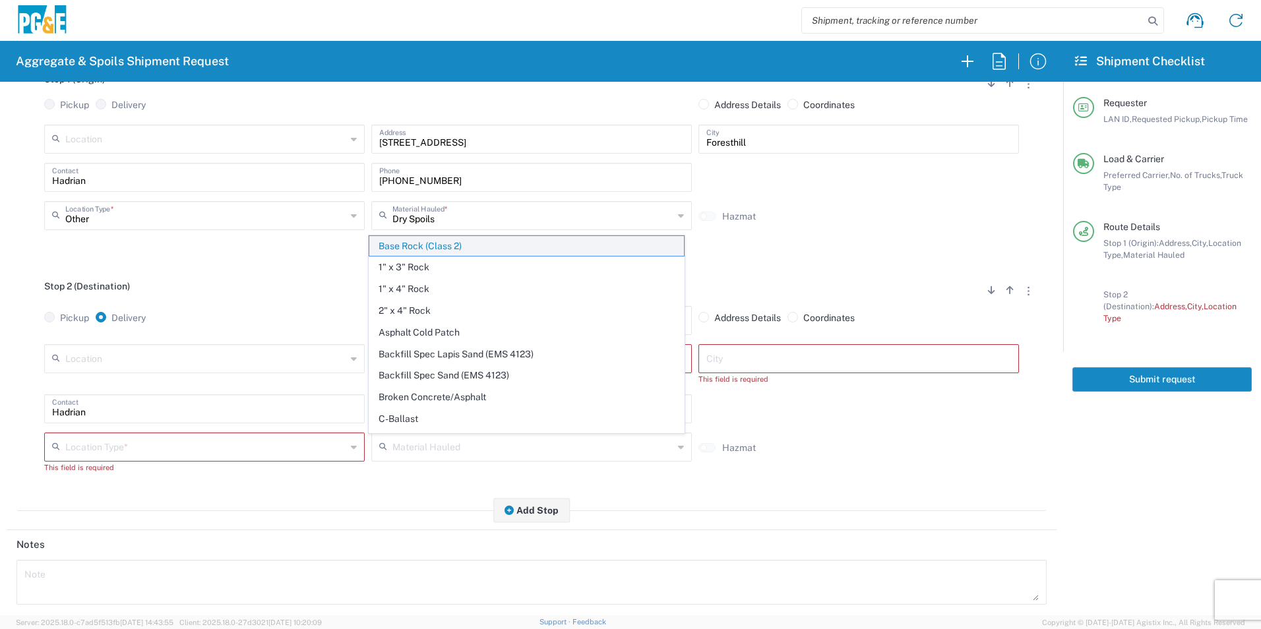
click at [420, 243] on span "Base Rock (Class 2)" at bounding box center [526, 246] width 314 height 20
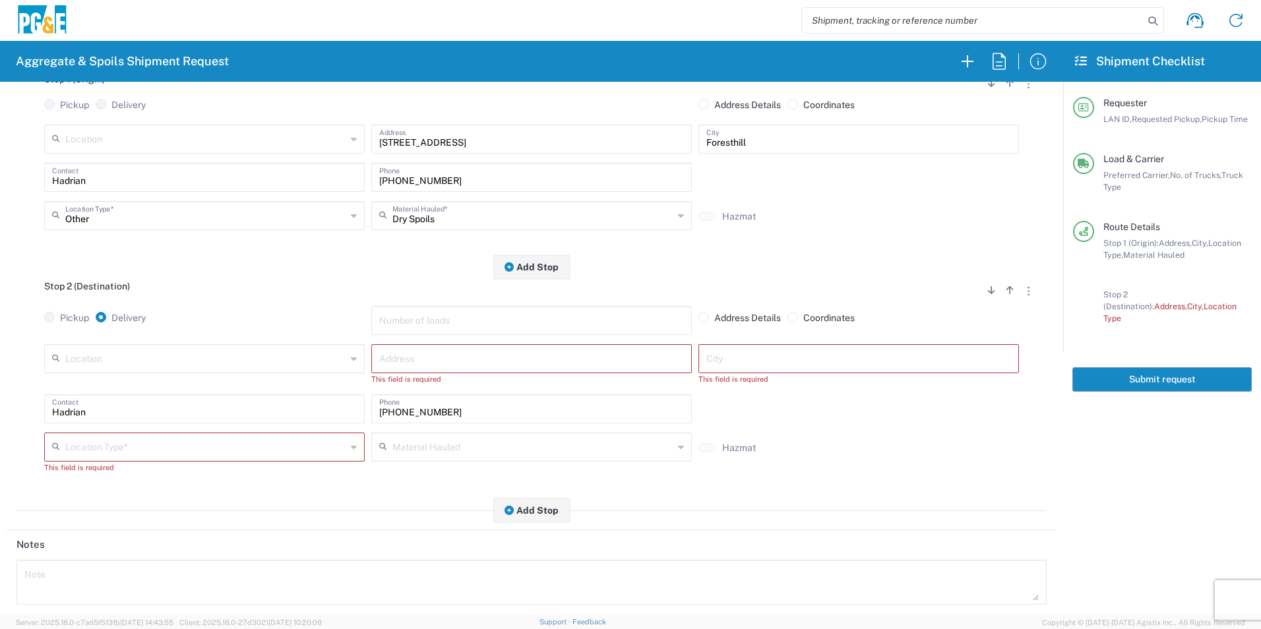
click at [385, 359] on input "text" at bounding box center [531, 357] width 305 height 23
paste input "23626 Foresthill Rd"
type input "23626 Foresthill Rd"
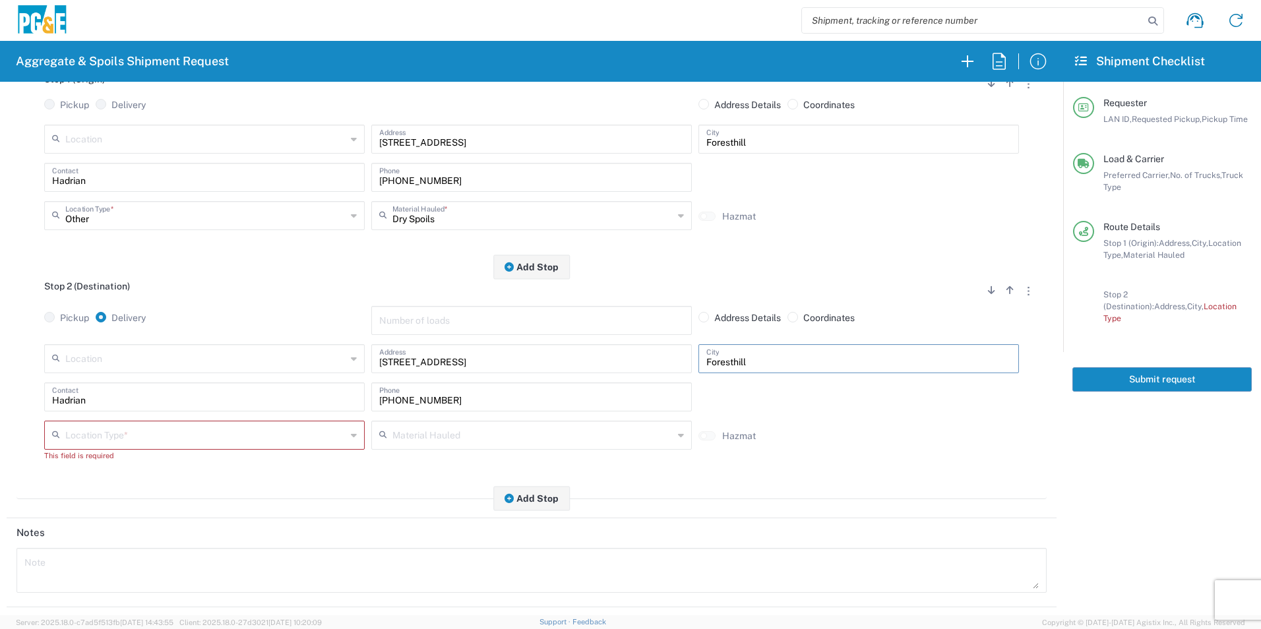
type input "Foresthill"
drag, startPoint x: 149, startPoint y: 447, endPoint x: 162, endPoint y: 440, distance: 15.1
click at [148, 447] on div "Location Type *" at bounding box center [204, 435] width 321 height 29
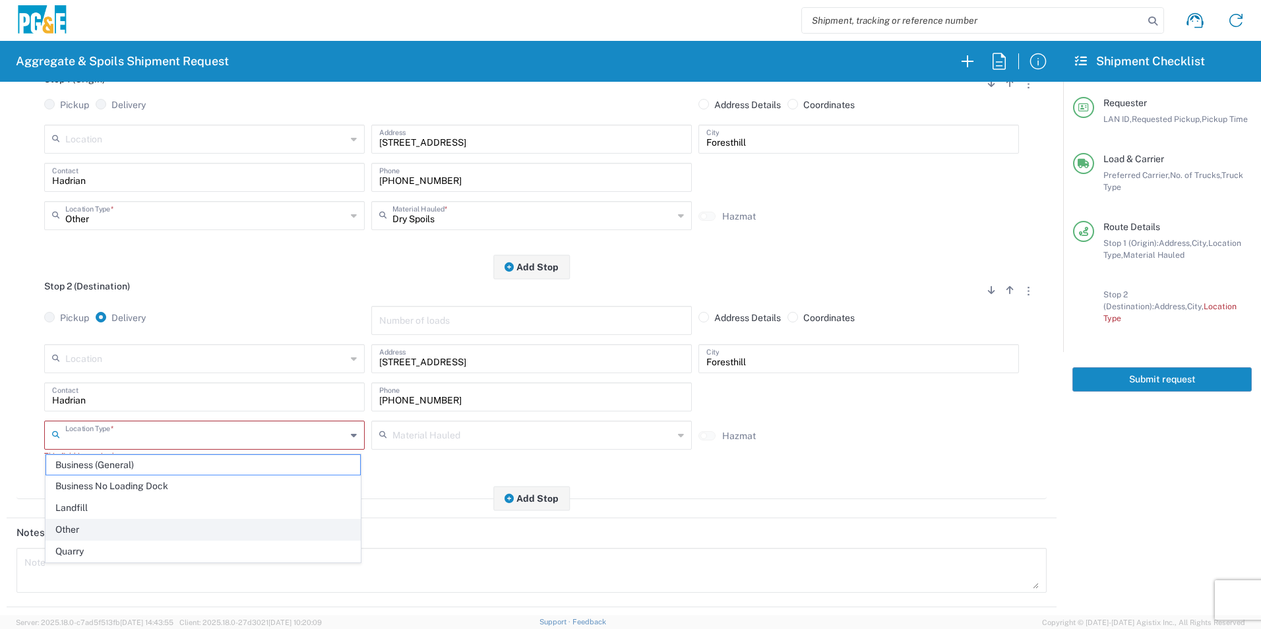
click at [90, 527] on span "Other" at bounding box center [203, 530] width 314 height 20
type input "Other"
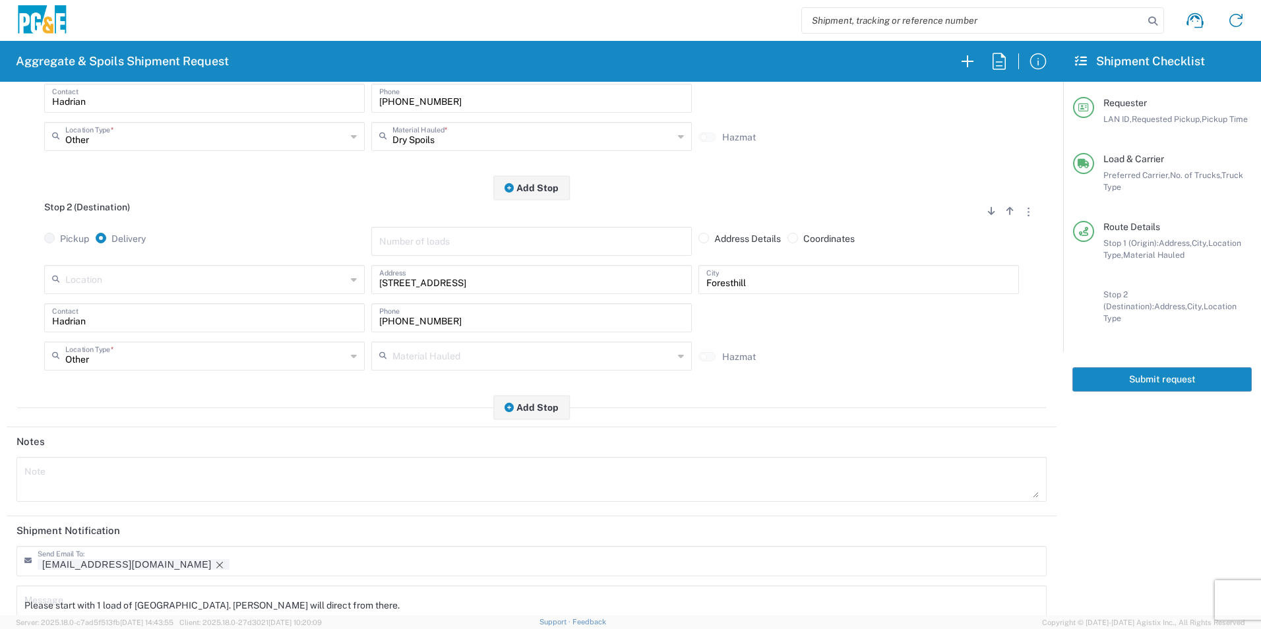
scroll to position [381, 0]
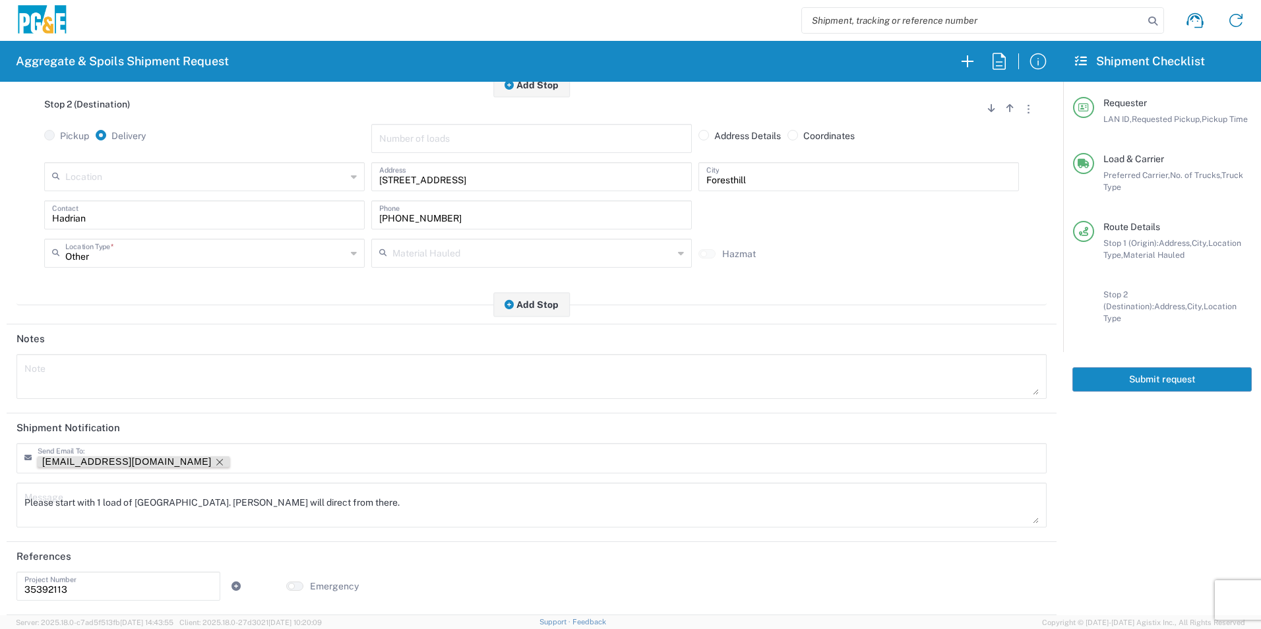
click at [214, 459] on icon "Remove tag" at bounding box center [219, 462] width 11 height 11
drag, startPoint x: 321, startPoint y: 501, endPoint x: -3, endPoint y: 492, distance: 324.1
click at [0, 492] on html "Aggregate & Spoils Shipment Request Requester Information HVM1 LAN ID * 09/10/2…" at bounding box center [630, 314] width 1261 height 629
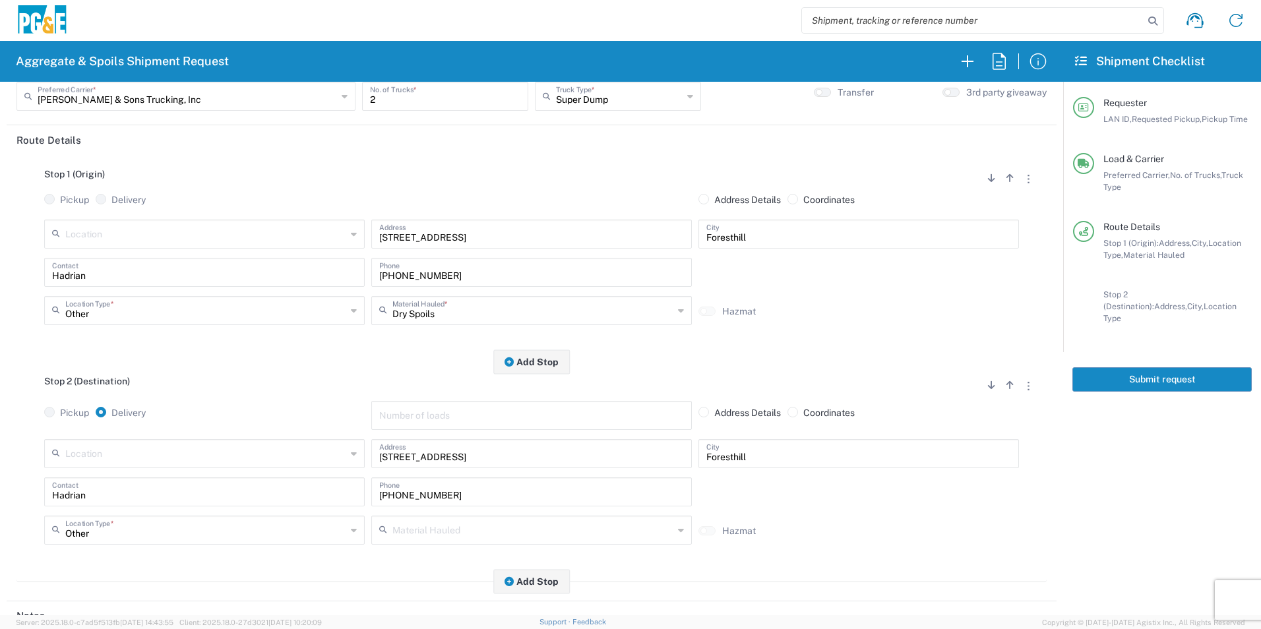
scroll to position [0, 0]
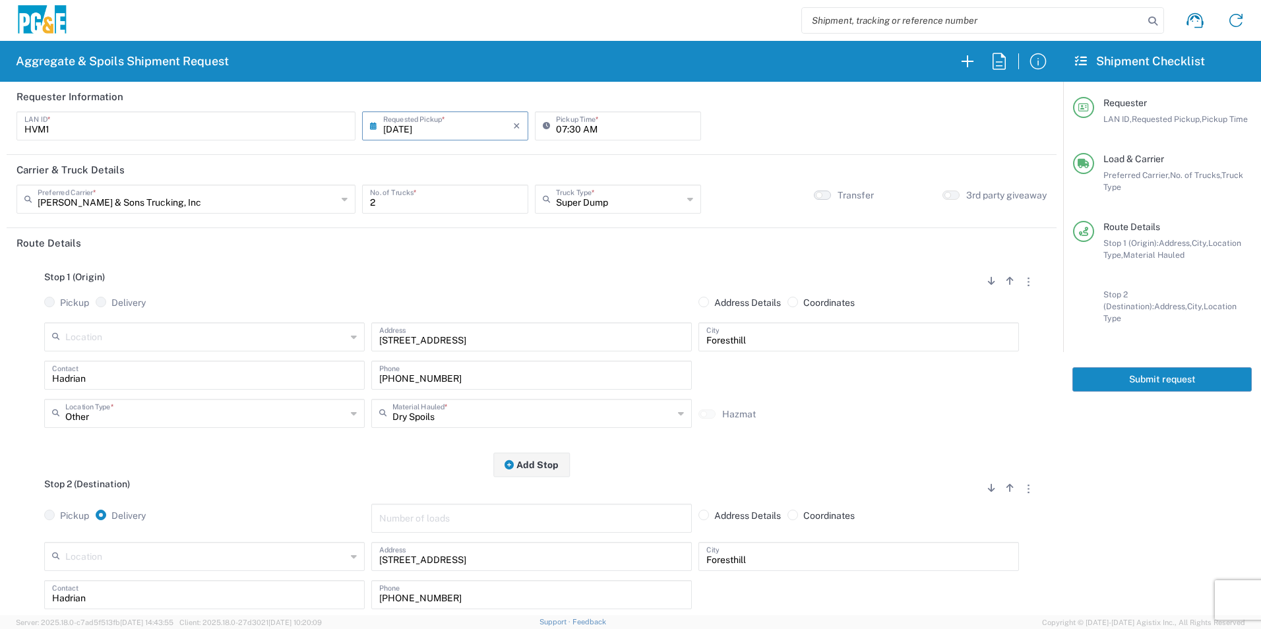
click at [816, 193] on small "button" at bounding box center [819, 195] width 7 height 7
drag, startPoint x: 1161, startPoint y: 362, endPoint x: 1170, endPoint y: 365, distance: 9.0
click at [1165, 367] on button "Submit request" at bounding box center [1162, 379] width 179 height 24
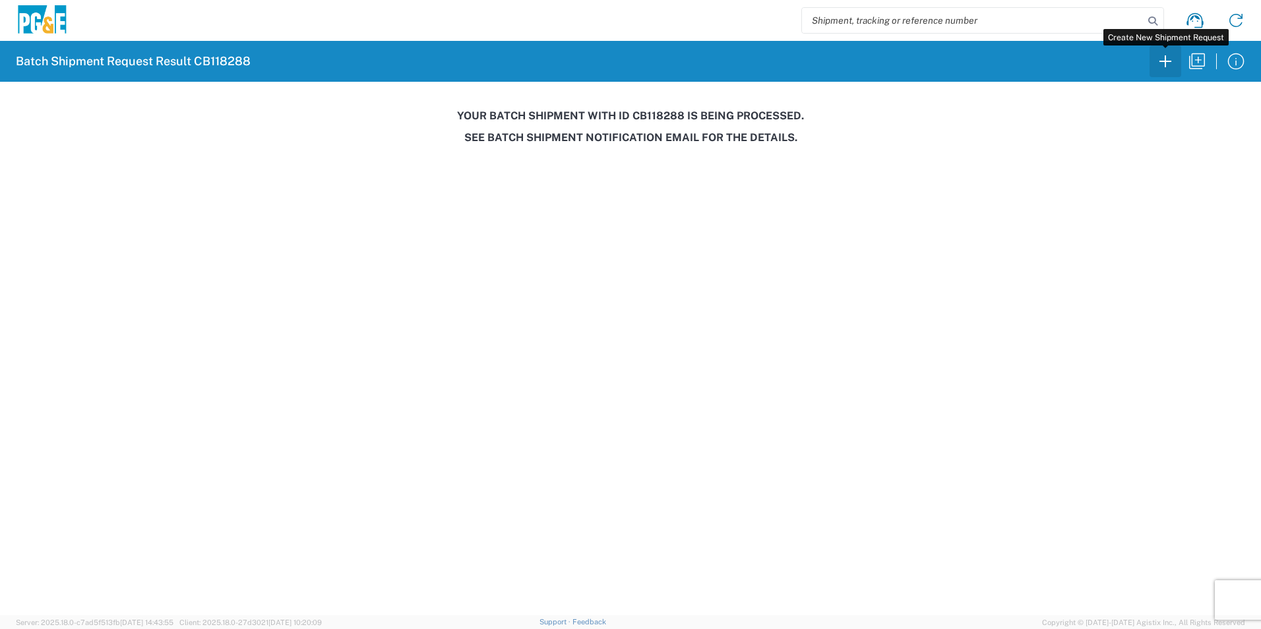
click at [1172, 53] on icon "button" at bounding box center [1165, 61] width 21 height 21
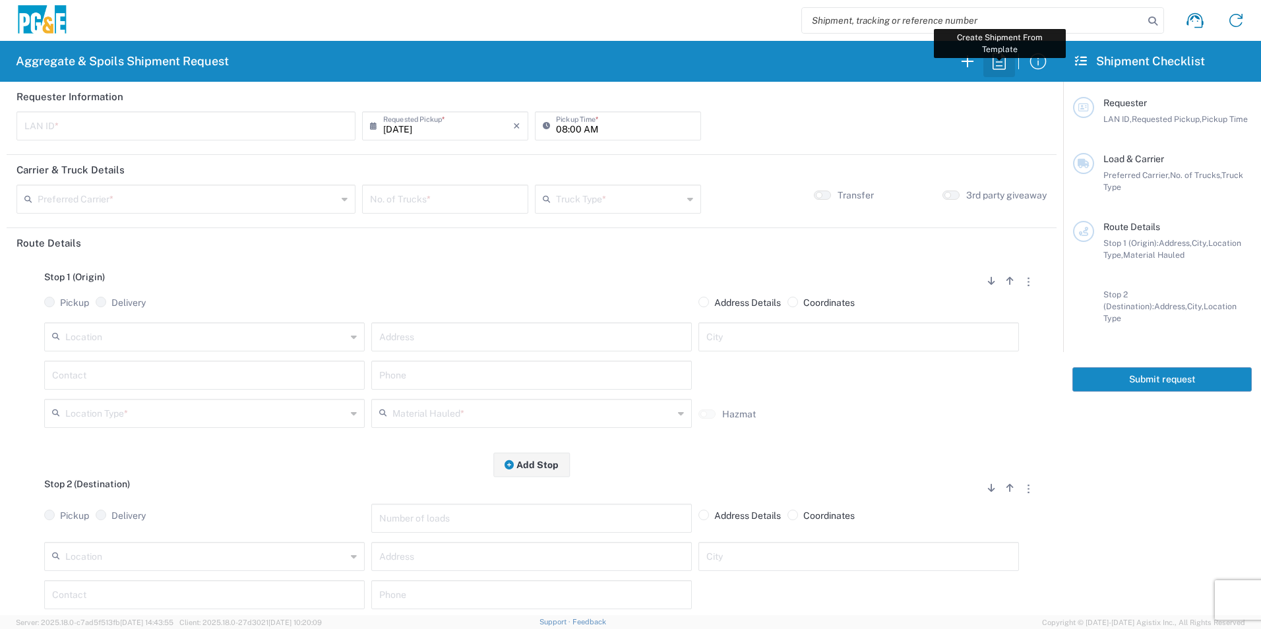
click at [993, 64] on icon "button" at bounding box center [999, 61] width 13 height 16
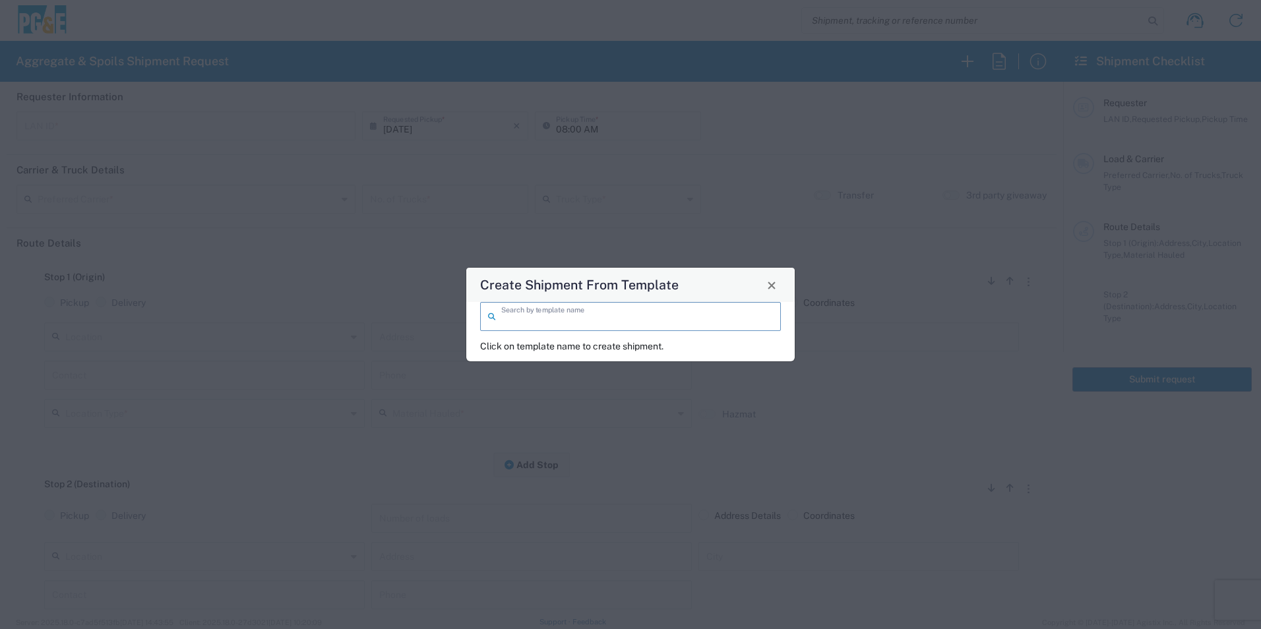
click at [687, 311] on input "search" at bounding box center [637, 315] width 272 height 23
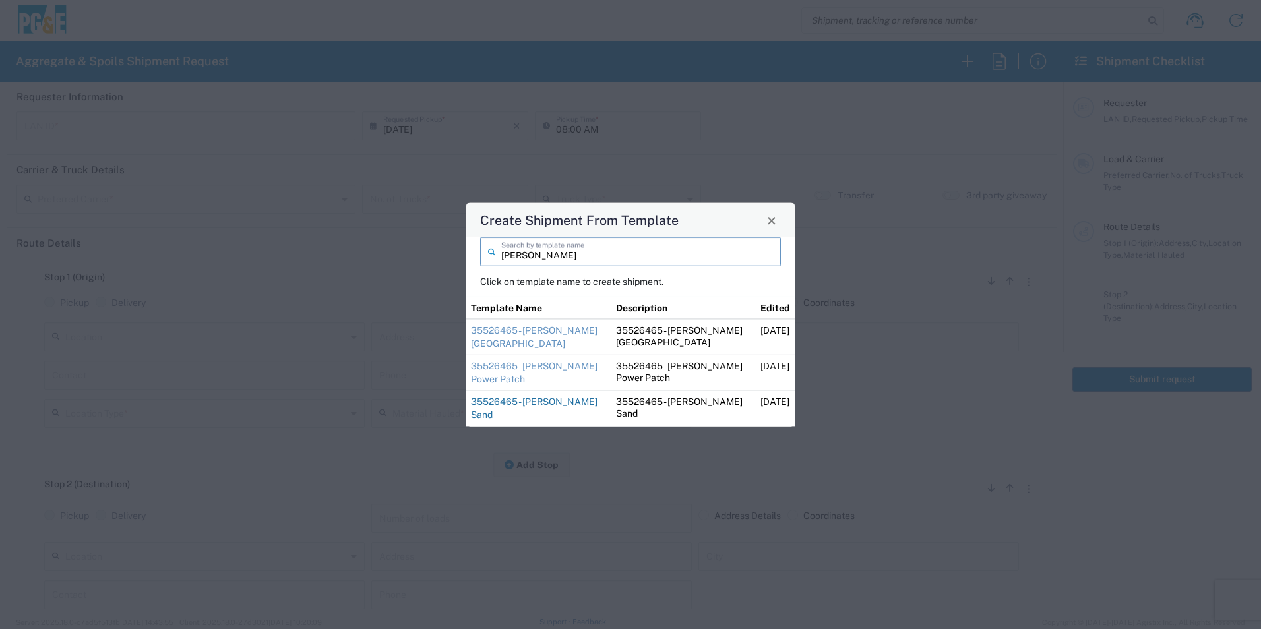
type input "steve"
click at [507, 404] on link "35526465 - [PERSON_NAME] Sand" at bounding box center [534, 408] width 127 height 24
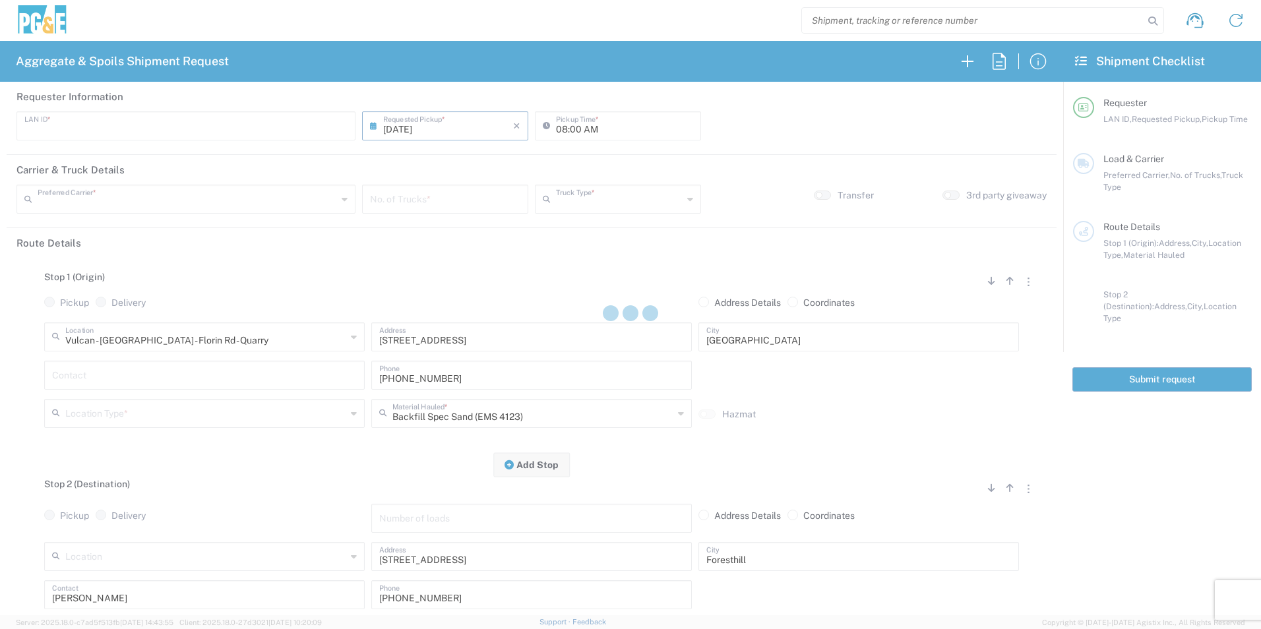
type input "STW8"
type input "06:00 AM"
type input "[PERSON_NAME] & Sons Trucking, Inc"
type input "Super Dump"
type textarea "Please deliver 1 Load of Sand. Steve will direct from there."
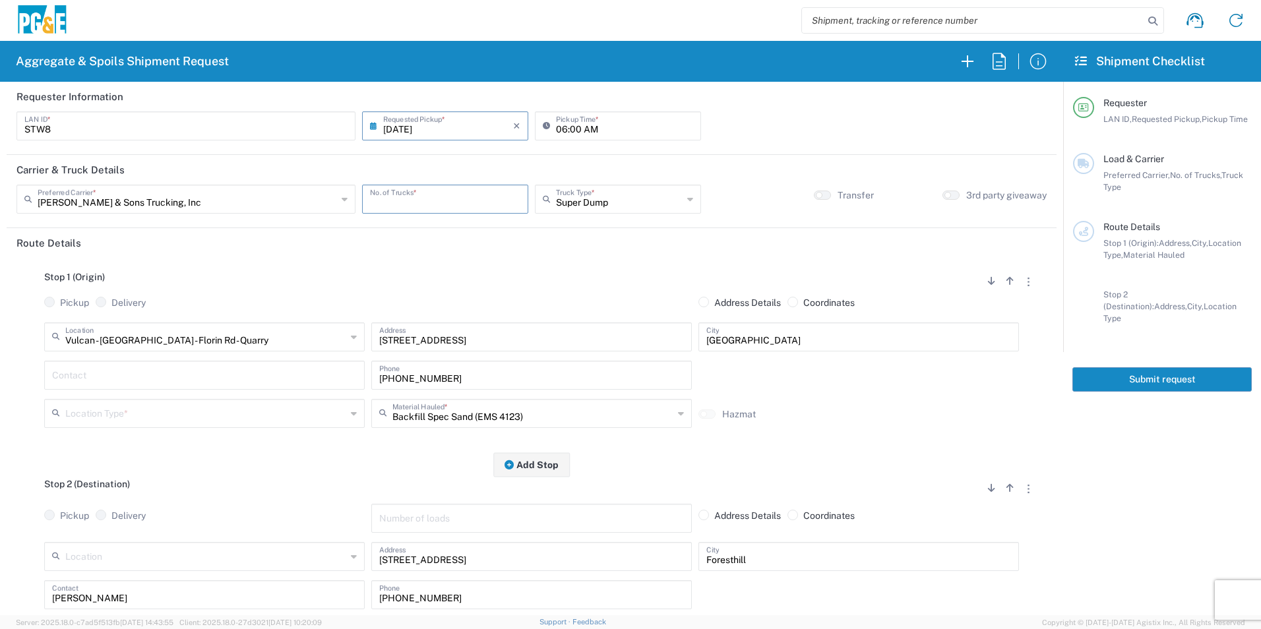
click at [455, 203] on input "number" at bounding box center [445, 198] width 150 height 23
type input "2"
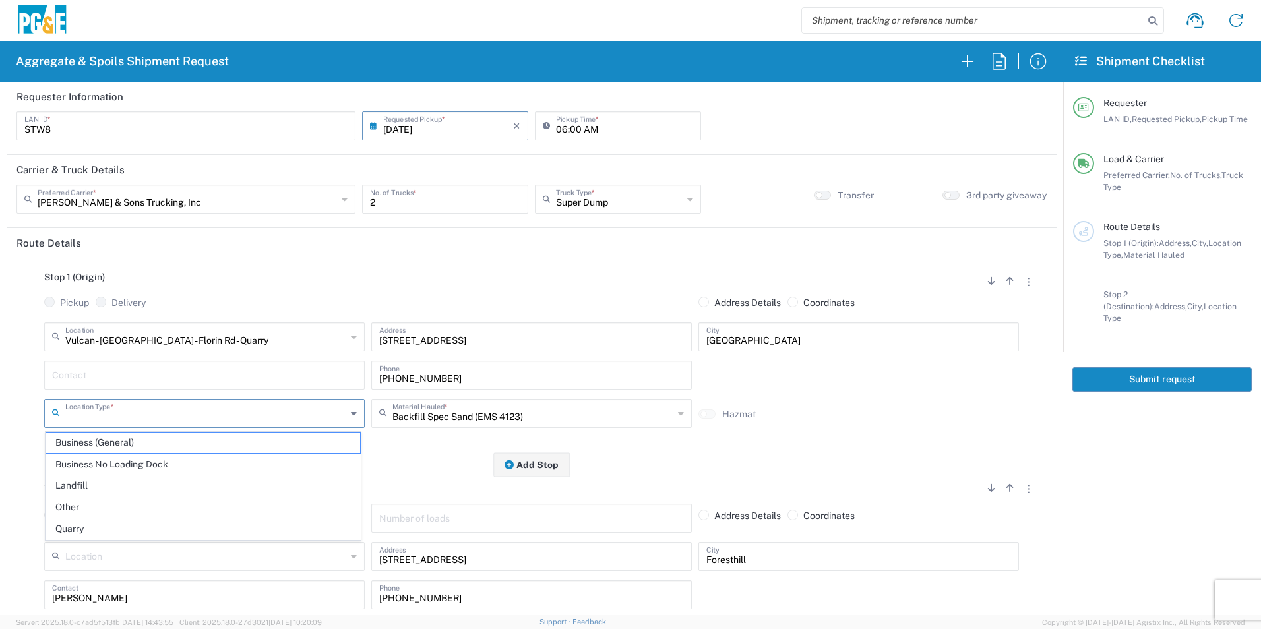
click at [137, 403] on input "text" at bounding box center [205, 412] width 281 height 23
click at [90, 524] on span "Quarry" at bounding box center [203, 529] width 314 height 20
type input "Quarry"
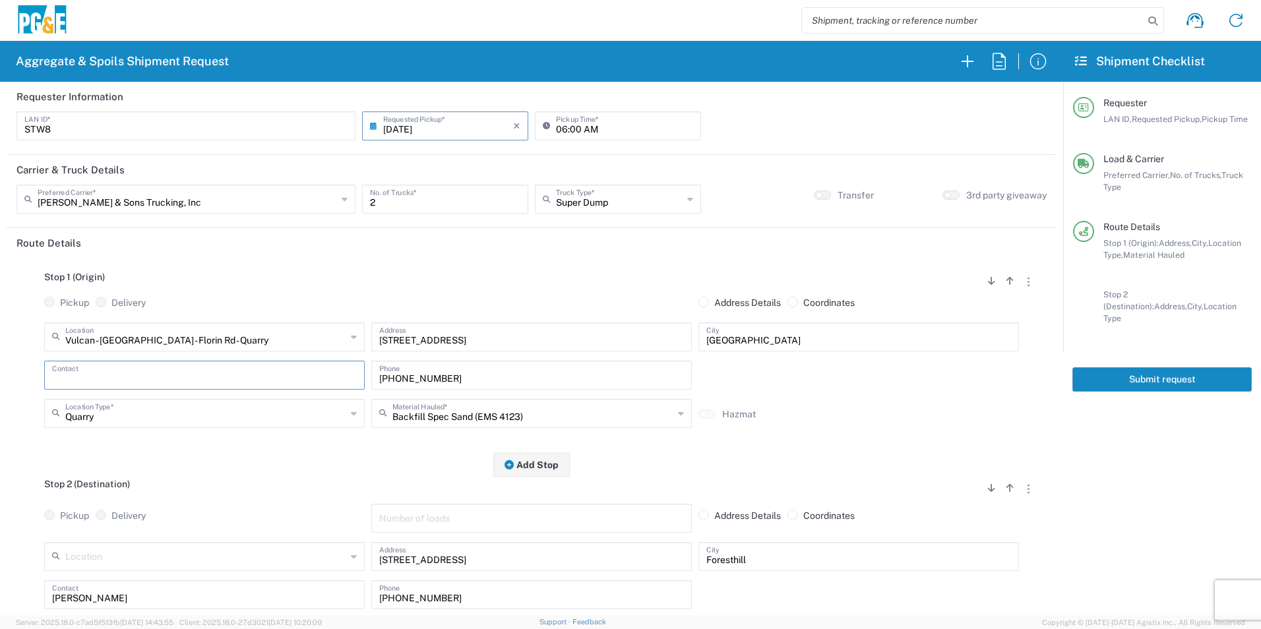
click at [125, 375] on input "text" at bounding box center [204, 374] width 305 height 23
type input "Steve"
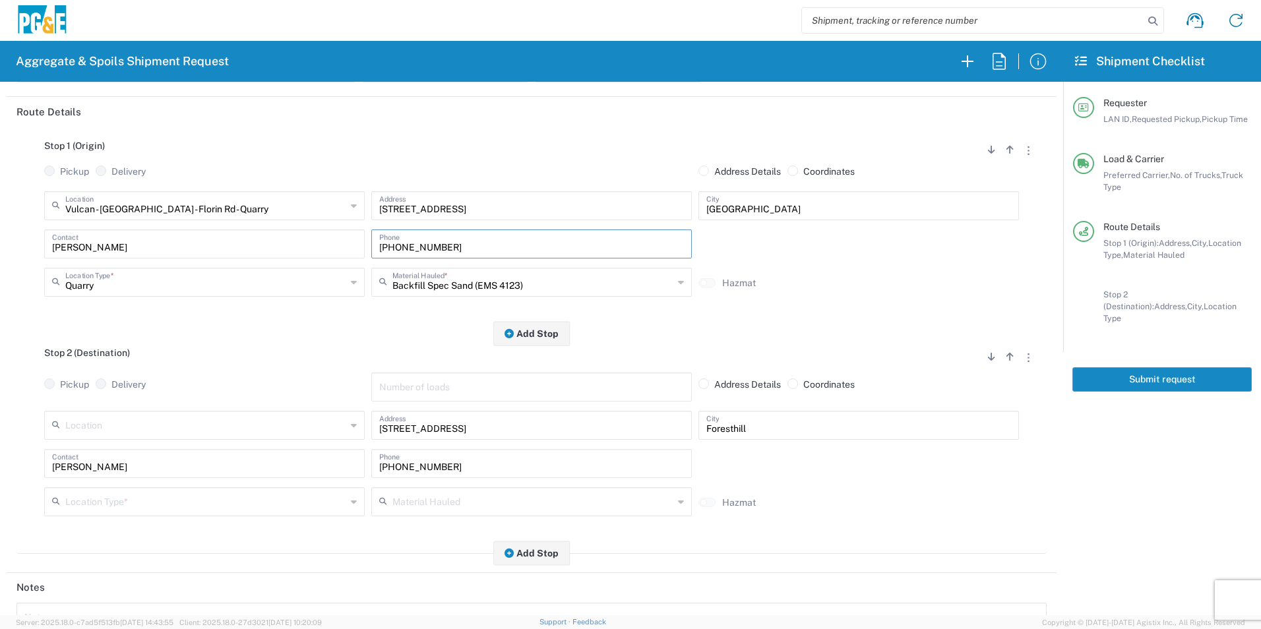
scroll to position [132, 0]
click at [110, 501] on input "text" at bounding box center [205, 500] width 281 height 23
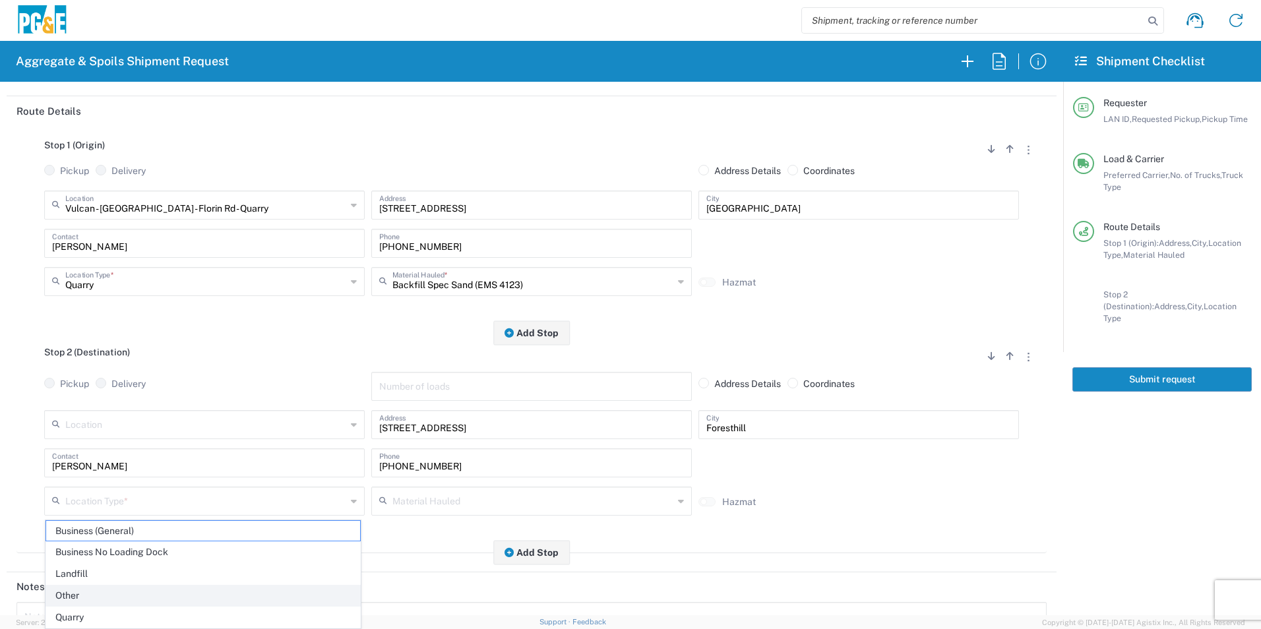
click at [86, 594] on span "Other" at bounding box center [203, 596] width 314 height 20
type input "Other"
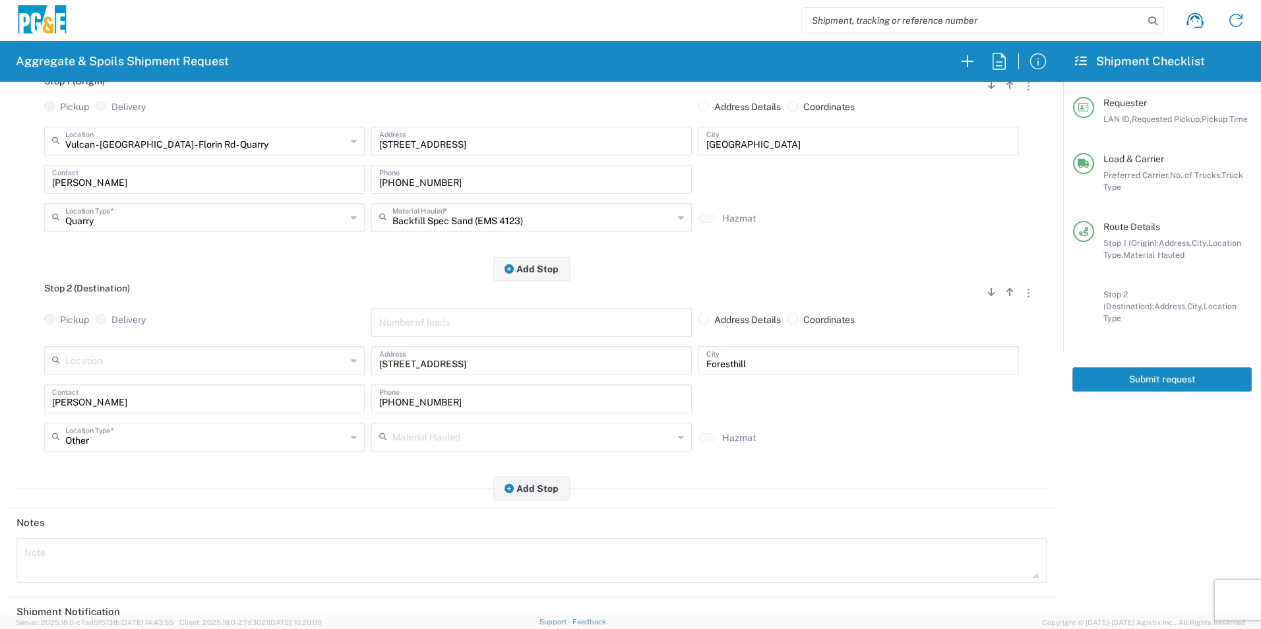
scroll to position [264, 0]
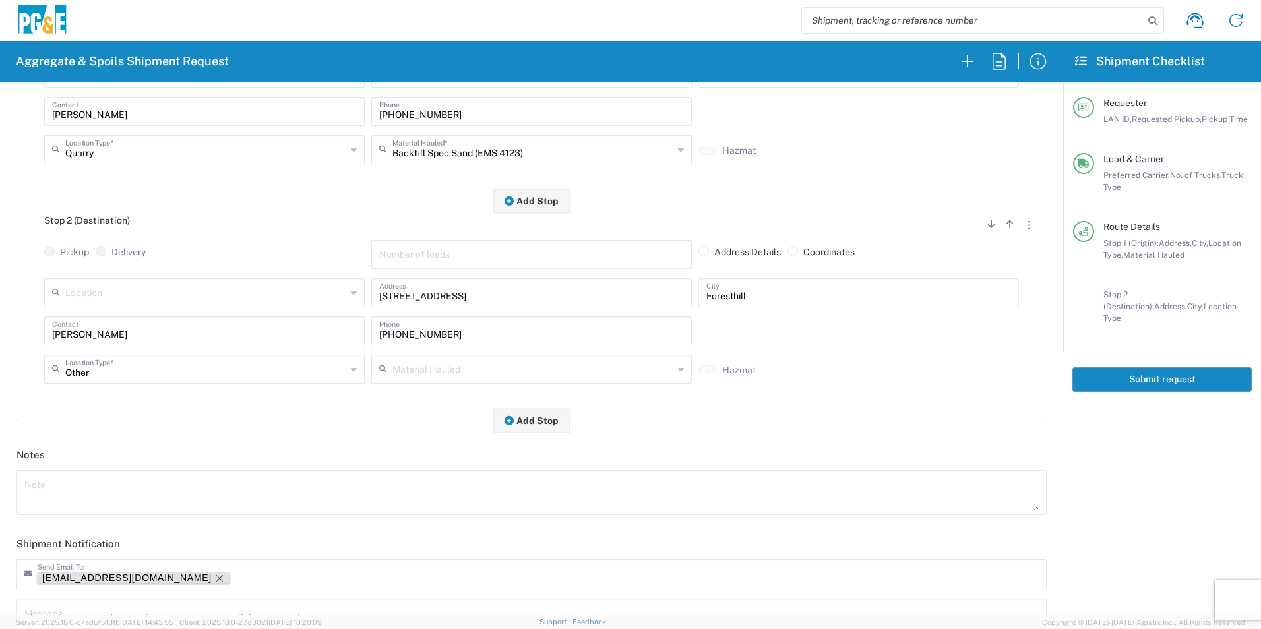
click at [214, 579] on icon "Remove tag" at bounding box center [219, 578] width 11 height 11
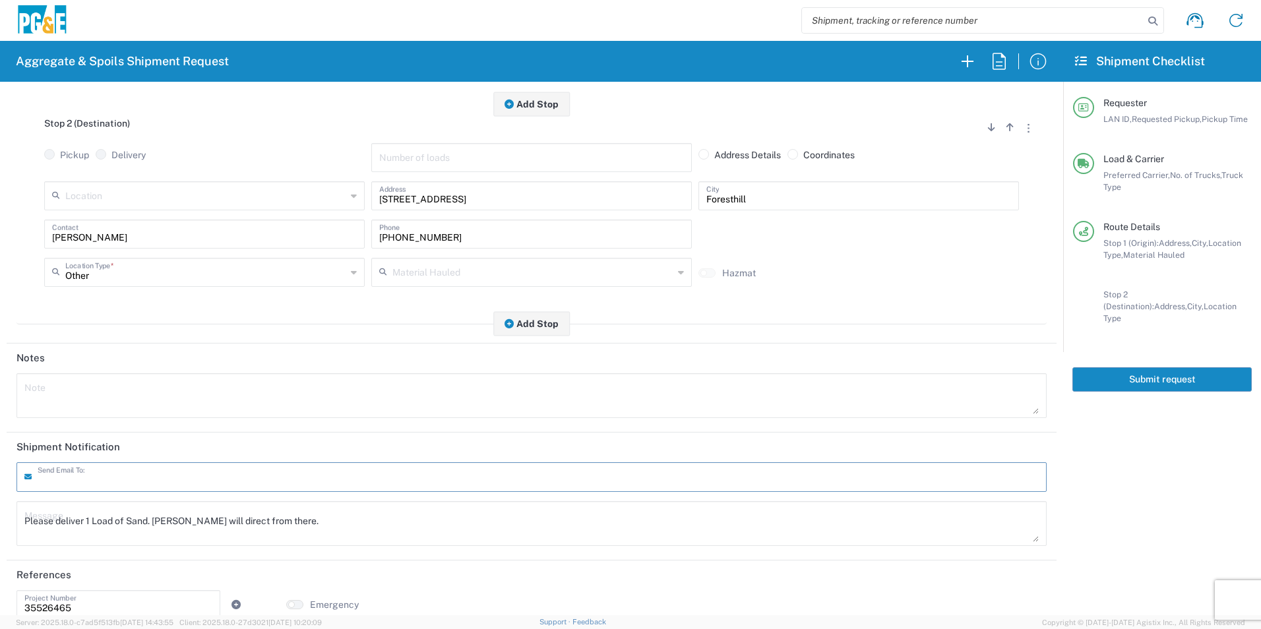
scroll to position [381, 0]
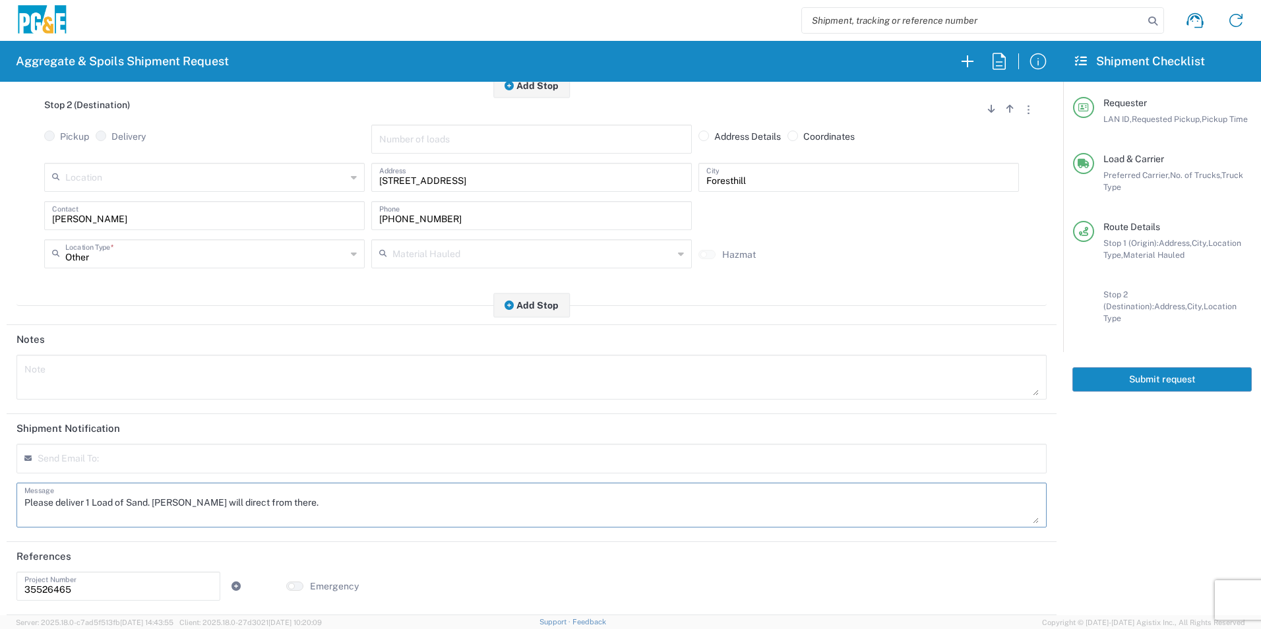
drag, startPoint x: 148, startPoint y: 498, endPoint x: -3, endPoint y: 474, distance: 152.4
click at [0, 474] on html "Aggregate & Spoils Shipment Request Requester Information STW8 LAN ID * 09/10/2…" at bounding box center [630, 314] width 1261 height 629
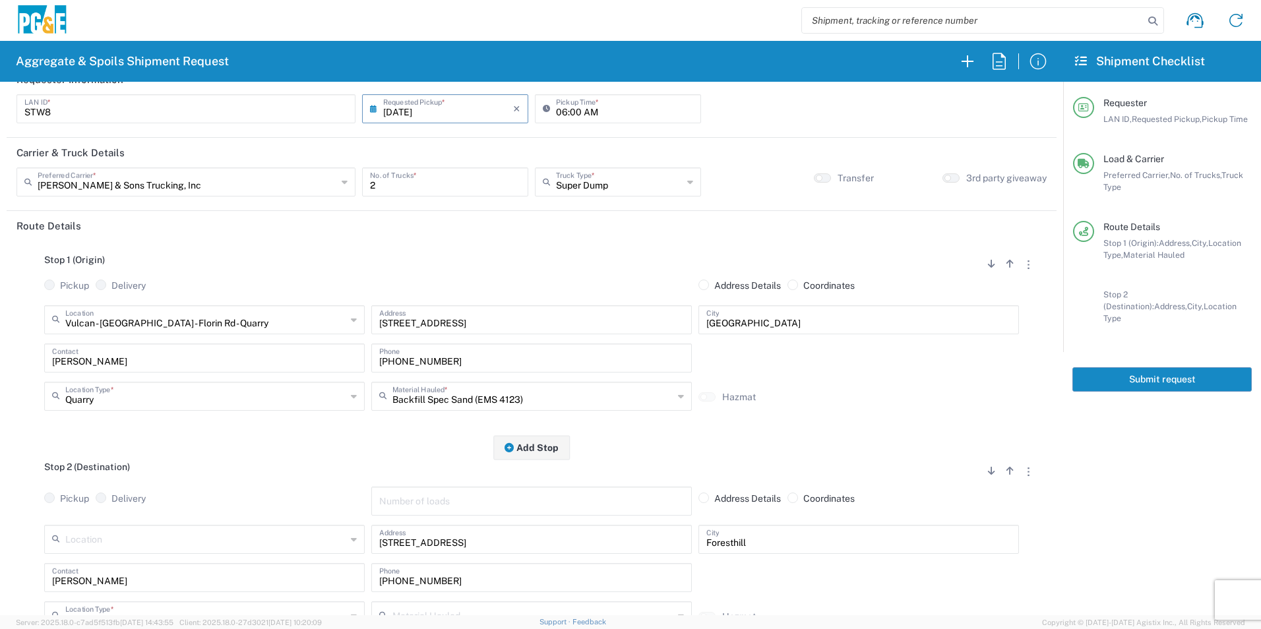
scroll to position [0, 0]
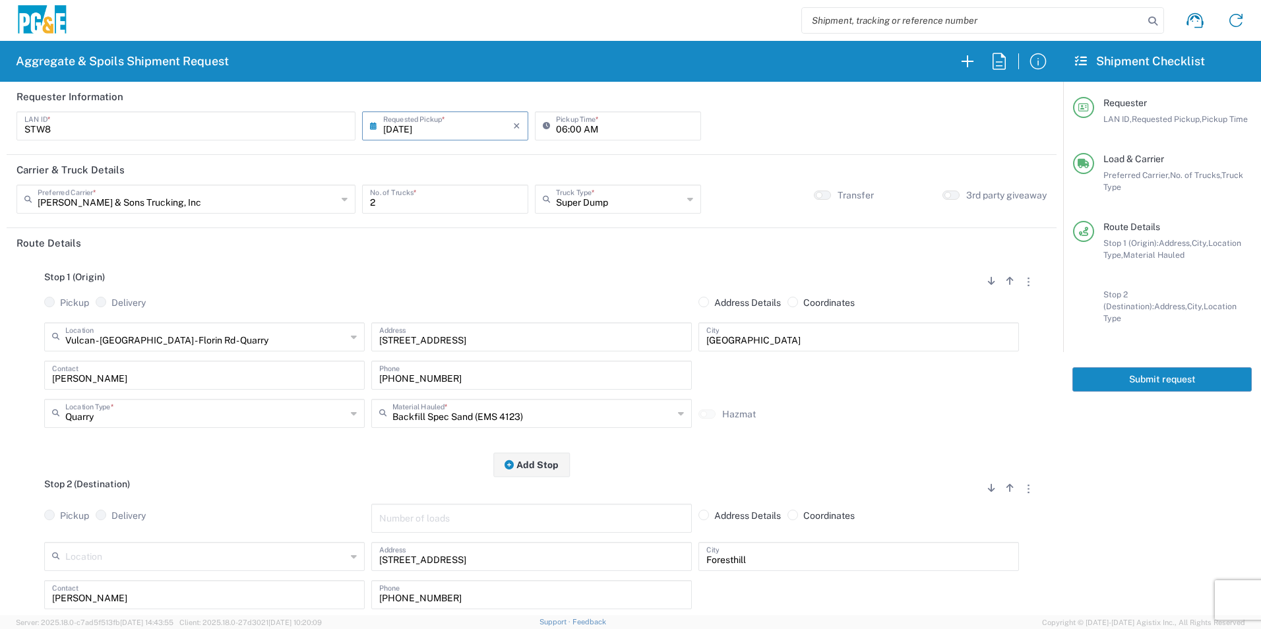
click at [1180, 371] on button "Submit request" at bounding box center [1162, 379] width 179 height 24
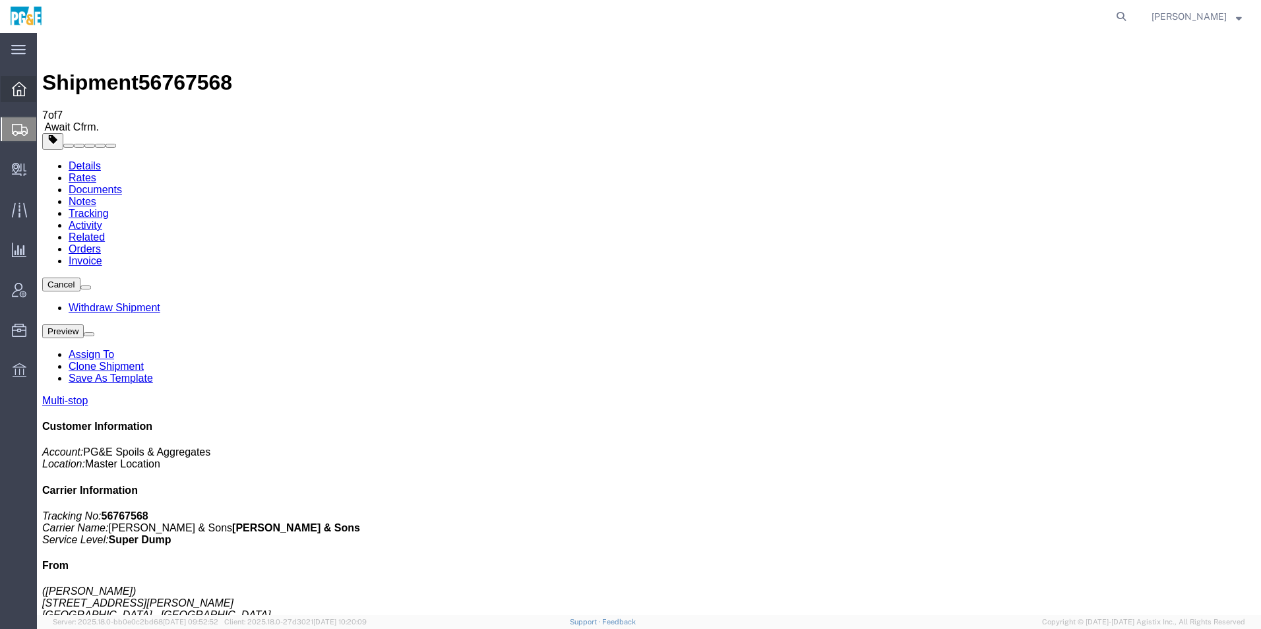
drag, startPoint x: 15, startPoint y: 90, endPoint x: 22, endPoint y: 94, distance: 8.0
click at [15, 90] on icon at bounding box center [19, 89] width 15 height 15
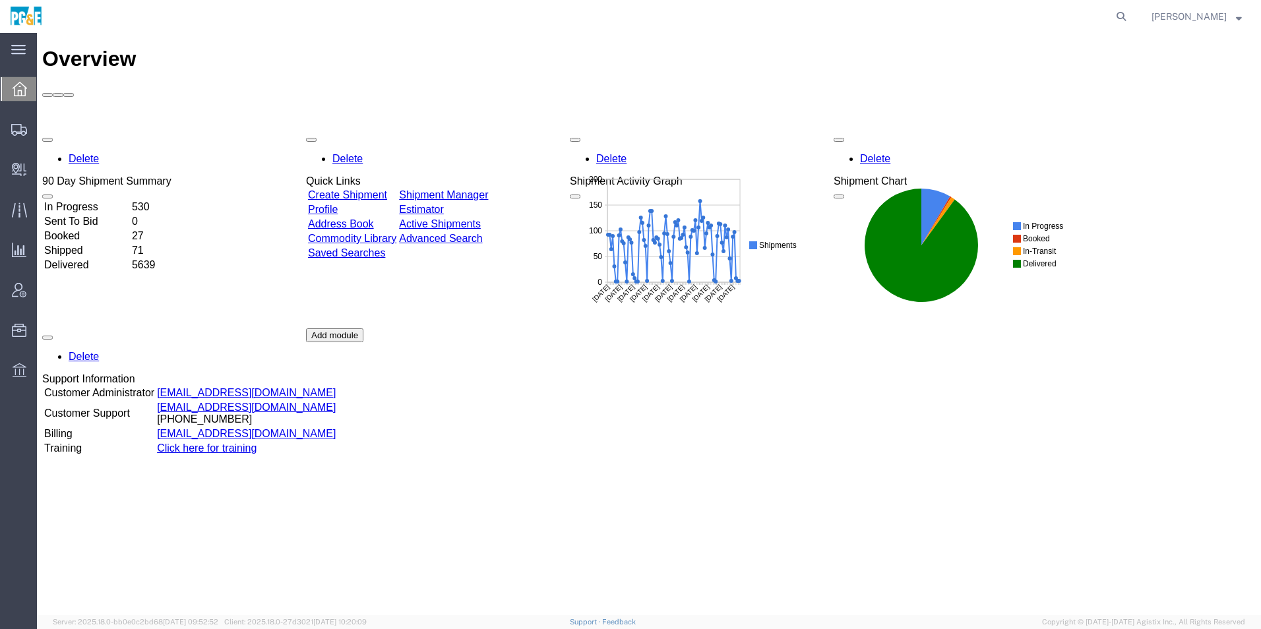
click at [468, 131] on div "Delete 90 Day Shipment Summary In Progress 530 Sent To Bid 0 Booked 27 Shipped …" at bounding box center [649, 329] width 1214 height 396
click at [469, 189] on link "Shipment Manager" at bounding box center [443, 194] width 89 height 11
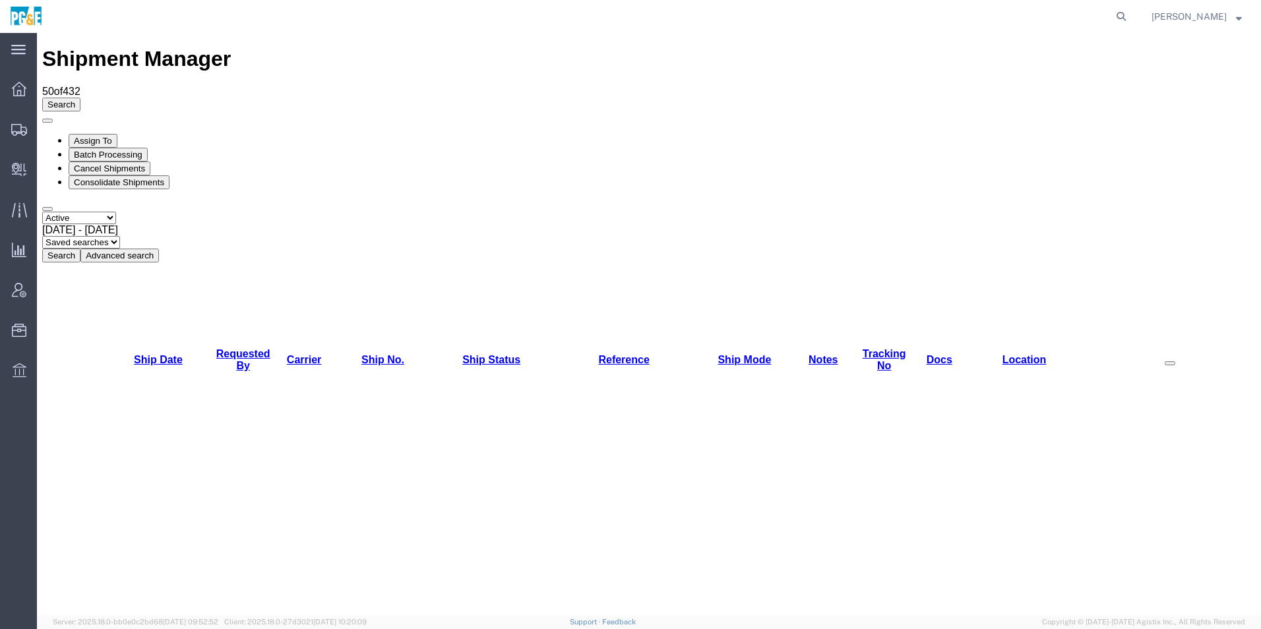
click at [104, 212] on select "Select status Active All Shipments Approved Booked Canceled Delivered Denied Ne…" at bounding box center [79, 218] width 74 height 13
select select "ALL"
click at [42, 212] on select "Select status Active All Shipments Approved Booked Canceled Delivered Denied Ne…" at bounding box center [79, 218] width 74 height 13
click at [118, 224] on span "[DATE] - [DATE]" at bounding box center [80, 229] width 76 height 11
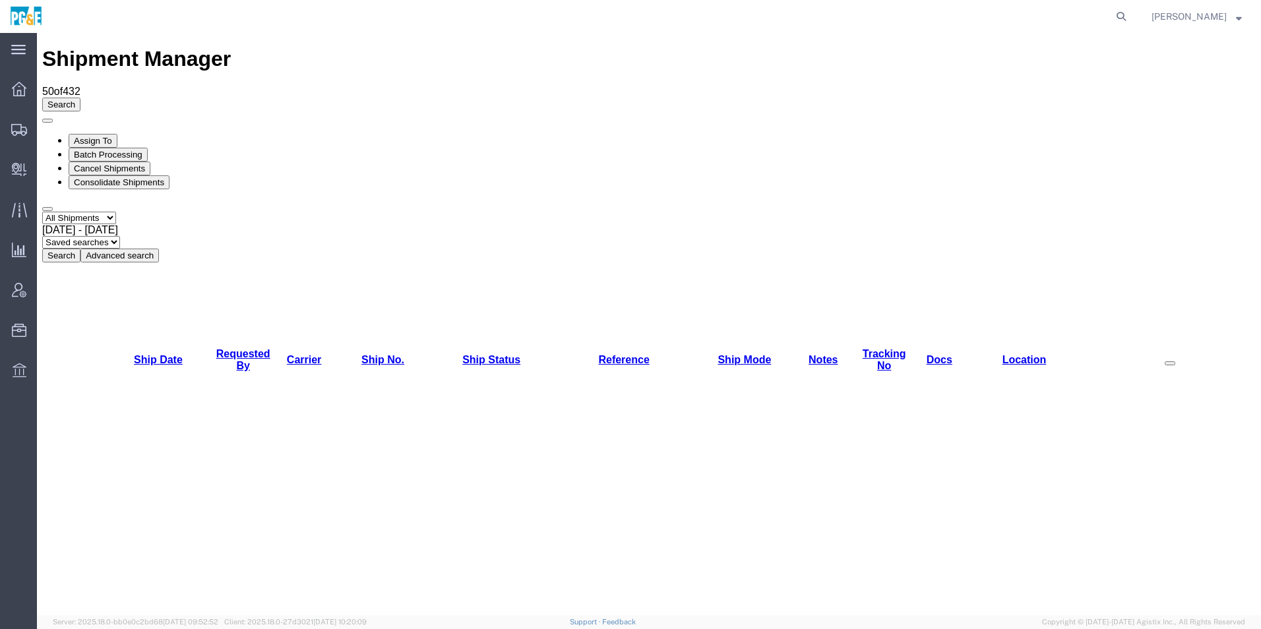
click at [80, 249] on button "Search" at bounding box center [61, 256] width 38 height 14
click at [228, 348] on link "Requested By" at bounding box center [243, 359] width 54 height 23
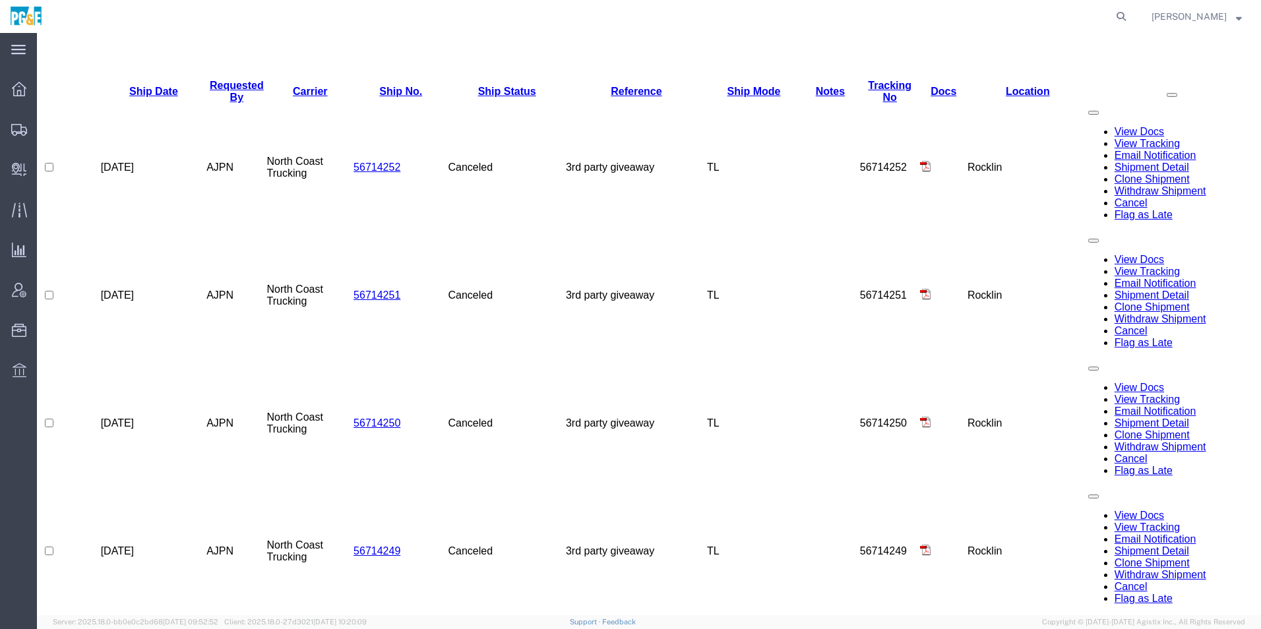
scroll to position [594, 0]
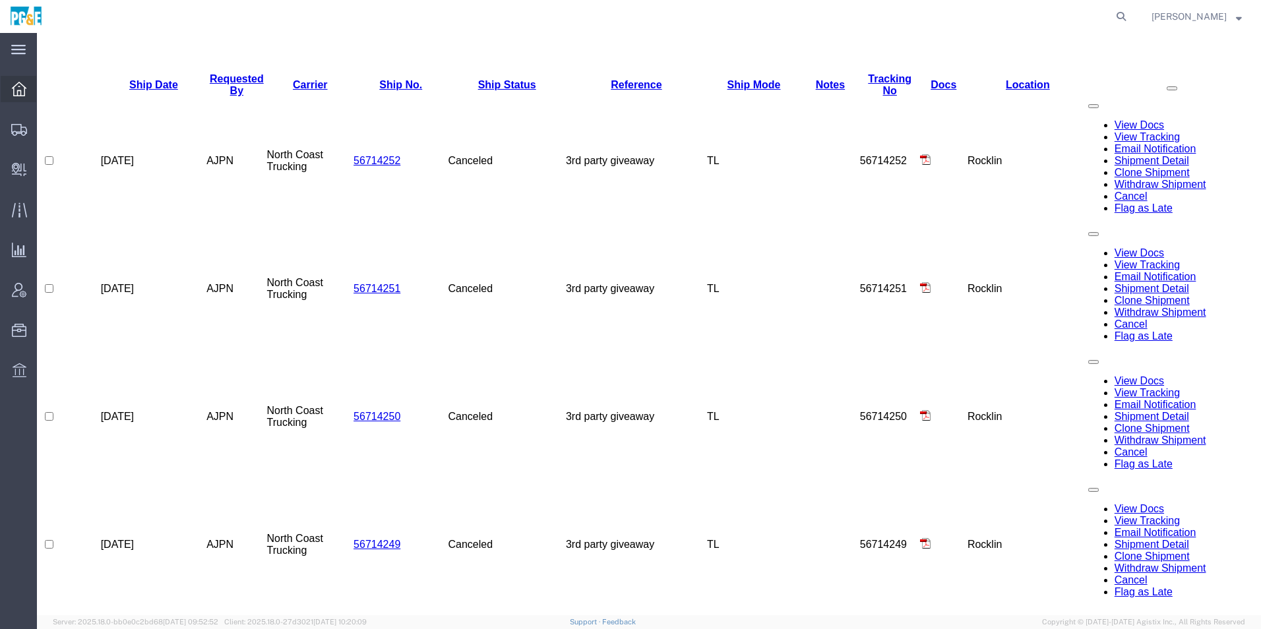
click at [24, 88] on icon at bounding box center [19, 89] width 15 height 15
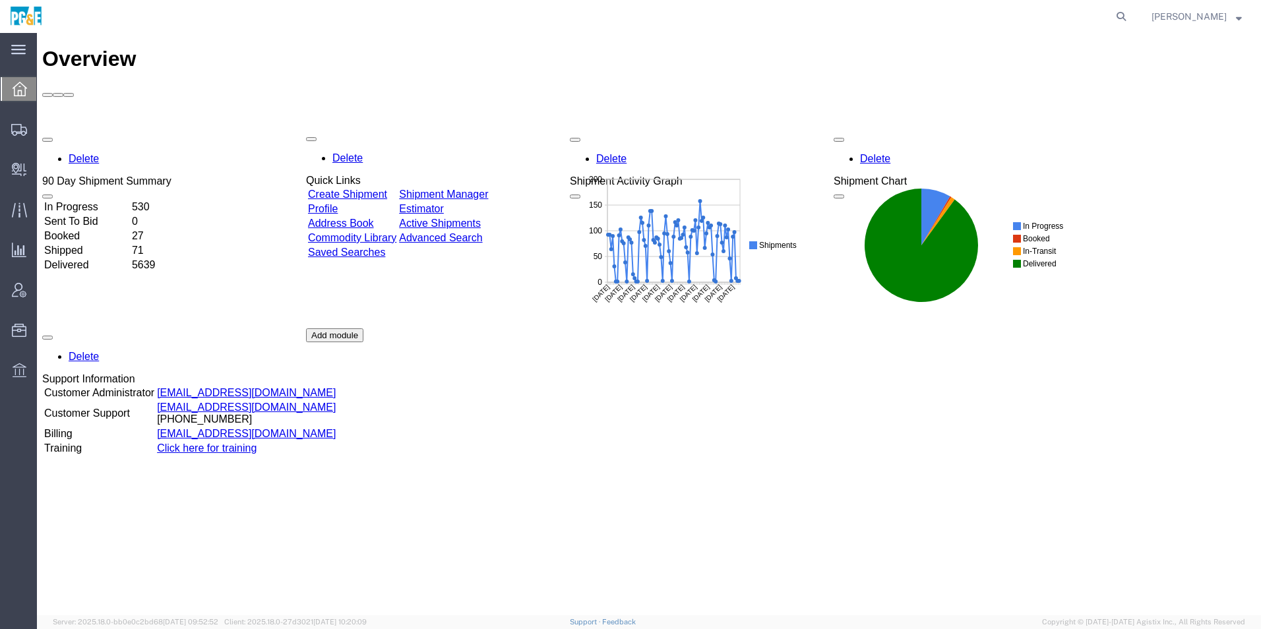
click at [483, 131] on div "Delete 90 Day Shipment Summary In Progress 530 Sent To Bid 0 Booked 27 Shipped …" at bounding box center [649, 329] width 1214 height 396
click at [488, 189] on link "Shipment Manager" at bounding box center [443, 194] width 89 height 11
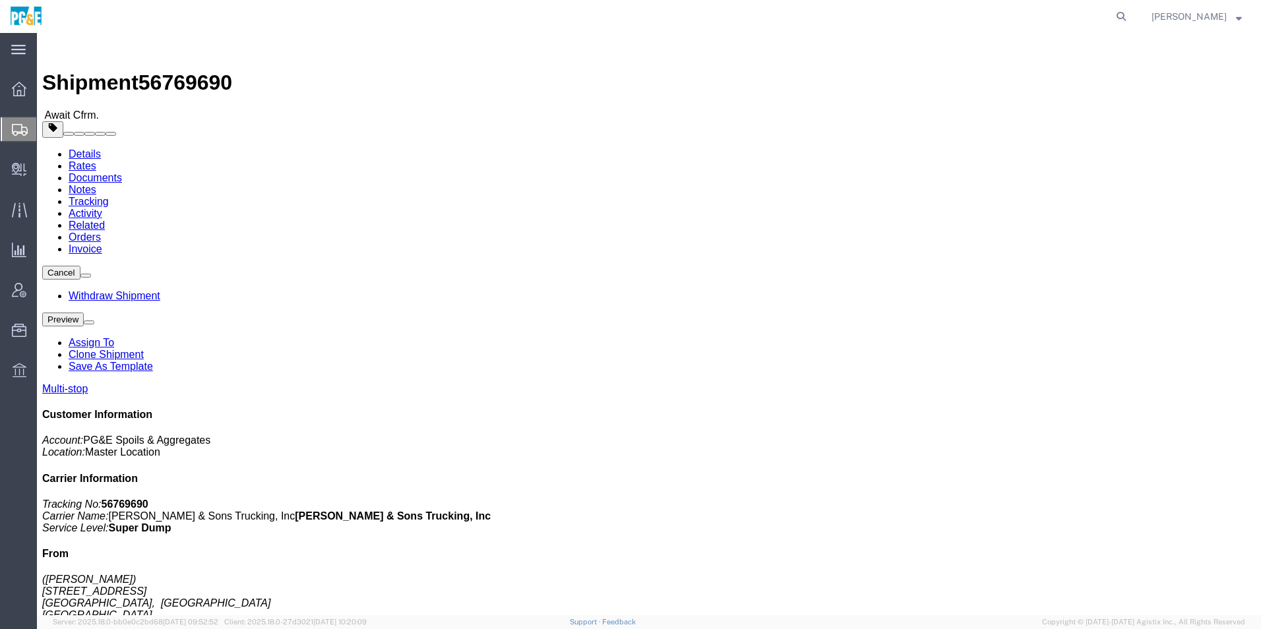
click link "Save As Template"
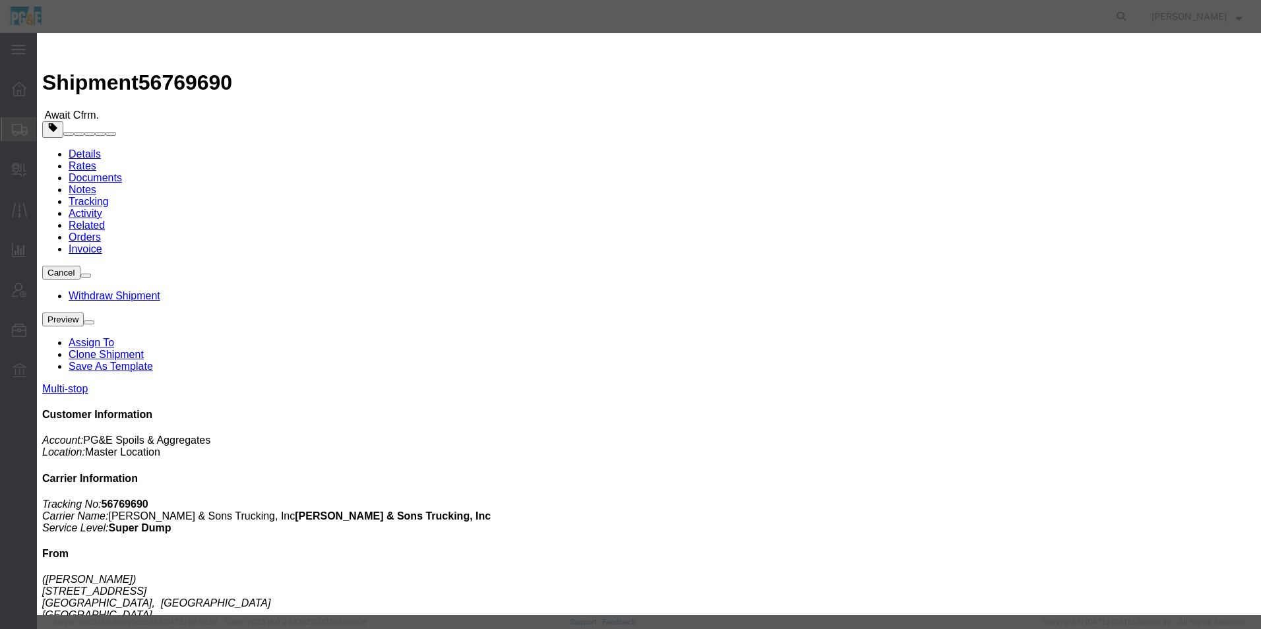
click input "text"
drag, startPoint x: 728, startPoint y: 93, endPoint x: 441, endPoint y: 93, distance: 286.3
click div "Template Name 35392113 - Hadrian Off Haul"
type input "35392113 - Hadrian Off Haul"
click textarea
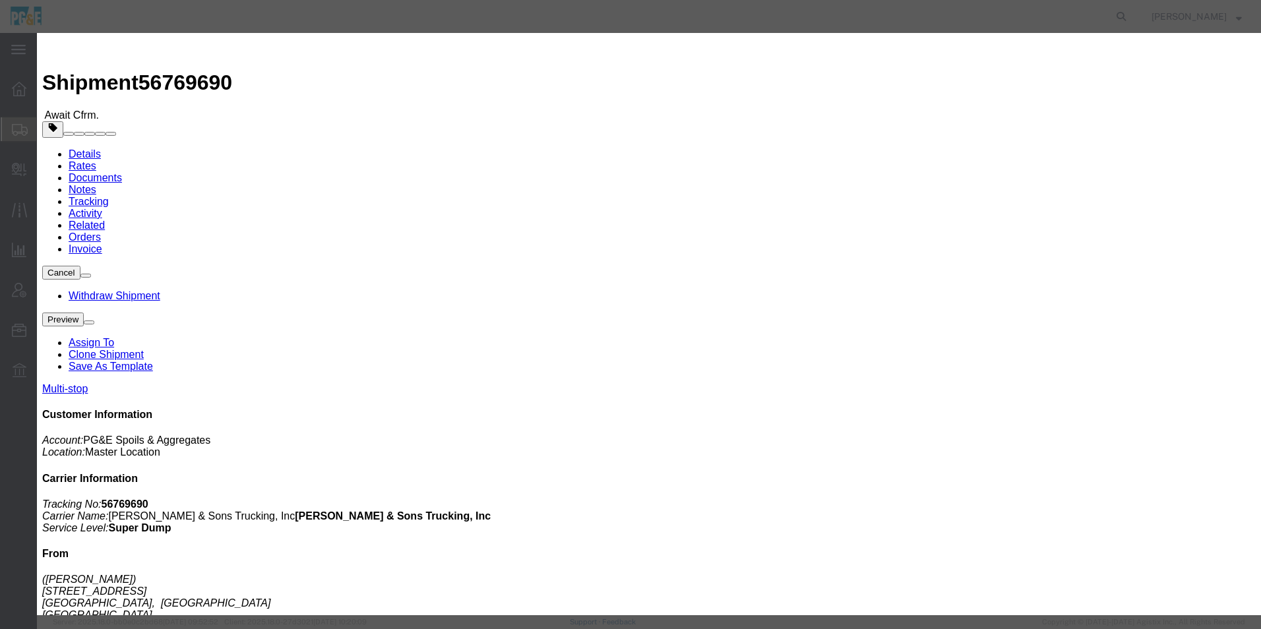
paste textarea "35392113 - Hadrian Off Haul"
type textarea "35392113 - Hadrian Off Haul"
click input "Visible For All Users"
checkbox input "true"
click button "Save"
